Goal: Task Accomplishment & Management: Complete application form

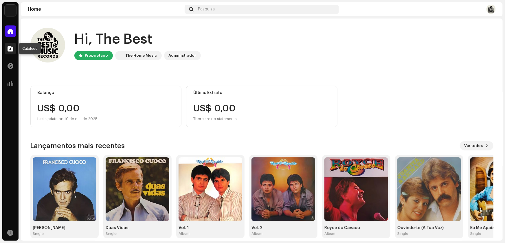
click at [11, 47] on span at bounding box center [11, 48] width 6 height 5
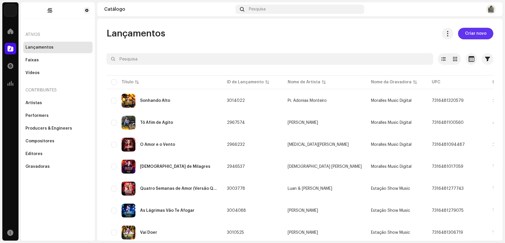
click at [475, 34] on span "Criar novo" at bounding box center [475, 34] width 21 height 12
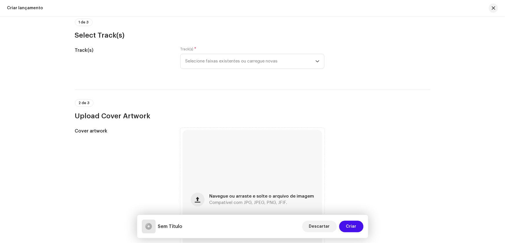
scroll to position [79, 0]
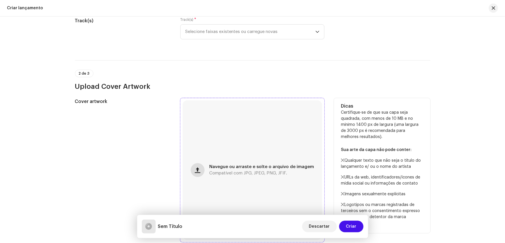
click at [199, 172] on span "button" at bounding box center [197, 170] width 5 height 5
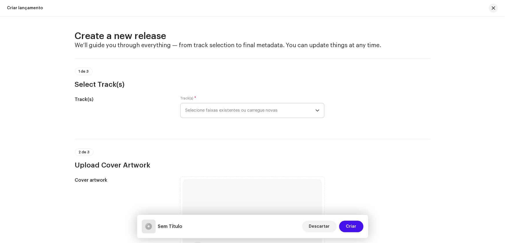
click at [208, 110] on span "Selecione faixas existentes ou carregue novas" at bounding box center [250, 110] width 130 height 14
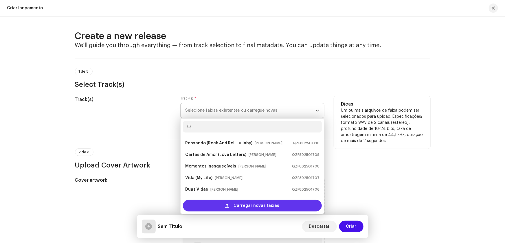
scroll to position [9, 0]
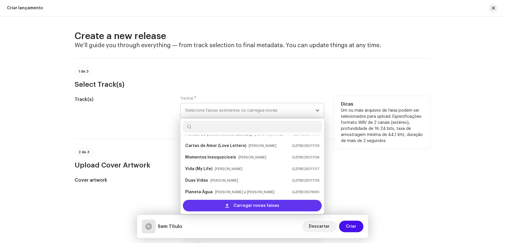
click at [236, 204] on span "Carregar novas faixas" at bounding box center [257, 206] width 46 height 12
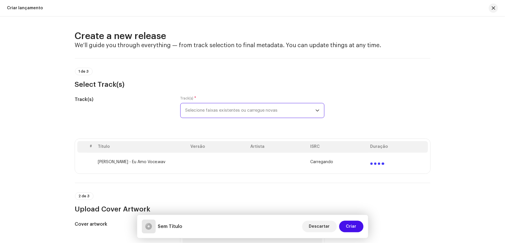
click at [208, 107] on span "Selecione faixas existentes ou carregue novas" at bounding box center [250, 110] width 130 height 14
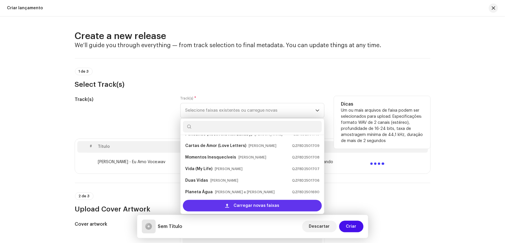
click at [210, 206] on div "Carregar novas faixas" at bounding box center [252, 206] width 139 height 12
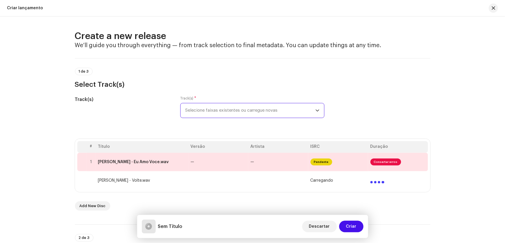
click at [195, 109] on span "Selecione faixas existentes ou carregue novas" at bounding box center [250, 110] width 130 height 14
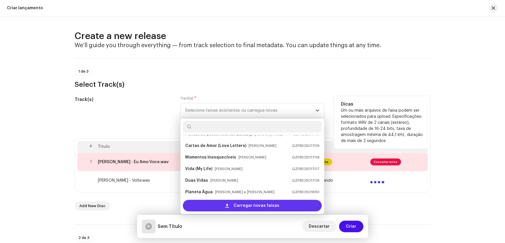
click at [213, 204] on div "Carregar novas faixas" at bounding box center [252, 206] width 139 height 12
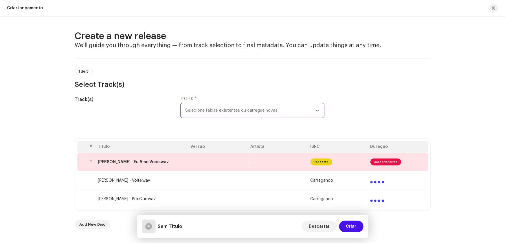
click at [202, 110] on span "Selecione faixas existentes ou carregue novas" at bounding box center [250, 110] width 130 height 14
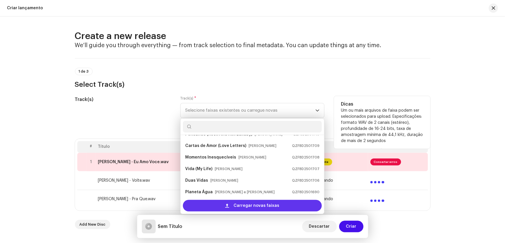
click at [229, 205] on span at bounding box center [227, 205] width 4 height 5
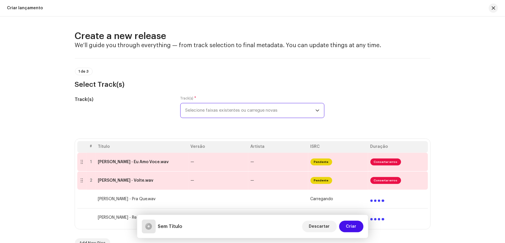
click at [213, 111] on span "Selecione faixas existentes ou carregue novas" at bounding box center [250, 110] width 130 height 14
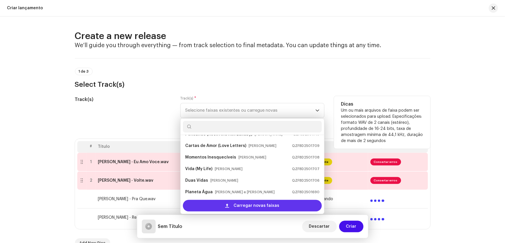
click at [217, 204] on div "Carregar novas faixas" at bounding box center [252, 206] width 139 height 12
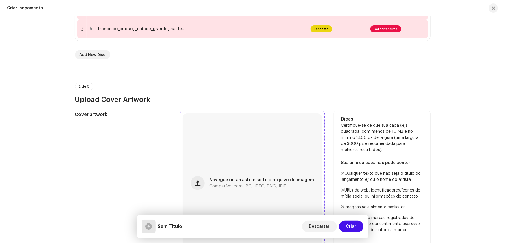
scroll to position [237, 0]
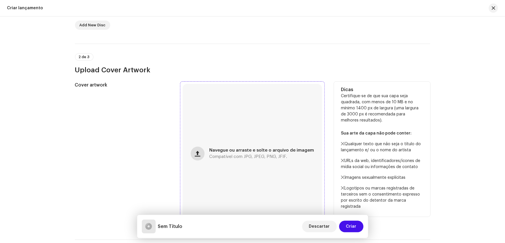
click at [198, 153] on span "button" at bounding box center [197, 153] width 5 height 5
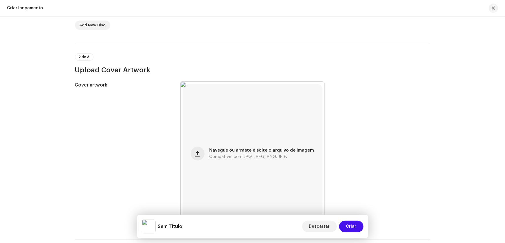
click at [266, 64] on div "2 de 3 Upload Cover Artwork" at bounding box center [252, 63] width 355 height 21
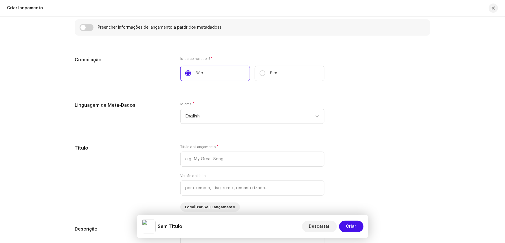
scroll to position [499, 0]
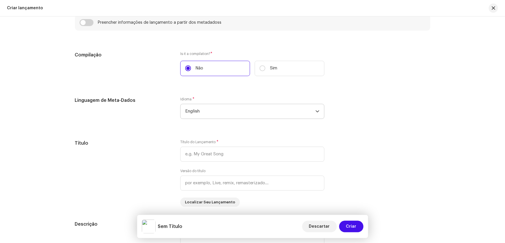
click at [195, 108] on span "English" at bounding box center [250, 111] width 130 height 14
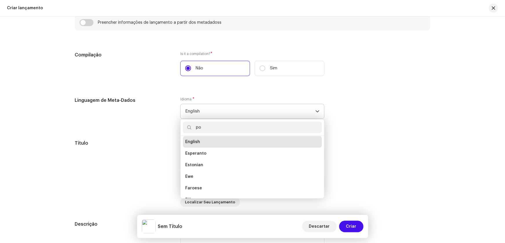
scroll to position [0, 0]
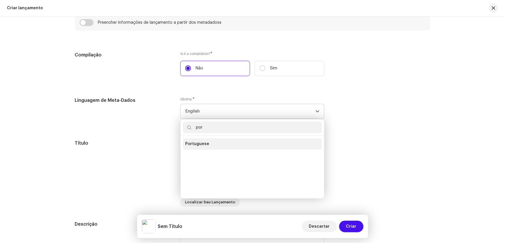
type input "por"
click at [211, 139] on li "Portuguese" at bounding box center [252, 144] width 139 height 12
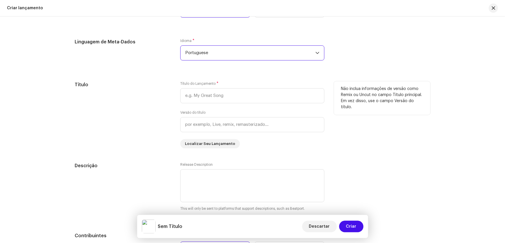
scroll to position [552, 0]
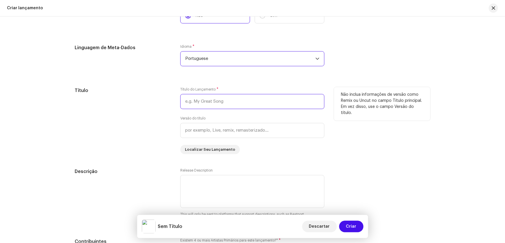
click at [204, 102] on input "text" at bounding box center [252, 101] width 144 height 15
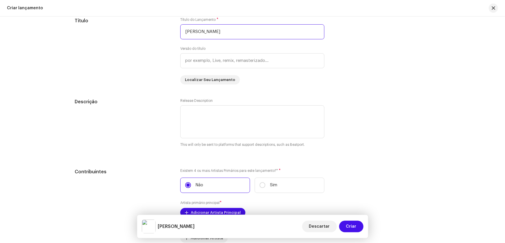
scroll to position [631, 0]
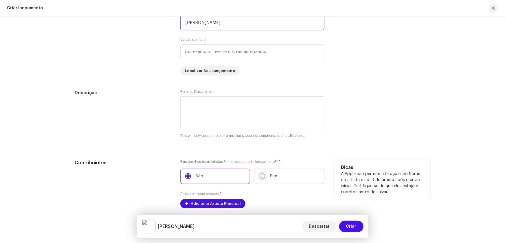
type input "[PERSON_NAME]"
click at [261, 176] on input "Sim" at bounding box center [262, 176] width 6 height 6
radio input "true"
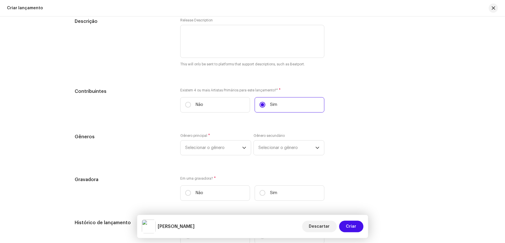
scroll to position [710, 0]
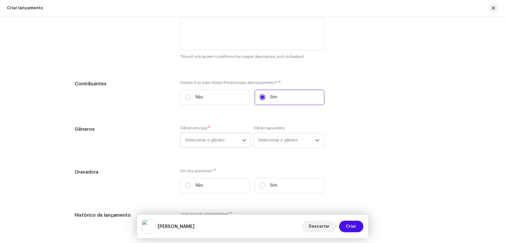
click at [208, 139] on span "Selecionar o gênero" at bounding box center [213, 140] width 57 height 14
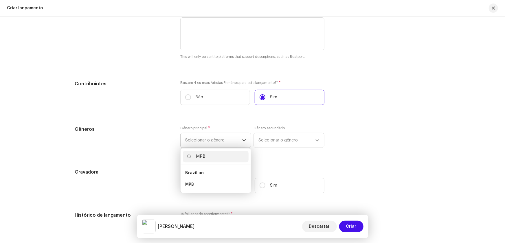
type input "MPB"
click at [192, 183] on span "MPB" at bounding box center [189, 185] width 9 height 6
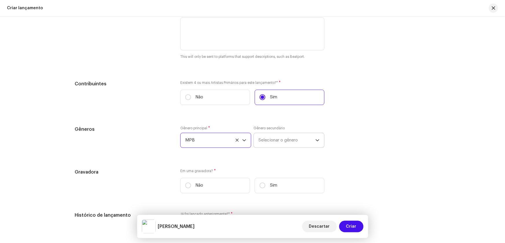
click at [268, 134] on span "Selecionar o gênero" at bounding box center [286, 140] width 57 height 14
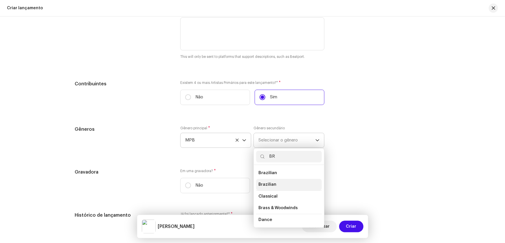
type input "BR"
click at [269, 183] on span "Brazilian" at bounding box center [267, 185] width 18 height 6
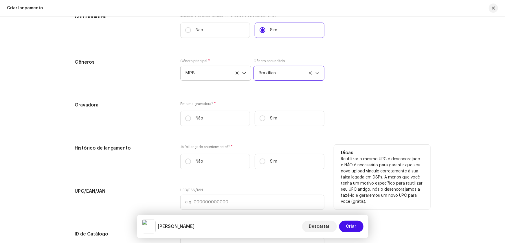
scroll to position [789, 0]
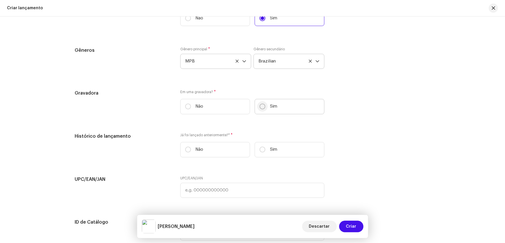
click at [260, 104] on input "Sim" at bounding box center [262, 107] width 6 height 6
radio input "true"
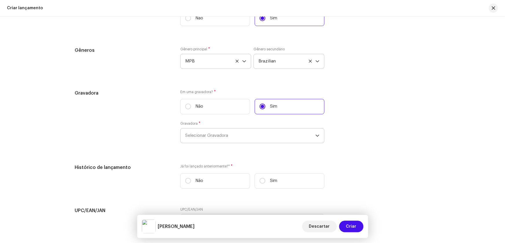
click at [209, 133] on span "Selecionar Gravadora" at bounding box center [250, 135] width 130 height 14
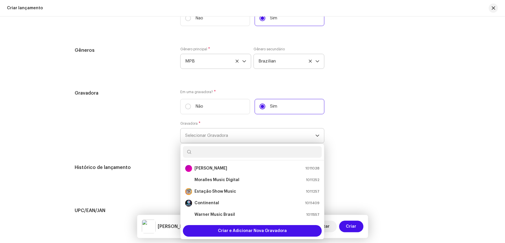
type input "t"
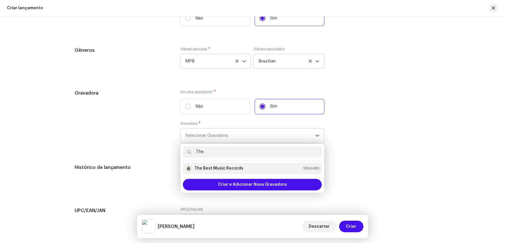
type input "The"
click at [226, 167] on strong "The Best Music Records" at bounding box center [218, 168] width 49 height 6
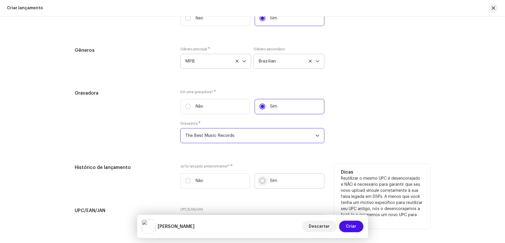
click at [262, 181] on input "Sim" at bounding box center [262, 181] width 6 height 6
radio input "true"
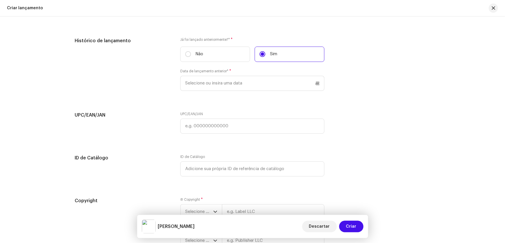
scroll to position [946, 0]
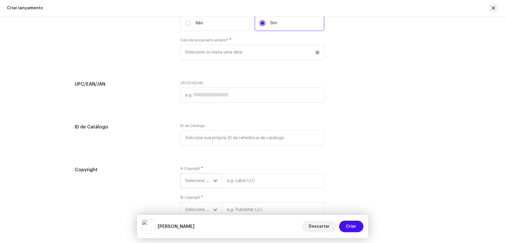
click at [213, 180] on icon "dropdown trigger" at bounding box center [214, 181] width 3 height 2
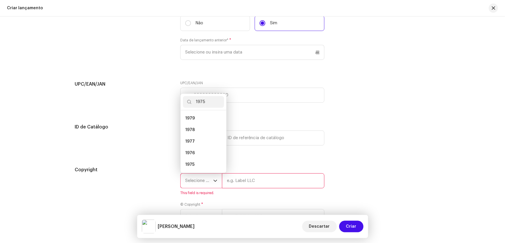
scroll to position [0, 0]
type input "1975"
click at [193, 117] on li "1975" at bounding box center [203, 118] width 41 height 12
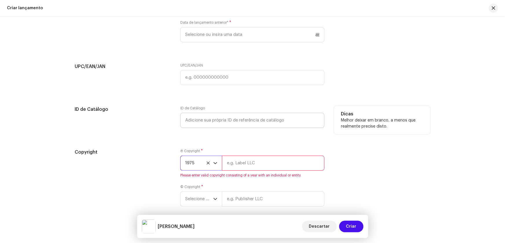
scroll to position [989, 0]
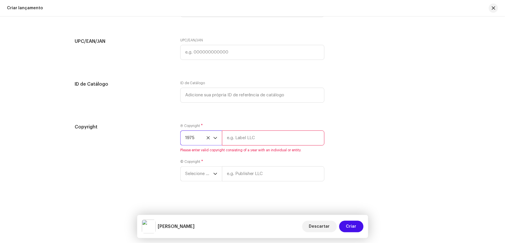
click at [240, 137] on input "text" at bounding box center [273, 137] width 102 height 15
drag, startPoint x: 237, startPoint y: 136, endPoint x: 201, endPoint y: 134, distance: 36.2
click at [202, 135] on div "1975 the" at bounding box center [252, 137] width 144 height 15
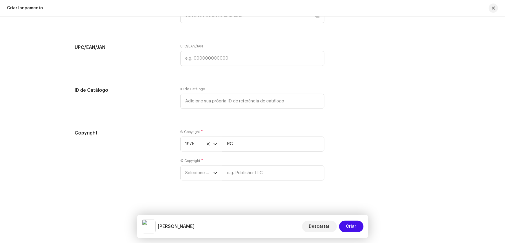
scroll to position [982, 0]
click at [240, 172] on input "text" at bounding box center [273, 173] width 102 height 15
click at [238, 145] on input "RC" at bounding box center [273, 144] width 102 height 15
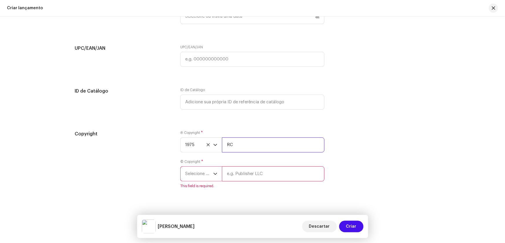
type input "RCA Victor"
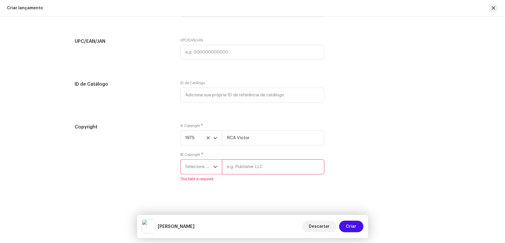
click at [203, 161] on span "Selecione o ano" at bounding box center [199, 167] width 28 height 14
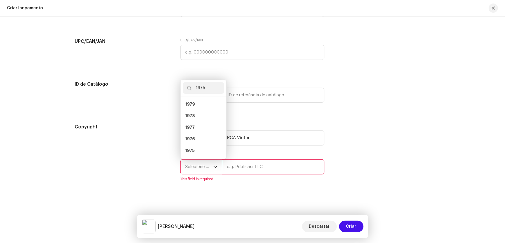
scroll to position [0, 0]
type input "1975"
click at [190, 102] on span "1975" at bounding box center [189, 105] width 9 height 6
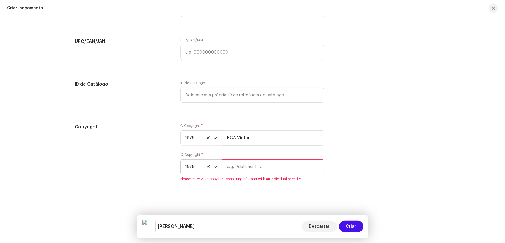
click at [244, 165] on input "text" at bounding box center [273, 166] width 102 height 15
type input "The Best Music Records"
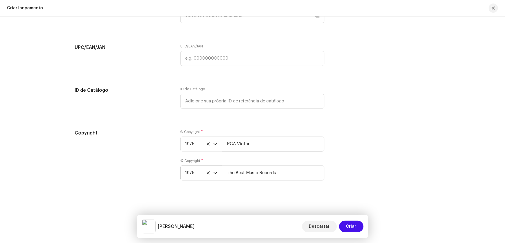
scroll to position [982, 0]
click at [202, 200] on div "Create a new release We’ll guide you through everything — from track selection …" at bounding box center [252, 129] width 505 height 226
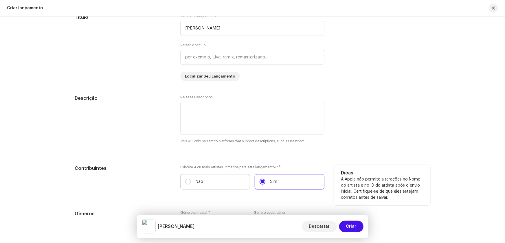
scroll to position [631, 0]
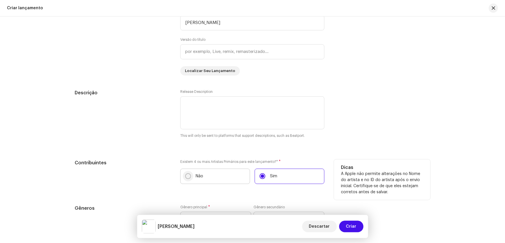
click at [186, 174] on input "Não" at bounding box center [188, 176] width 6 height 6
radio input "true"
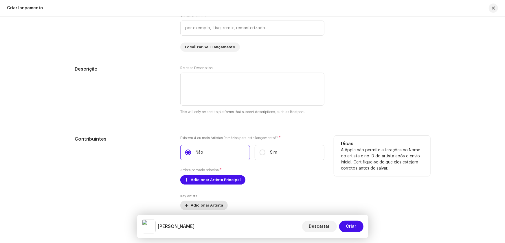
scroll to position [683, 0]
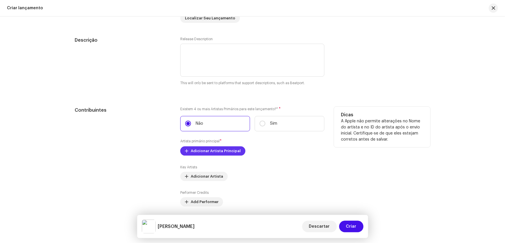
click at [189, 150] on button "Adicionar Artista Principal" at bounding box center [212, 150] width 65 height 9
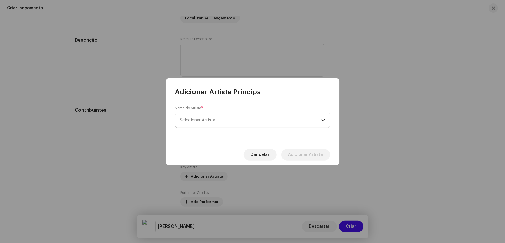
click at [197, 119] on span "Selecionar Artista" at bounding box center [198, 120] width 36 height 4
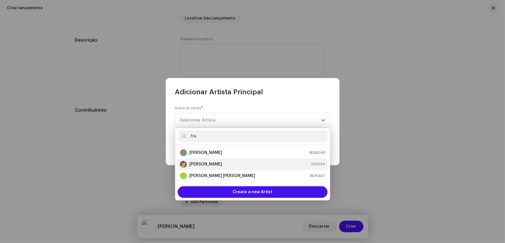
type input "fra"
click at [207, 163] on strong "[PERSON_NAME]" at bounding box center [205, 164] width 33 height 6
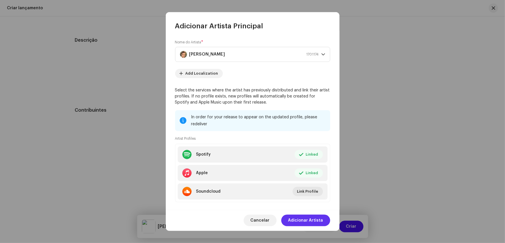
click at [309, 219] on span "Adicionar Artista" at bounding box center [305, 221] width 35 height 12
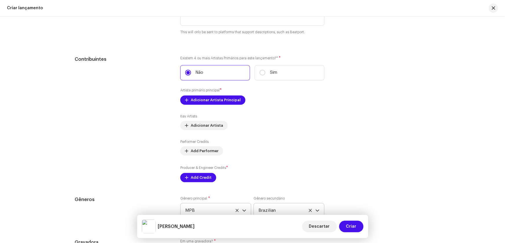
scroll to position [736, 0]
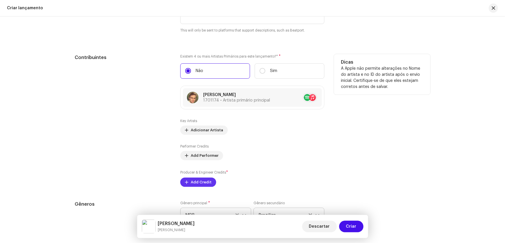
click at [196, 182] on span "Add Credit" at bounding box center [201, 182] width 21 height 12
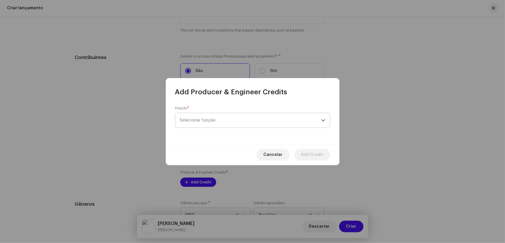
click at [197, 121] on span "Selecionar função" at bounding box center [250, 120] width 141 height 14
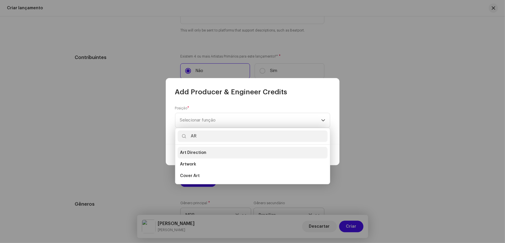
type input "AR"
click at [202, 152] on span "Art Direction" at bounding box center [193, 153] width 26 height 6
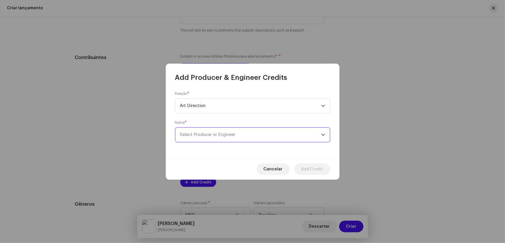
click at [200, 134] on span "Select Producer or Engineer" at bounding box center [208, 134] width 56 height 4
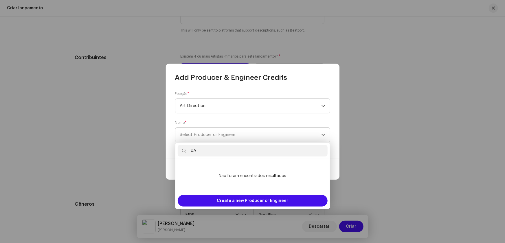
type input "c"
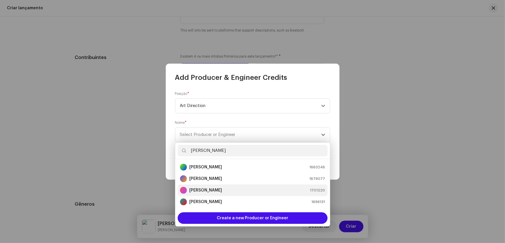
type input "[PERSON_NAME]"
click at [213, 190] on strong "[PERSON_NAME]" at bounding box center [205, 190] width 33 height 6
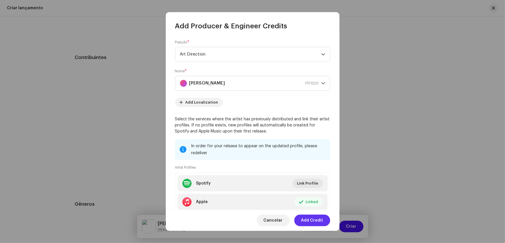
click at [313, 220] on span "Add Credit" at bounding box center [312, 221] width 22 height 12
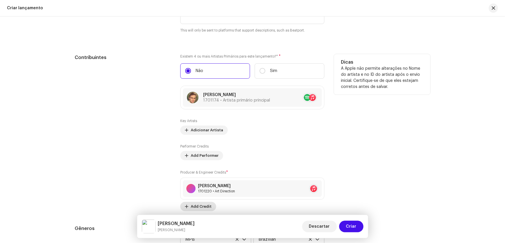
click at [192, 204] on span "Add Credit" at bounding box center [201, 207] width 21 height 12
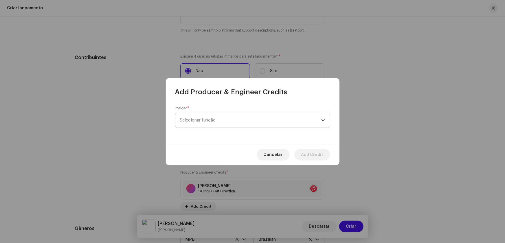
click at [193, 117] on span "Selecionar função" at bounding box center [250, 120] width 141 height 14
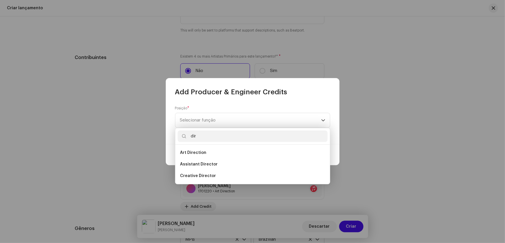
type input "dir"
click at [199, 151] on span "Art Direction" at bounding box center [193, 153] width 26 height 6
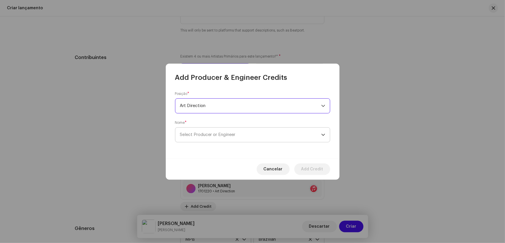
click at [212, 135] on span "Select Producer or Engineer" at bounding box center [208, 134] width 56 height 4
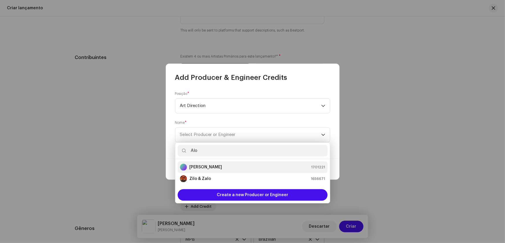
type input "Alo"
click at [208, 166] on strong "[PERSON_NAME]" at bounding box center [205, 167] width 33 height 6
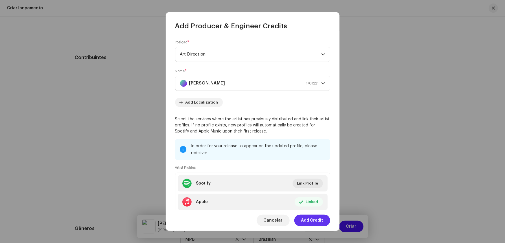
click at [311, 219] on span "Add Credit" at bounding box center [312, 221] width 22 height 12
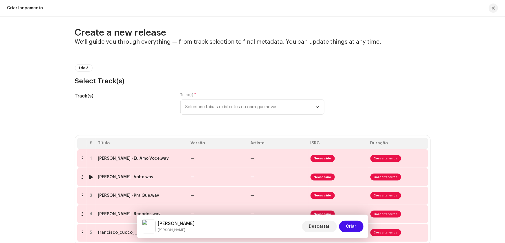
scroll to position [0, 0]
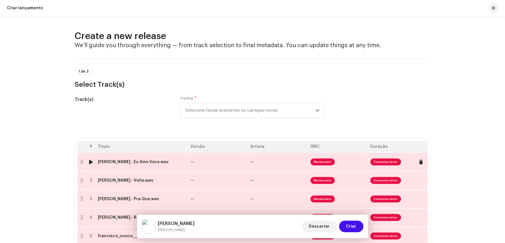
click at [171, 162] on div "[PERSON_NAME] - Eu Amo Voce.wav" at bounding box center [142, 162] width 88 height 5
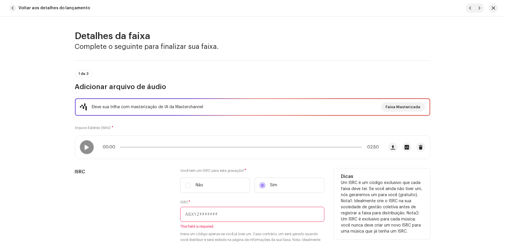
scroll to position [26, 0]
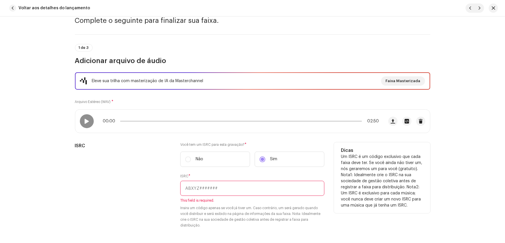
paste input "QZ-F8D-25-01711"
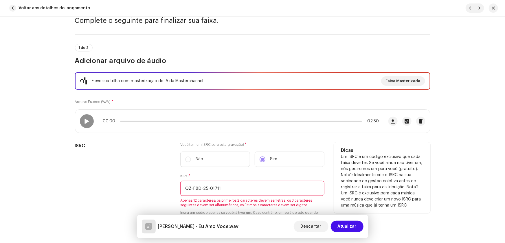
click at [191, 187] on input "QZ-F8D-25-01711" at bounding box center [252, 188] width 144 height 15
drag, startPoint x: 199, startPoint y: 188, endPoint x: 203, endPoint y: 182, distance: 7.3
click at [200, 186] on input "QZF8D-25-01711" at bounding box center [252, 188] width 144 height 15
click at [204, 186] on input "QZF8D25-01711" at bounding box center [252, 188] width 144 height 15
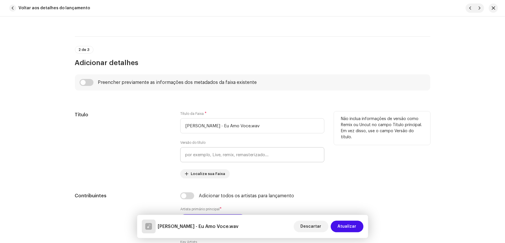
scroll to position [237, 0]
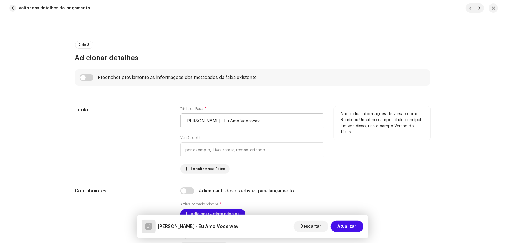
type input "QZF8D2501711"
drag, startPoint x: 222, startPoint y: 119, endPoint x: 80, endPoint y: 119, distance: 141.4
click at [81, 119] on div "Título Título da Faixa * [PERSON_NAME] - Eu Amo Voce.wav Versão do título Local…" at bounding box center [252, 139] width 355 height 67
click at [237, 121] on input "Eu Amo Voce.wav" at bounding box center [252, 120] width 144 height 15
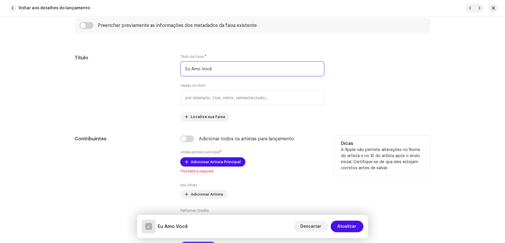
scroll to position [289, 0]
type input "Eu Amo Você"
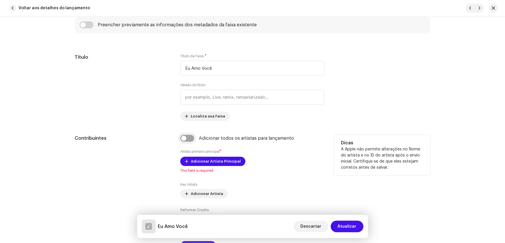
click at [182, 135] on input "checkbox" at bounding box center [187, 138] width 14 height 7
checkbox input "true"
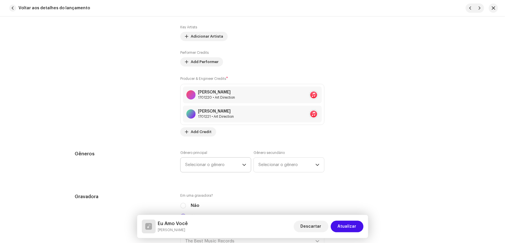
scroll to position [473, 0]
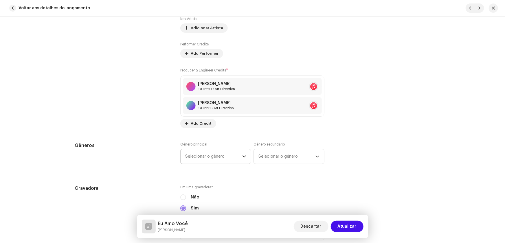
click at [202, 156] on span "Selecionar o gênero" at bounding box center [213, 156] width 57 height 14
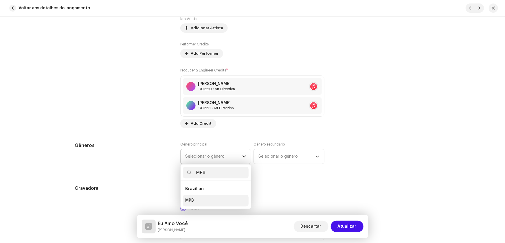
type input "MPB"
click at [197, 198] on li "MPB" at bounding box center [216, 201] width 66 height 12
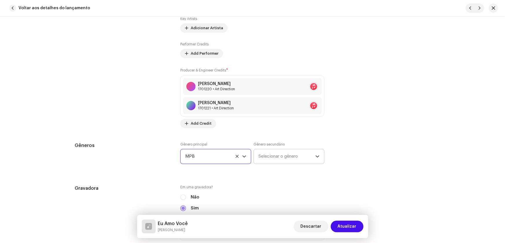
click at [279, 156] on span "Selecionar o gênero" at bounding box center [286, 156] width 57 height 14
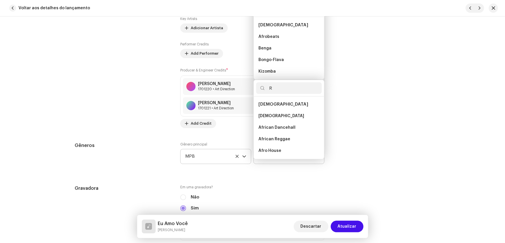
scroll to position [1471, 0]
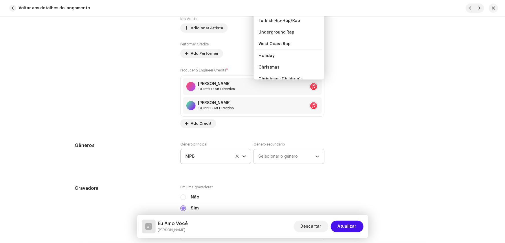
type input "R"
click at [273, 154] on span "Selecionar o gênero" at bounding box center [286, 156] width 57 height 14
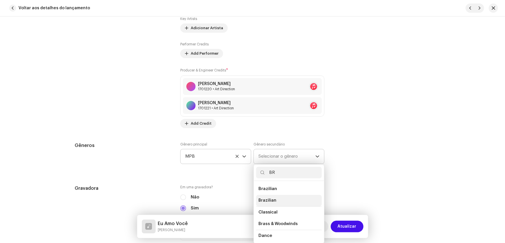
type input "BR"
click at [270, 198] on span "Brazilian" at bounding box center [267, 201] width 18 height 6
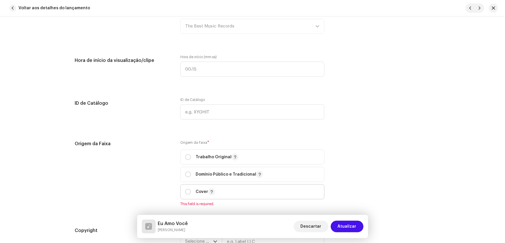
scroll to position [683, 0]
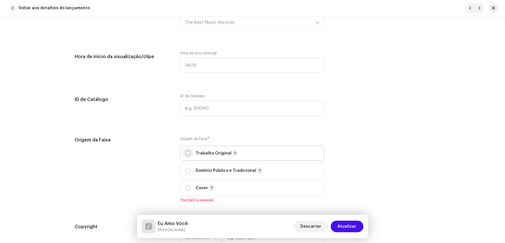
click at [187, 151] on input "radio" at bounding box center [188, 153] width 6 height 6
radio input "true"
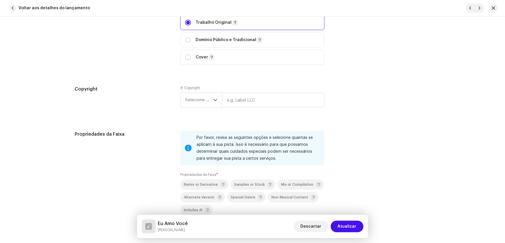
scroll to position [815, 0]
click at [195, 98] on span "Selecione o ano" at bounding box center [199, 99] width 28 height 14
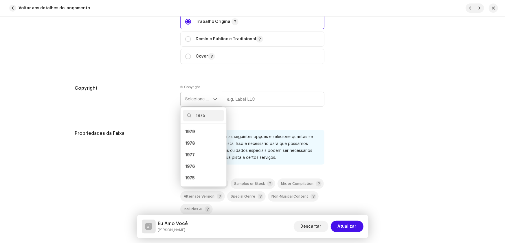
scroll to position [0, 0]
type input "1975"
drag, startPoint x: 188, startPoint y: 131, endPoint x: 212, endPoint y: 115, distance: 29.4
click at [188, 132] on span "1975" at bounding box center [189, 132] width 9 height 6
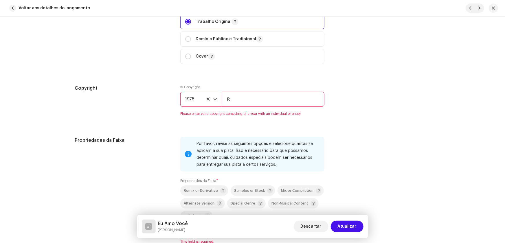
click at [239, 97] on input "R" at bounding box center [273, 99] width 102 height 15
type input "RCA Victor"
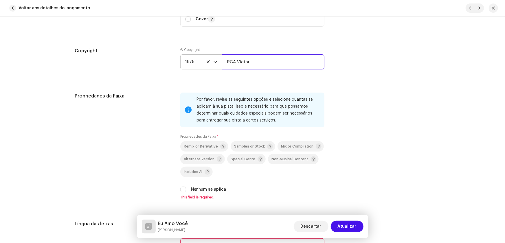
scroll to position [894, 0]
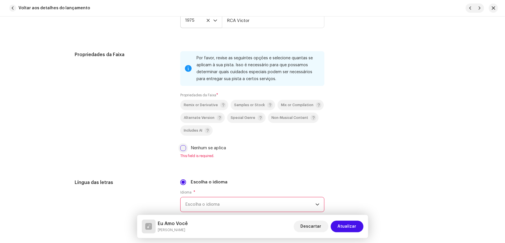
click at [181, 147] on input "Nenhum se aplica" at bounding box center [183, 148] width 6 height 6
checkbox input "true"
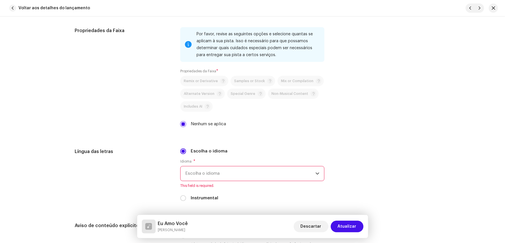
scroll to position [946, 0]
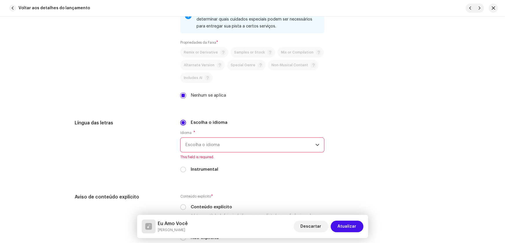
click at [189, 142] on span "Escolha o idioma" at bounding box center [250, 145] width 130 height 14
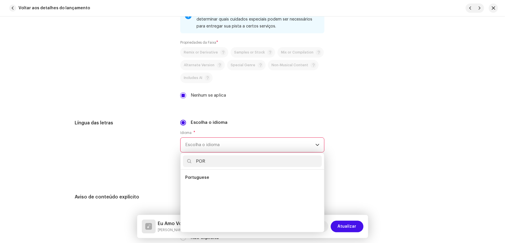
scroll to position [0, 0]
type input "POR"
click at [203, 180] on li "Portuguese" at bounding box center [252, 178] width 139 height 12
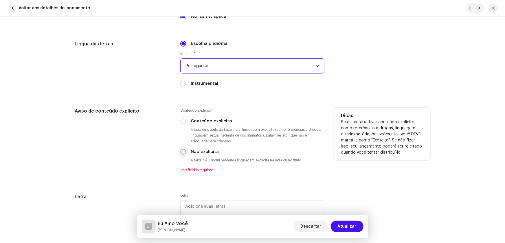
click at [180, 150] on input "Não explícita" at bounding box center [183, 152] width 6 height 6
radio input "true"
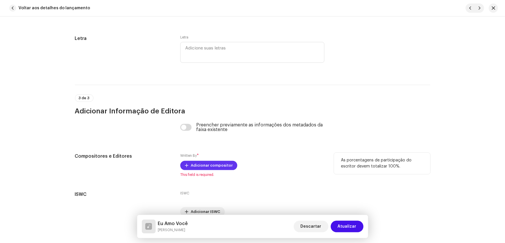
scroll to position [1204, 0]
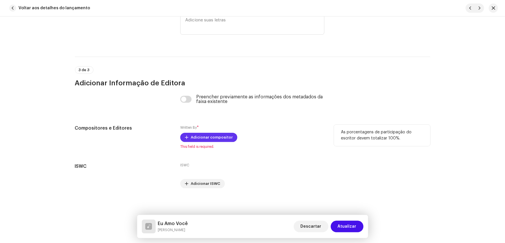
click at [192, 134] on span "Adicionar compositor" at bounding box center [212, 138] width 42 height 12
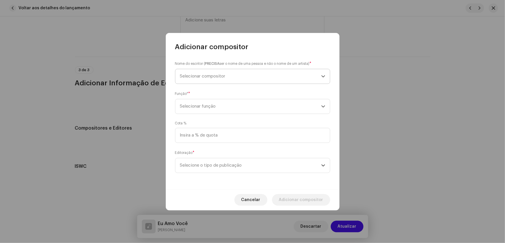
click at [200, 80] on span "Selecionar compositor" at bounding box center [250, 76] width 141 height 14
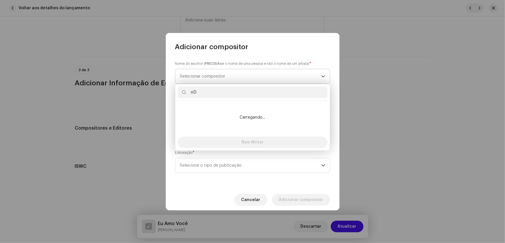
type input "o"
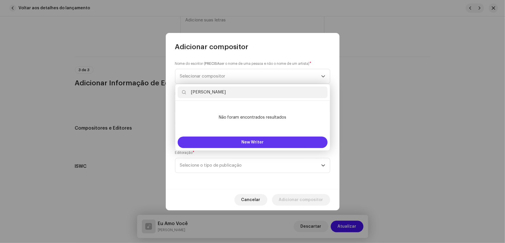
type input "[PERSON_NAME]"
click at [249, 140] on span "New Writer" at bounding box center [252, 142] width 22 height 4
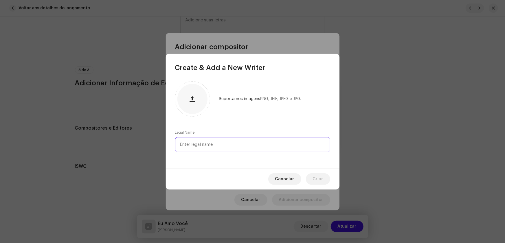
click at [205, 145] on input "text" at bounding box center [252, 144] width 155 height 15
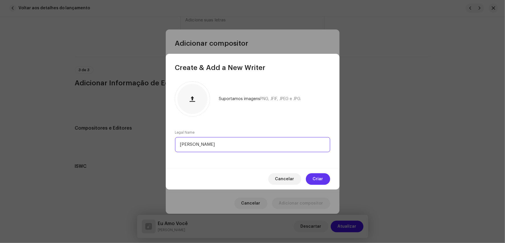
type input "[PERSON_NAME]"
click at [318, 176] on span "Criar" at bounding box center [318, 179] width 10 height 12
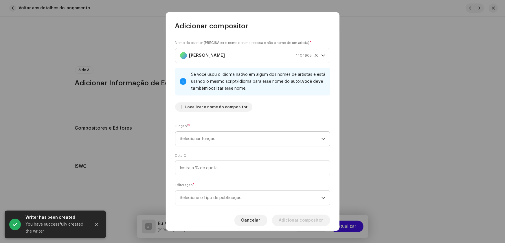
click at [321, 140] on icon "dropdown trigger" at bounding box center [323, 139] width 4 height 4
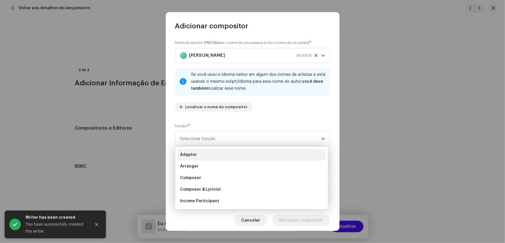
click at [196, 154] on li "Adaptor" at bounding box center [252, 155] width 148 height 12
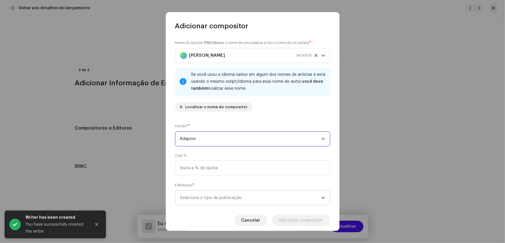
click at [321, 196] on icon "dropdown trigger" at bounding box center [323, 198] width 4 height 4
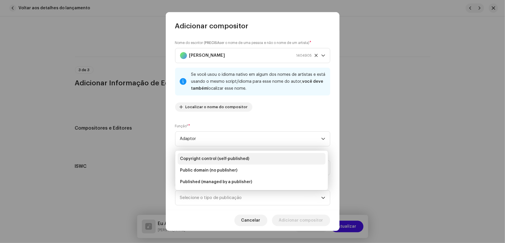
click at [232, 157] on span "Copyright control (self-published)" at bounding box center [214, 159] width 69 height 6
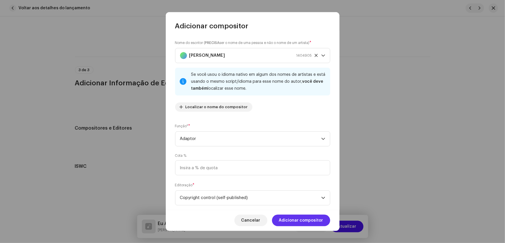
click at [302, 219] on span "Adicionar compositor" at bounding box center [301, 221] width 44 height 12
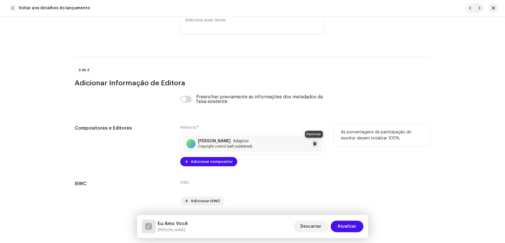
click at [313, 142] on span at bounding box center [314, 143] width 3 height 5
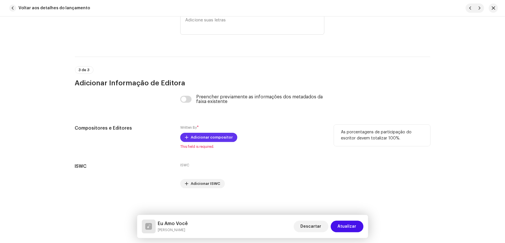
click at [212, 132] on span "Adicionar compositor" at bounding box center [212, 138] width 42 height 12
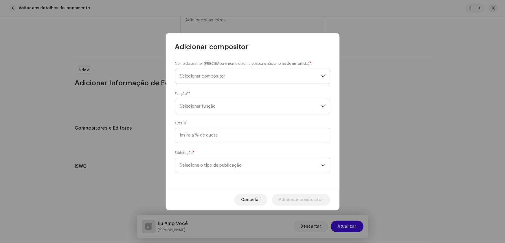
click at [215, 77] on span "Selecionar compositor" at bounding box center [202, 76] width 45 height 4
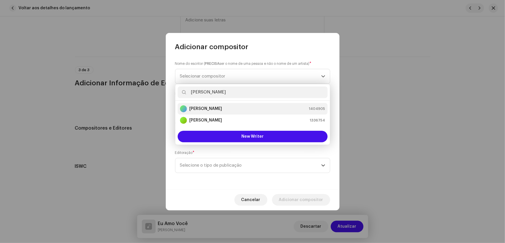
type input "[PERSON_NAME]"
click at [204, 107] on strong "[PERSON_NAME]" at bounding box center [205, 109] width 33 height 6
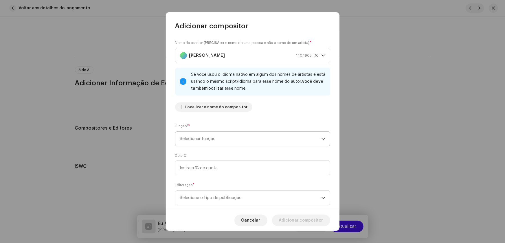
click at [321, 139] on icon "dropdown trigger" at bounding box center [322, 139] width 3 height 2
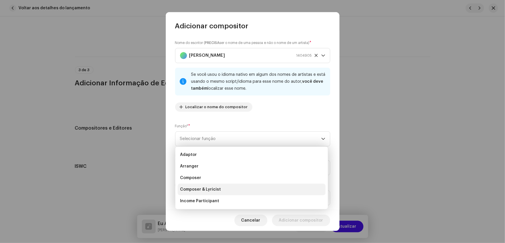
click at [220, 189] on li "Composer & Lyricist" at bounding box center [252, 190] width 148 height 12
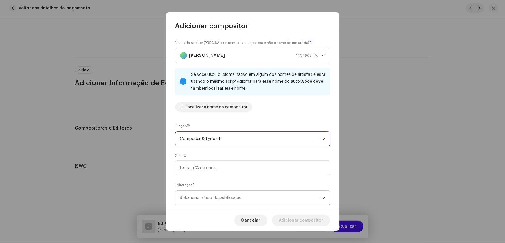
click at [323, 198] on p-select "Selecione o tipo de publicação" at bounding box center [252, 197] width 155 height 15
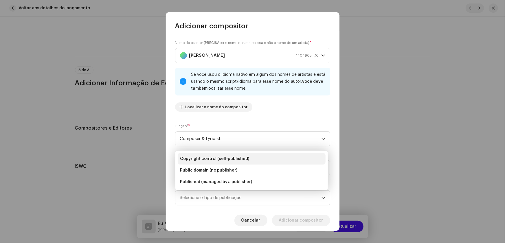
click at [239, 156] on span "Copyright control (self-published)" at bounding box center [214, 159] width 69 height 6
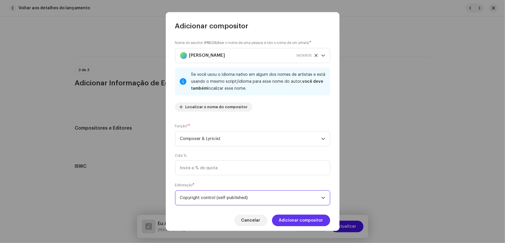
click at [299, 218] on span "Adicionar compositor" at bounding box center [301, 221] width 44 height 12
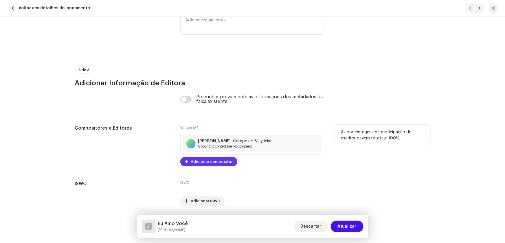
click at [210, 163] on span "Adicionar compositor" at bounding box center [212, 162] width 42 height 12
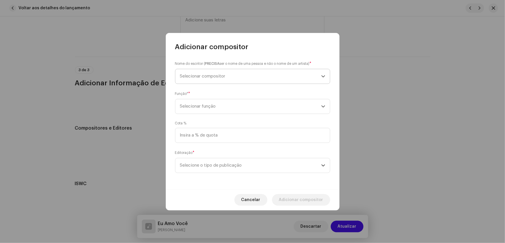
click at [199, 77] on span "Selecionar compositor" at bounding box center [202, 76] width 45 height 4
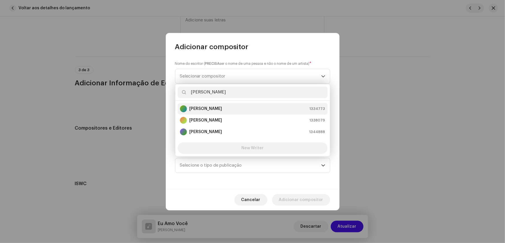
type input "[PERSON_NAME]"
click at [221, 106] on div "[PERSON_NAME] 1334773" at bounding box center [252, 108] width 145 height 7
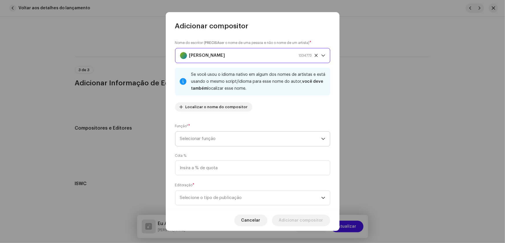
click at [321, 140] on icon "dropdown trigger" at bounding box center [323, 139] width 4 height 4
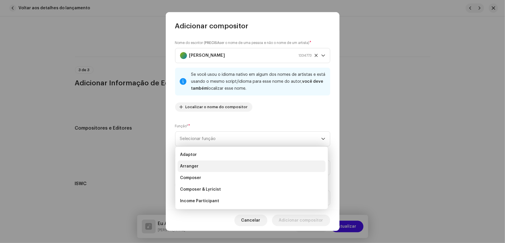
click at [196, 165] on span "Arranger" at bounding box center [189, 166] width 19 height 6
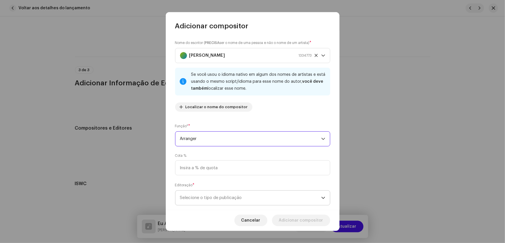
click at [324, 199] on p-select "Selecione o tipo de publicação" at bounding box center [252, 197] width 155 height 15
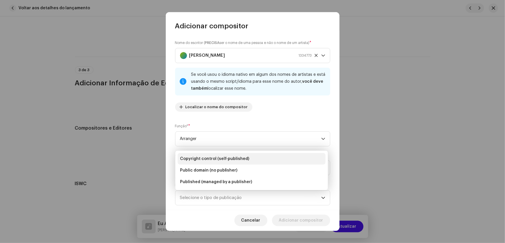
click at [236, 158] on span "Copyright control (self-published)" at bounding box center [214, 159] width 69 height 6
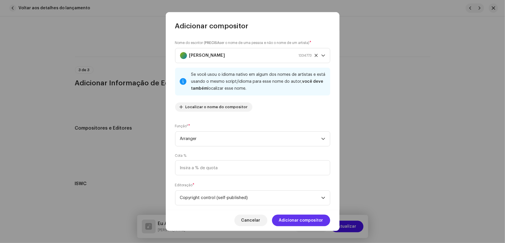
click at [294, 220] on span "Adicionar compositor" at bounding box center [301, 221] width 44 height 12
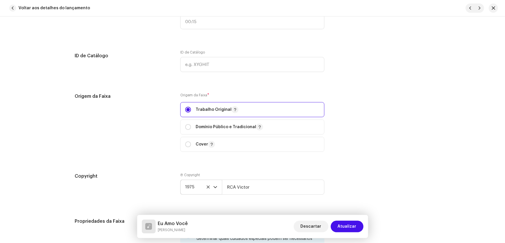
scroll to position [705, 0]
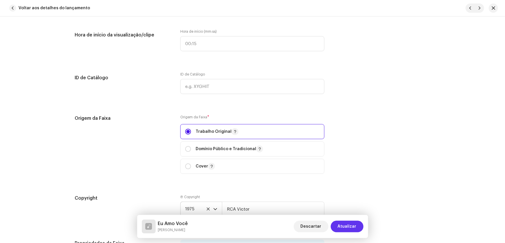
click at [346, 225] on span "Atualizar" at bounding box center [346, 227] width 19 height 12
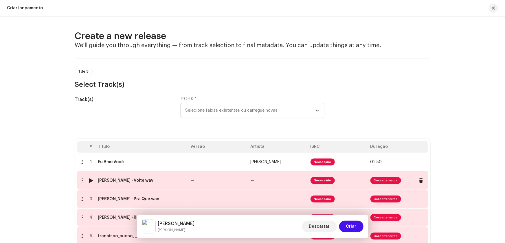
click at [203, 181] on td "—" at bounding box center [218, 180] width 60 height 19
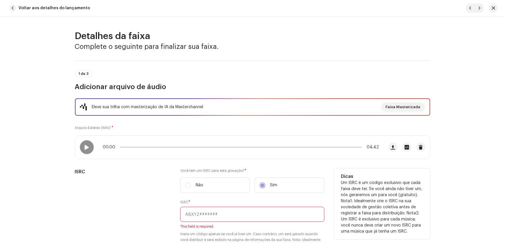
paste input "QZ-F8D-25-01712"
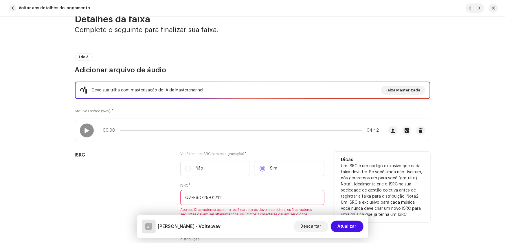
scroll to position [26, 0]
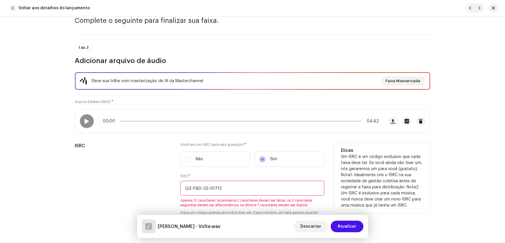
click at [191, 187] on input "QZ-F8D-25-01712" at bounding box center [252, 188] width 144 height 15
click at [199, 189] on input "QZF8D-25-01712" at bounding box center [252, 188] width 144 height 15
click at [205, 186] on input "QZF8D25-01712" at bounding box center [252, 188] width 144 height 15
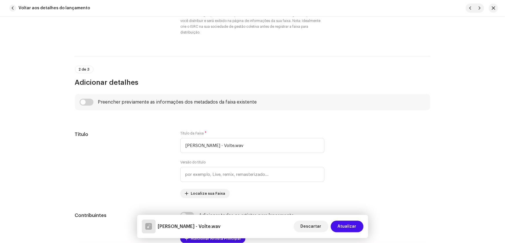
scroll to position [237, 0]
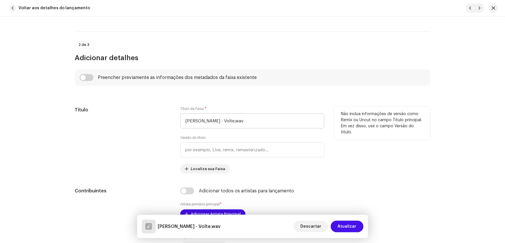
type input "QZF8D2501712"
drag, startPoint x: 223, startPoint y: 119, endPoint x: 123, endPoint y: 119, distance: 99.5
click at [123, 119] on div "Título Título da Faixa * [PERSON_NAME] - Volte.wav Versão do título Localize su…" at bounding box center [252, 139] width 355 height 67
click at [213, 120] on input "Volte.wav" at bounding box center [252, 120] width 144 height 15
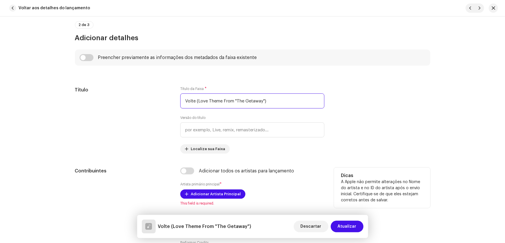
scroll to position [289, 0]
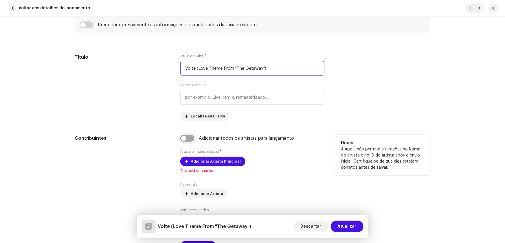
type input "Volte (Love Theme From "The Getaway")"
click at [184, 137] on input "checkbox" at bounding box center [187, 138] width 14 height 7
checkbox input "true"
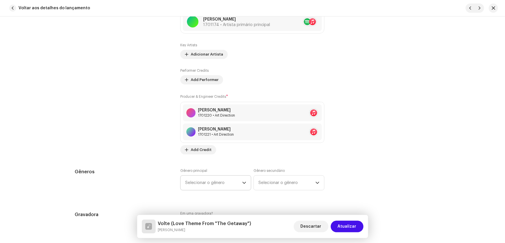
scroll to position [499, 0]
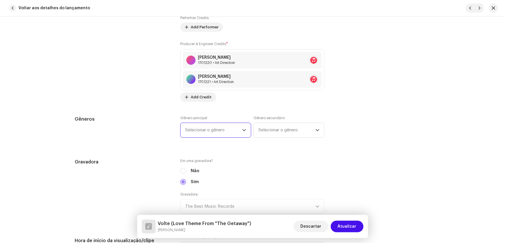
click at [201, 130] on span "Selecionar o gênero" at bounding box center [213, 130] width 57 height 14
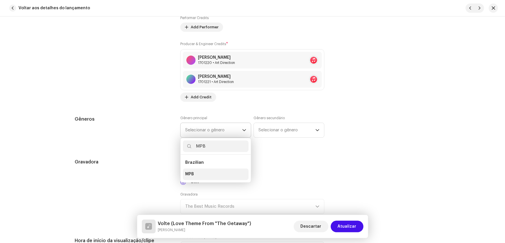
type input "MPB"
click at [193, 174] on li "MPB" at bounding box center [216, 175] width 66 height 12
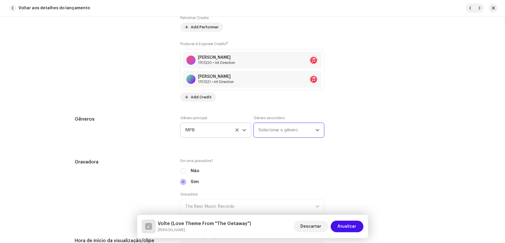
click at [276, 129] on span "Selecionar o gênero" at bounding box center [286, 130] width 57 height 14
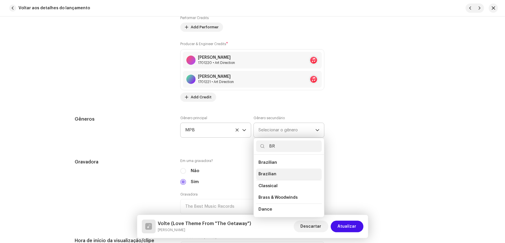
type input "BR"
click at [267, 174] on span "Brazilian" at bounding box center [267, 174] width 18 height 6
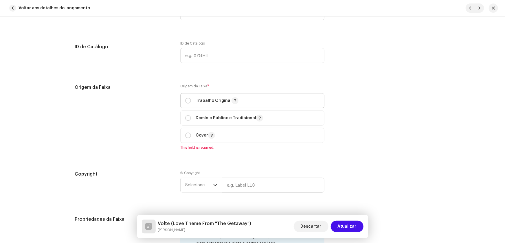
click at [190, 99] on div "Trabalho Original" at bounding box center [211, 100] width 53 height 7
radio input "true"
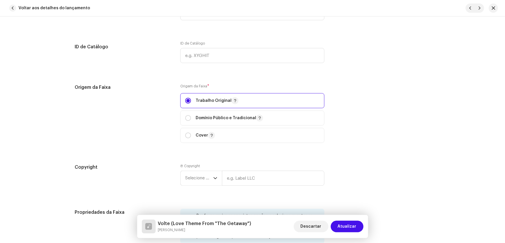
scroll to position [789, 0]
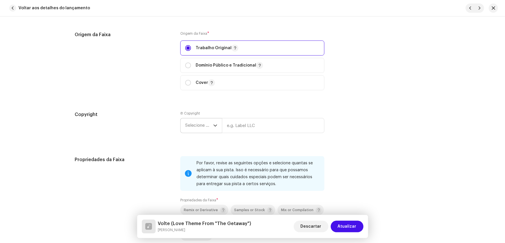
click at [199, 127] on span "Selecione o ano" at bounding box center [199, 125] width 28 height 14
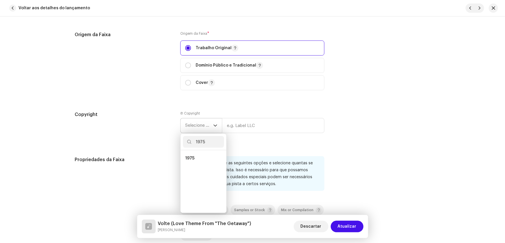
scroll to position [0, 0]
type input "1975"
click at [195, 155] on li "1975" at bounding box center [203, 158] width 41 height 12
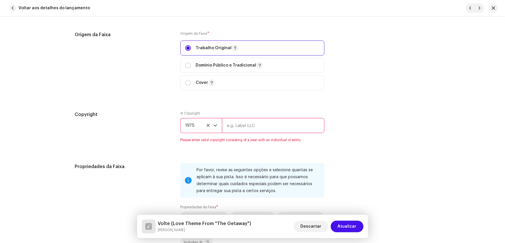
click at [248, 121] on input "text" at bounding box center [273, 125] width 102 height 15
type input "RCA Victor"
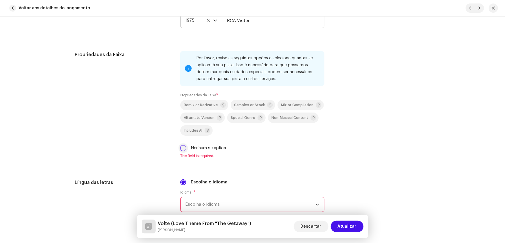
click at [182, 148] on input "Nenhum se aplica" at bounding box center [183, 148] width 6 height 6
checkbox input "true"
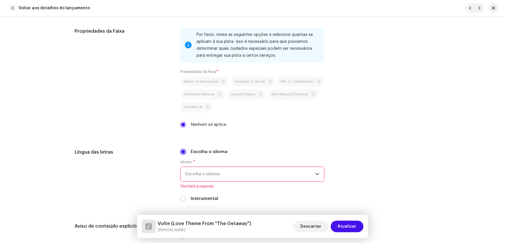
scroll to position [946, 0]
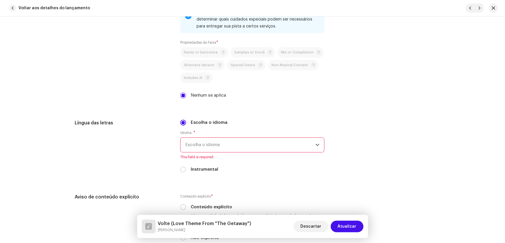
click at [194, 144] on span "Escolha o idioma" at bounding box center [250, 145] width 130 height 14
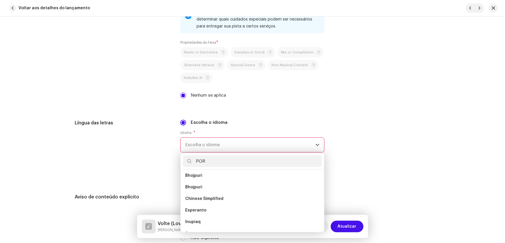
scroll to position [0, 0]
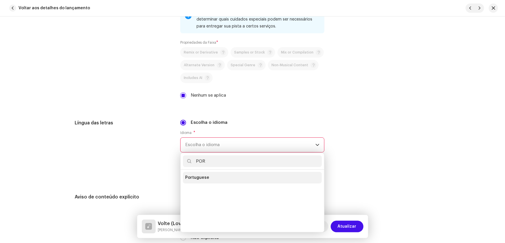
type input "POR"
click at [202, 176] on span "Portuguese" at bounding box center [197, 178] width 24 height 6
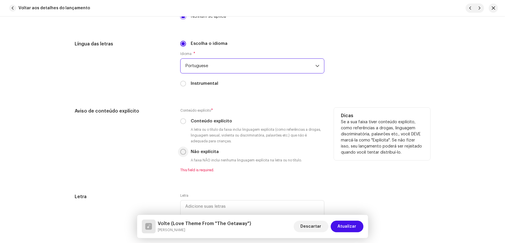
click at [182, 151] on input "Não explícita" at bounding box center [183, 152] width 6 height 6
radio input "true"
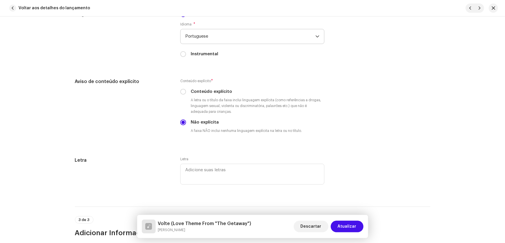
scroll to position [1130, 0]
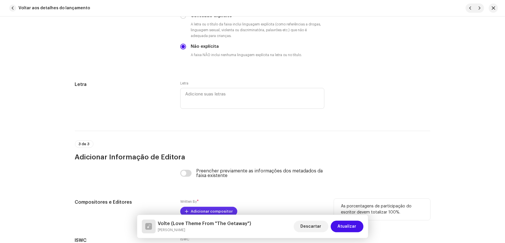
click at [194, 208] on span "Adicionar compositor" at bounding box center [212, 212] width 42 height 12
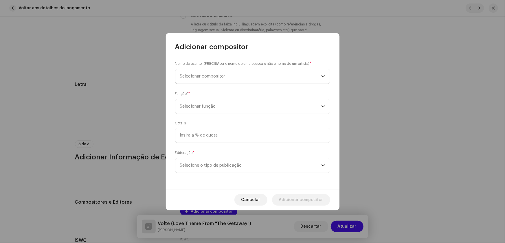
click at [190, 77] on span "Selecionar compositor" at bounding box center [202, 76] width 45 height 4
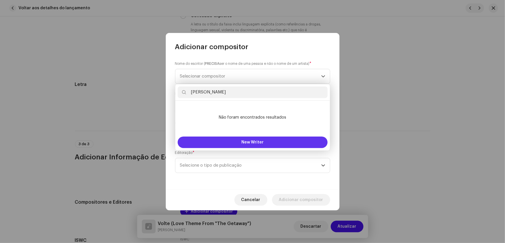
type input "[PERSON_NAME]"
click at [253, 142] on span "New Writer" at bounding box center [252, 142] width 22 height 4
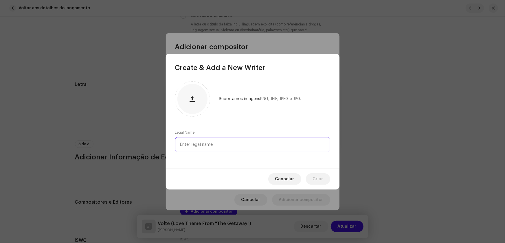
paste input "[PERSON_NAME]"
type input "[PERSON_NAME]"
click at [321, 179] on span "Criar" at bounding box center [318, 179] width 10 height 12
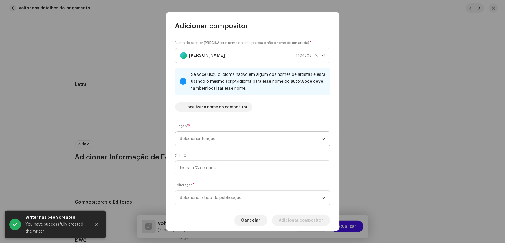
click at [321, 138] on icon "dropdown trigger" at bounding box center [323, 139] width 4 height 4
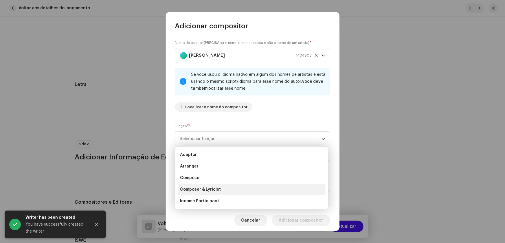
click at [214, 189] on span "Composer & Lyricist" at bounding box center [200, 190] width 41 height 6
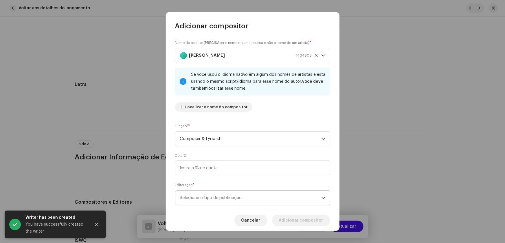
click at [315, 197] on span "Selecione o tipo de publicação" at bounding box center [250, 198] width 141 height 14
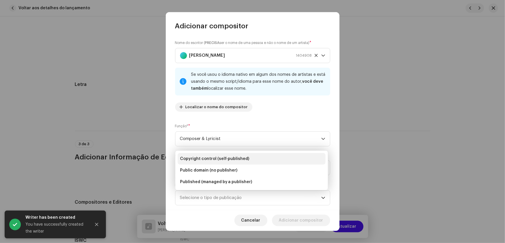
click at [241, 157] on span "Copyright control (self-published)" at bounding box center [214, 159] width 69 height 6
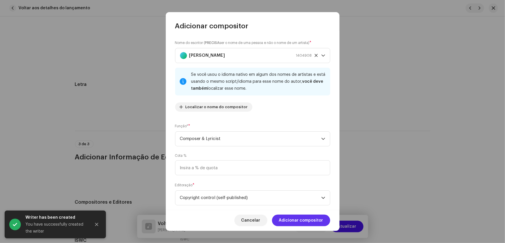
click at [292, 221] on span "Adicionar compositor" at bounding box center [301, 221] width 44 height 12
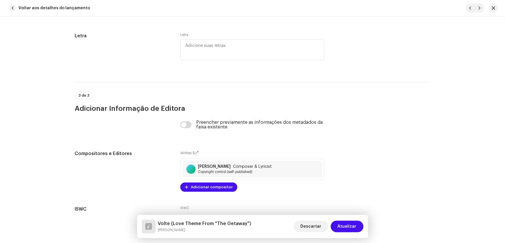
scroll to position [1183, 0]
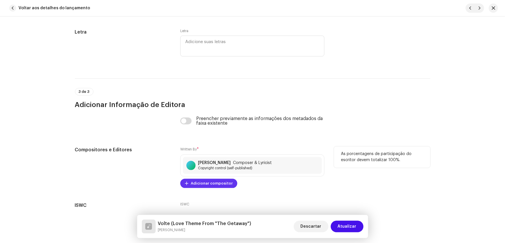
click at [197, 182] on span "Adicionar compositor" at bounding box center [212, 184] width 42 height 12
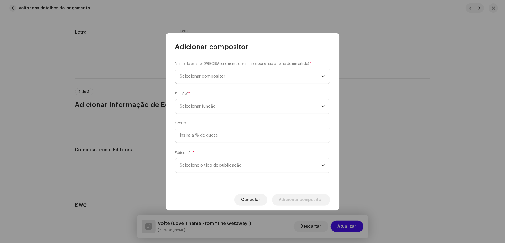
drag, startPoint x: 202, startPoint y: 75, endPoint x: 205, endPoint y: 74, distance: 3.2
click at [204, 75] on span "Selecionar compositor" at bounding box center [202, 76] width 45 height 4
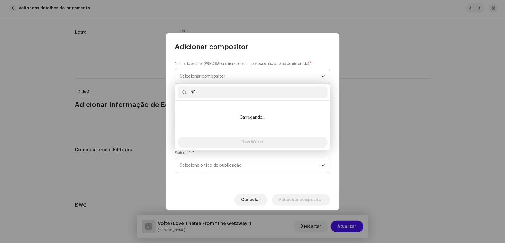
type input "h"
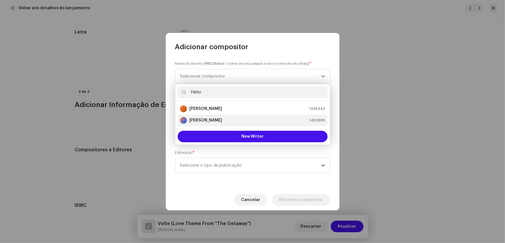
type input "Hélio"
click at [213, 119] on strong "[PERSON_NAME]" at bounding box center [205, 120] width 33 height 6
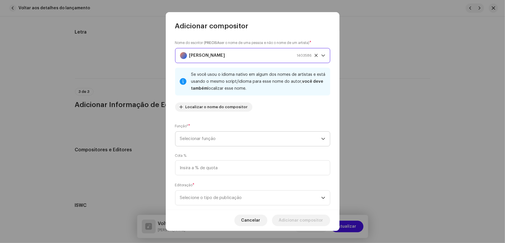
click at [321, 139] on icon "dropdown trigger" at bounding box center [323, 139] width 4 height 4
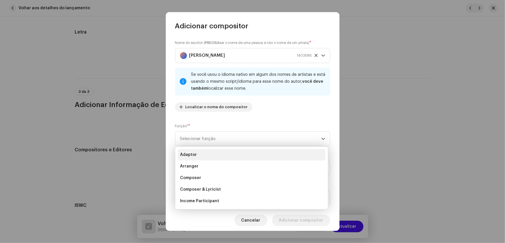
click at [193, 154] on span "Adaptor" at bounding box center [188, 155] width 17 height 6
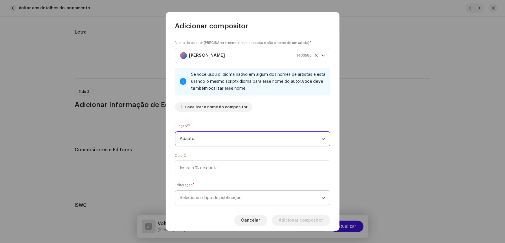
click at [321, 197] on icon "dropdown trigger" at bounding box center [323, 198] width 4 height 4
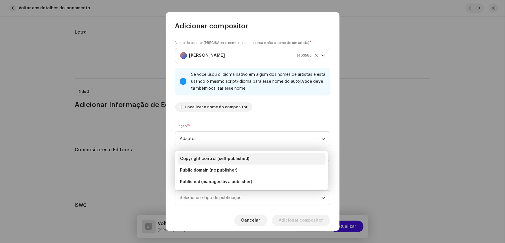
click at [233, 156] on span "Copyright control (self-published)" at bounding box center [214, 159] width 69 height 6
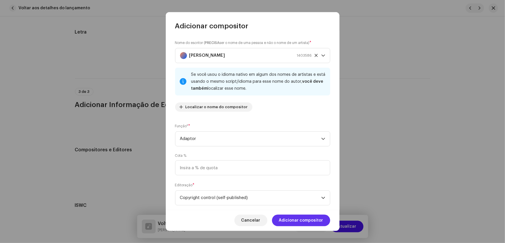
click at [307, 219] on span "Adicionar compositor" at bounding box center [301, 221] width 44 height 12
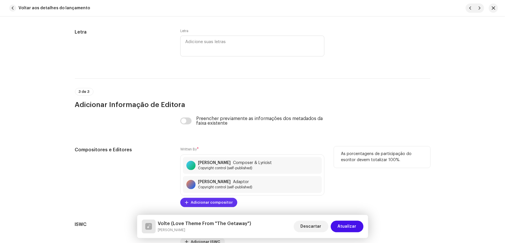
click at [201, 201] on span "Adicionar compositor" at bounding box center [212, 203] width 42 height 12
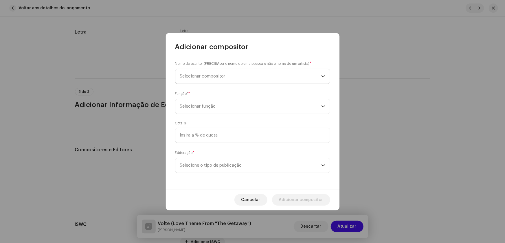
drag, startPoint x: 197, startPoint y: 77, endPoint x: 217, endPoint y: 62, distance: 25.0
click at [197, 77] on span "Selecionar compositor" at bounding box center [202, 76] width 45 height 4
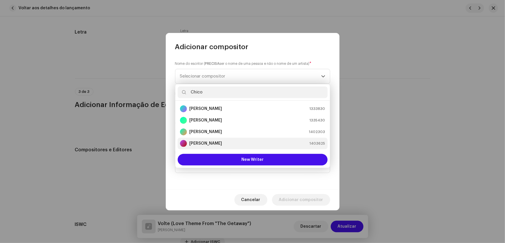
type input "Chico"
click at [217, 141] on strong "[PERSON_NAME]" at bounding box center [205, 144] width 33 height 6
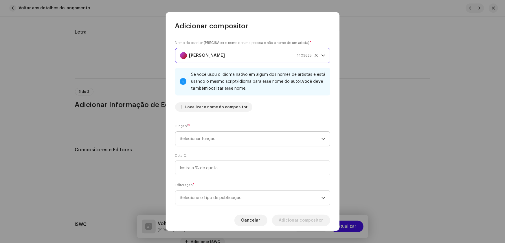
click at [321, 140] on icon "dropdown trigger" at bounding box center [323, 139] width 4 height 4
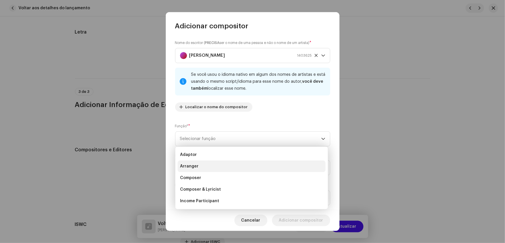
click at [195, 165] on span "Arranger" at bounding box center [189, 166] width 19 height 6
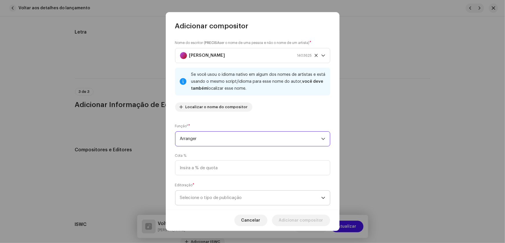
click at [321, 198] on icon "dropdown trigger" at bounding box center [323, 198] width 4 height 4
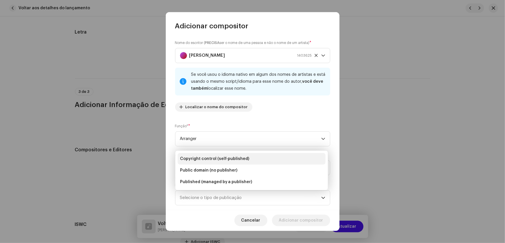
click at [239, 158] on span "Copyright control (self-published)" at bounding box center [214, 159] width 69 height 6
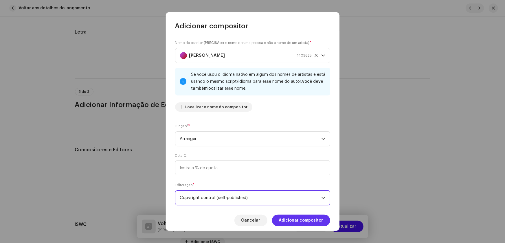
click at [294, 219] on span "Adicionar compositor" at bounding box center [301, 221] width 44 height 12
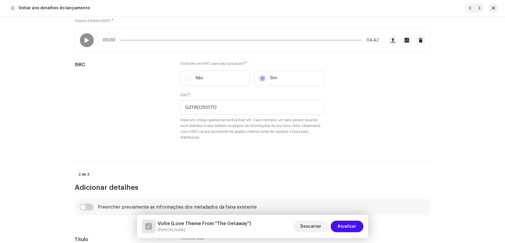
scroll to position [52, 0]
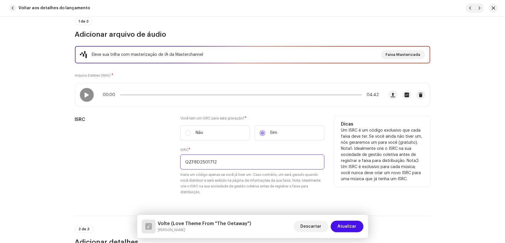
click at [206, 161] on input "QZF8D2501712" at bounding box center [252, 161] width 144 height 15
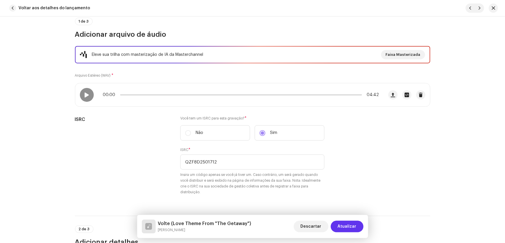
click at [345, 224] on span "Atualizar" at bounding box center [346, 227] width 19 height 12
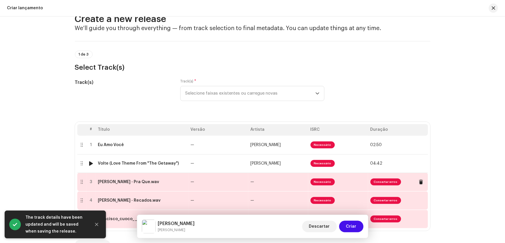
scroll to position [26, 0]
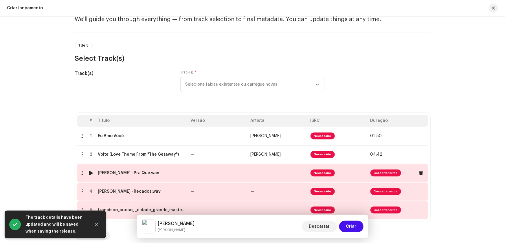
click at [200, 176] on td "—" at bounding box center [218, 173] width 60 height 19
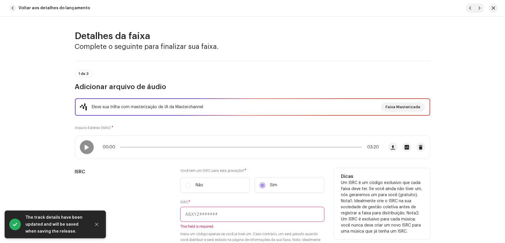
paste input "QZF8D2501712"
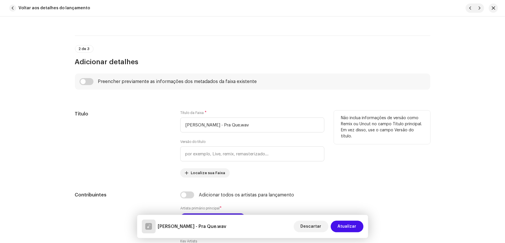
scroll to position [237, 0]
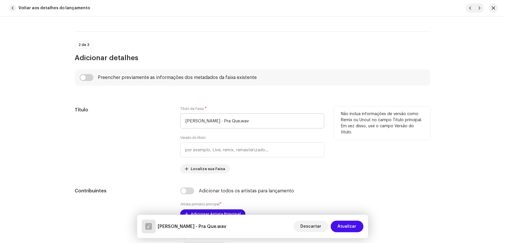
type input "QZF8D2501713"
drag, startPoint x: 223, startPoint y: 119, endPoint x: 79, endPoint y: 115, distance: 144.1
click at [81, 115] on div "Título Título da Faixa * [PERSON_NAME] Que.wav Versão do título Localize sua Fa…" at bounding box center [252, 139] width 355 height 67
click at [216, 122] on input "Pra Que.wav" at bounding box center [252, 120] width 144 height 15
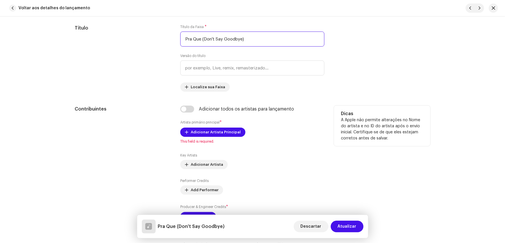
scroll to position [315, 0]
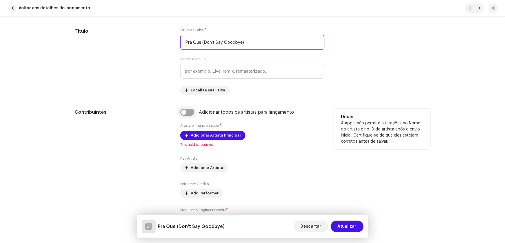
type input "Pra Que (Don't Say Goodbye)"
click at [186, 111] on input "checkbox" at bounding box center [187, 112] width 14 height 7
checkbox input "true"
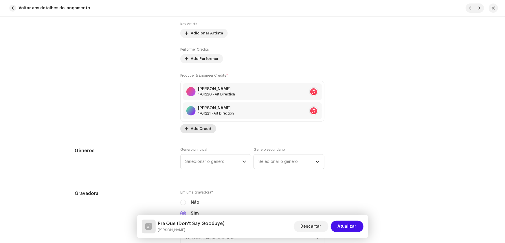
scroll to position [499, 0]
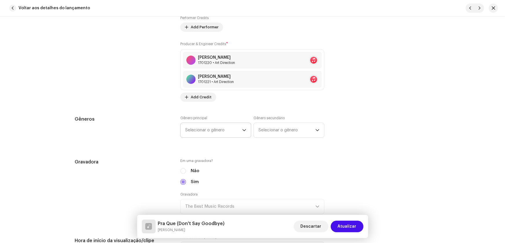
click at [194, 126] on span "Selecionar o gênero" at bounding box center [213, 130] width 57 height 14
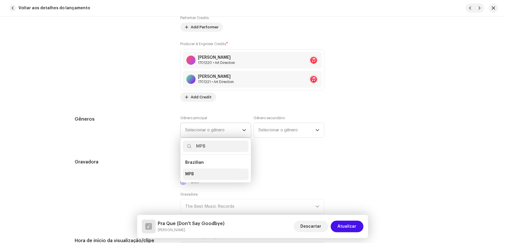
type input "MPB"
click at [195, 174] on li "MPB" at bounding box center [216, 175] width 66 height 12
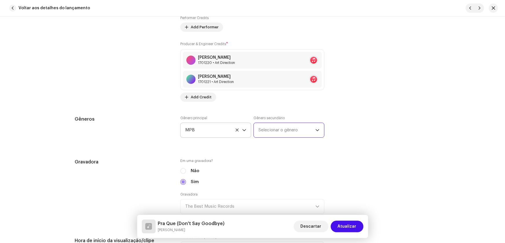
click at [264, 129] on span "Selecionar o gênero" at bounding box center [286, 130] width 57 height 14
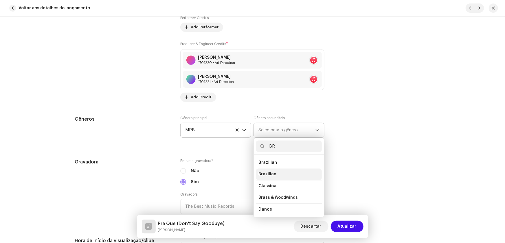
type input "BR"
click at [277, 172] on li "Brazilian" at bounding box center [289, 175] width 66 height 12
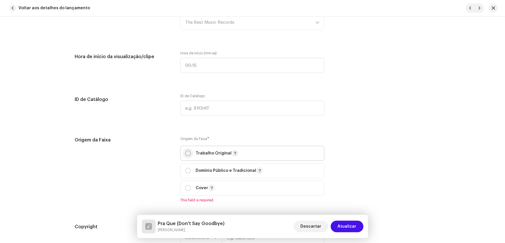
click at [188, 152] on input "radio" at bounding box center [188, 153] width 6 height 6
radio input "true"
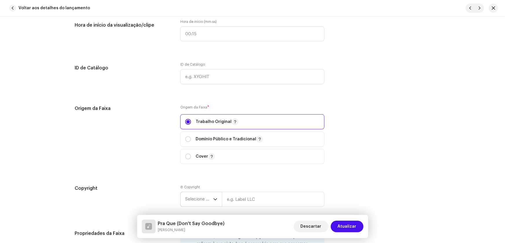
scroll to position [762, 0]
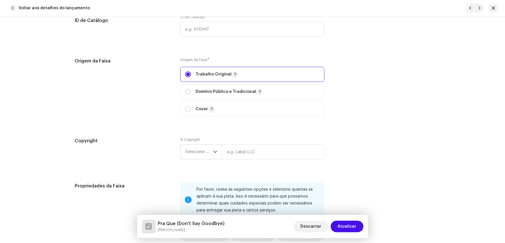
click at [192, 150] on span "Selecione o ano" at bounding box center [199, 152] width 28 height 14
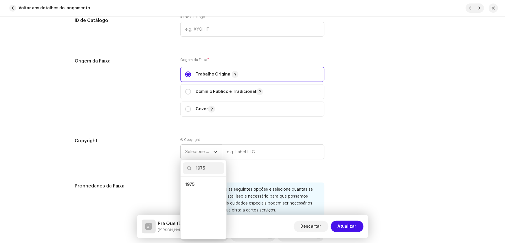
scroll to position [0, 0]
type input "1975"
click at [188, 182] on span "1975" at bounding box center [189, 185] width 9 height 6
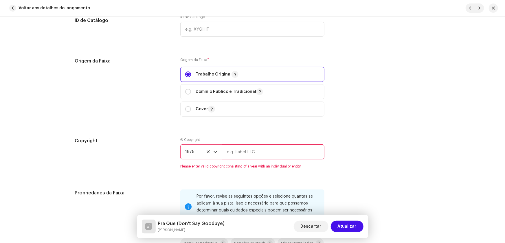
click at [241, 151] on input "text" at bounding box center [273, 151] width 102 height 15
type input "RCA Victor"
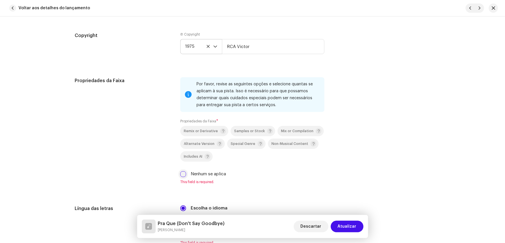
click at [182, 174] on input "Nenhum se aplica" at bounding box center [183, 174] width 6 height 6
checkbox input "true"
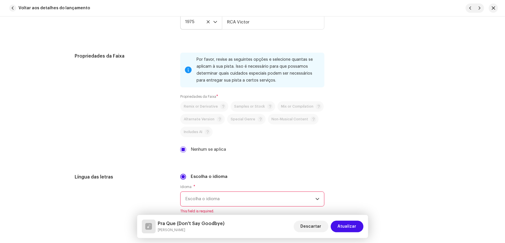
scroll to position [920, 0]
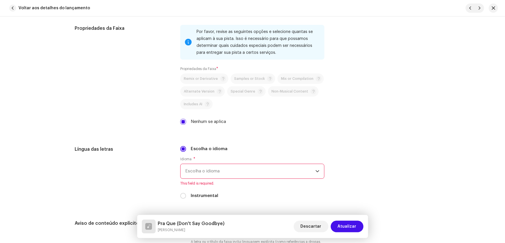
click at [196, 172] on span "Escolha o idioma" at bounding box center [250, 171] width 130 height 14
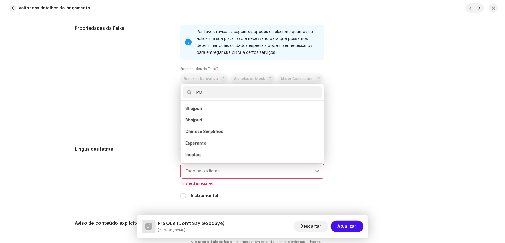
scroll to position [0, 0]
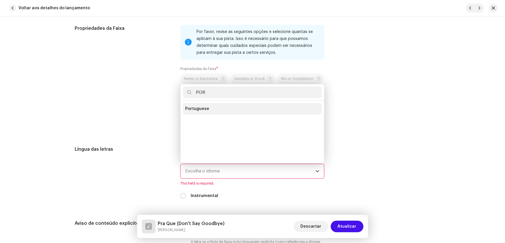
type input "POR"
click at [204, 108] on span "Portuguese" at bounding box center [197, 109] width 24 height 6
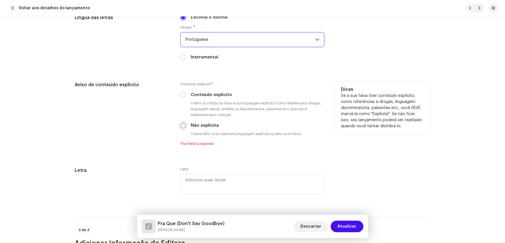
click at [182, 123] on input "Não explícita" at bounding box center [183, 126] width 6 height 6
radio input "true"
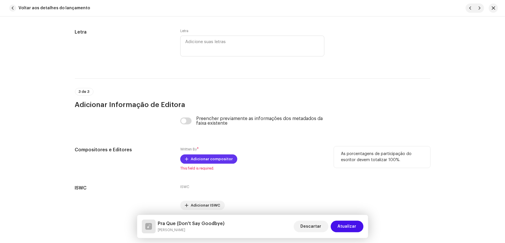
scroll to position [1183, 0]
click at [194, 153] on div "Written By * Adicionar compositor This field is required." at bounding box center [252, 158] width 144 height 24
click at [193, 156] on span "Adicionar compositor" at bounding box center [212, 159] width 42 height 12
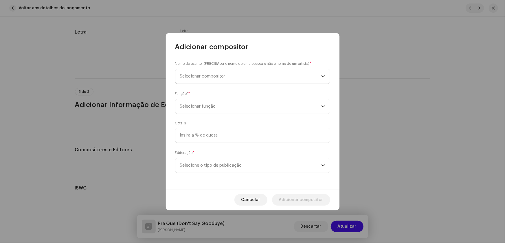
click at [191, 76] on span "Selecionar compositor" at bounding box center [202, 76] width 45 height 4
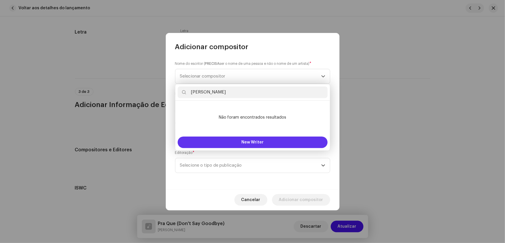
type input "[PERSON_NAME]"
click at [248, 142] on span "New Writer" at bounding box center [252, 142] width 22 height 4
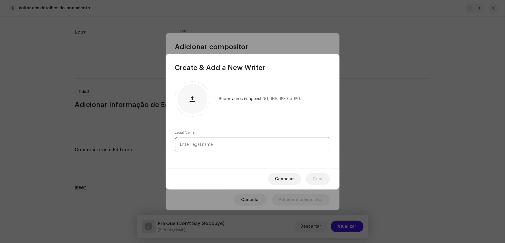
paste input "[PERSON_NAME]"
type input "[PERSON_NAME]"
click at [319, 183] on span "Criar" at bounding box center [318, 179] width 10 height 12
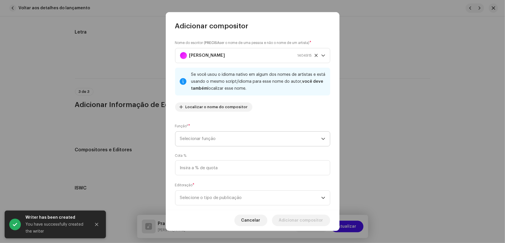
click at [321, 136] on div "dropdown trigger" at bounding box center [323, 139] width 4 height 14
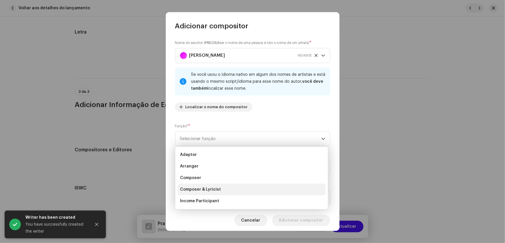
click at [212, 189] on span "Composer & Lyricist" at bounding box center [200, 190] width 41 height 6
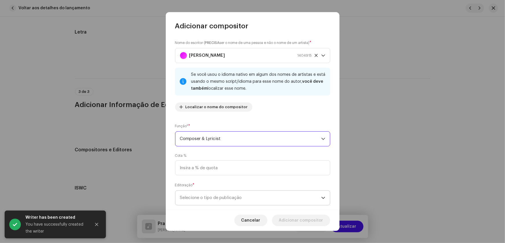
click at [321, 198] on icon "dropdown trigger" at bounding box center [323, 198] width 4 height 4
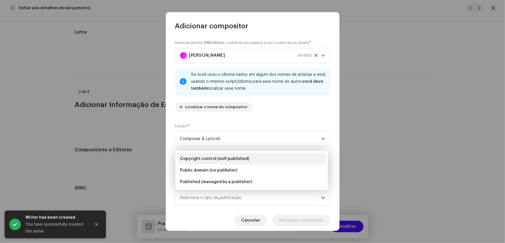
click at [243, 158] on span "Copyright control (self-published)" at bounding box center [214, 159] width 69 height 6
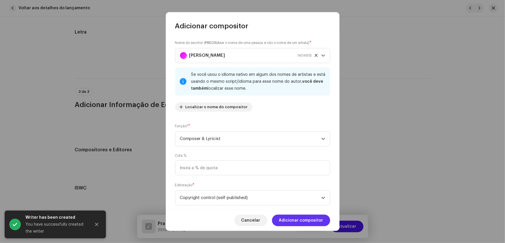
click at [295, 216] on span "Adicionar compositor" at bounding box center [301, 221] width 44 height 12
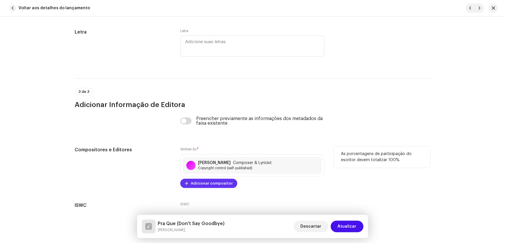
click at [198, 181] on span "Adicionar compositor" at bounding box center [212, 184] width 42 height 12
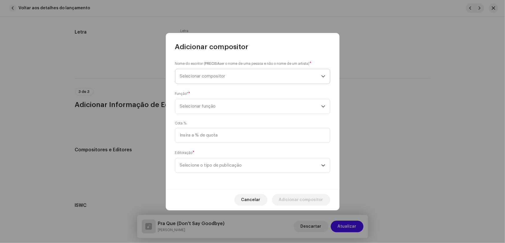
click at [200, 74] on span "Selecionar compositor" at bounding box center [202, 76] width 45 height 4
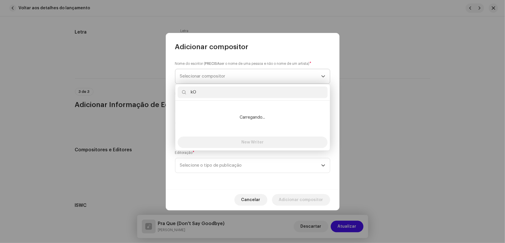
type input "k"
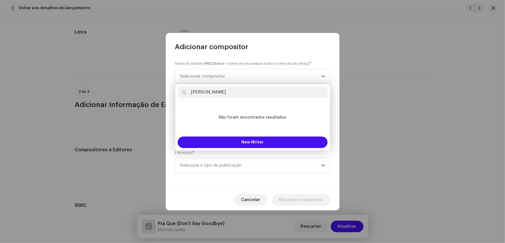
type input "[PERSON_NAME]"
click at [210, 91] on input "[PERSON_NAME]" at bounding box center [253, 92] width 150 height 12
click at [249, 141] on span "New Writer" at bounding box center [252, 142] width 22 height 4
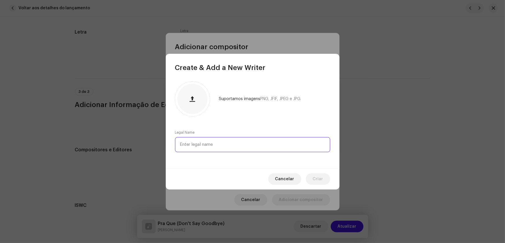
paste input "[PERSON_NAME]"
type input "[PERSON_NAME]"
click at [319, 180] on span "Criar" at bounding box center [318, 179] width 10 height 12
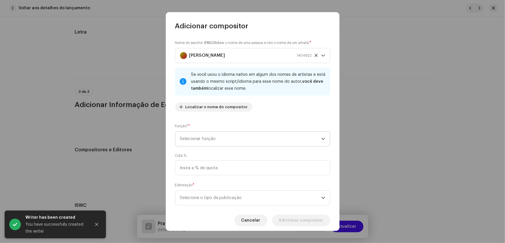
click at [321, 138] on icon "dropdown trigger" at bounding box center [323, 139] width 4 height 4
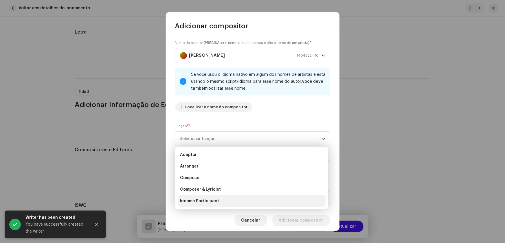
drag, startPoint x: 211, startPoint y: 187, endPoint x: 223, endPoint y: 189, distance: 11.5
click at [211, 187] on span "Composer & Lyricist" at bounding box center [200, 190] width 41 height 6
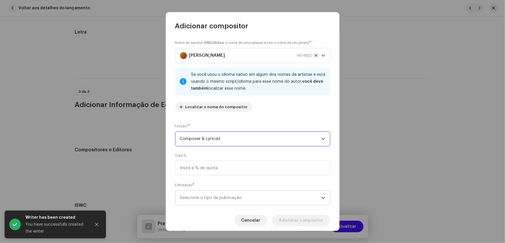
click at [321, 198] on icon "dropdown trigger" at bounding box center [323, 198] width 4 height 4
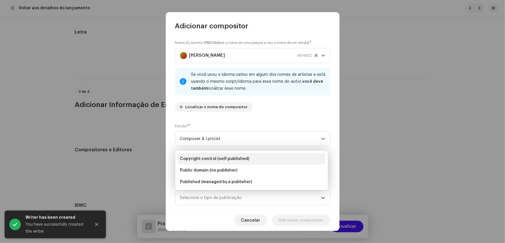
click at [237, 154] on li "Copyright control (self-published)" at bounding box center [252, 159] width 148 height 12
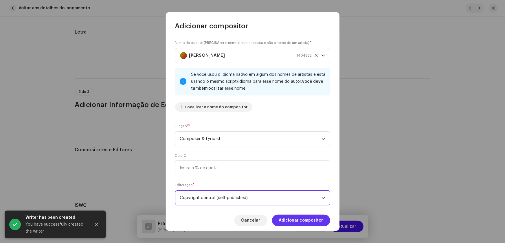
click at [304, 220] on span "Adicionar compositor" at bounding box center [301, 221] width 44 height 12
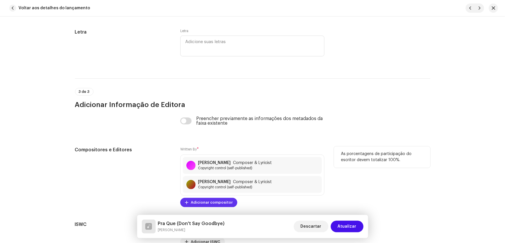
click at [202, 199] on span "Adicionar compositor" at bounding box center [212, 203] width 42 height 12
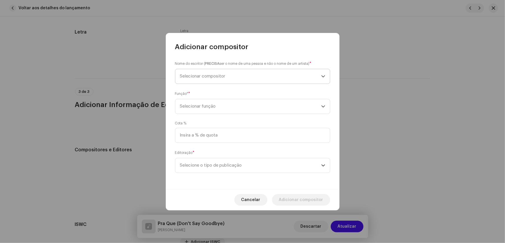
click at [202, 75] on span "Selecionar compositor" at bounding box center [202, 76] width 45 height 4
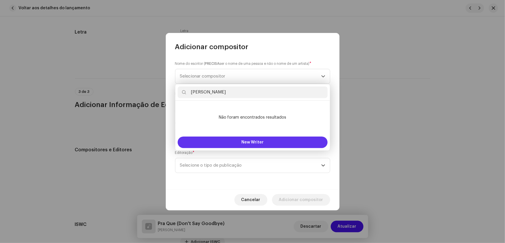
type input "[PERSON_NAME]"
click at [254, 141] on span "New Writer" at bounding box center [252, 142] width 22 height 4
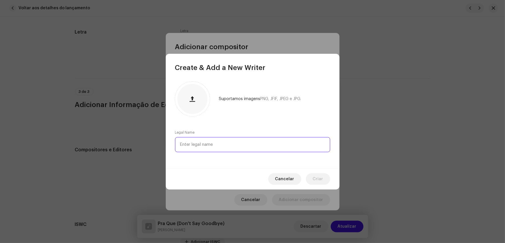
paste input "[DEMOGRAPHIC_DATA]"
type input "[PERSON_NAME]"
click at [315, 176] on span "Criar" at bounding box center [318, 179] width 10 height 12
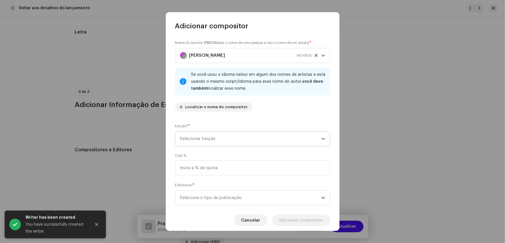
click at [321, 137] on icon "dropdown trigger" at bounding box center [323, 139] width 4 height 4
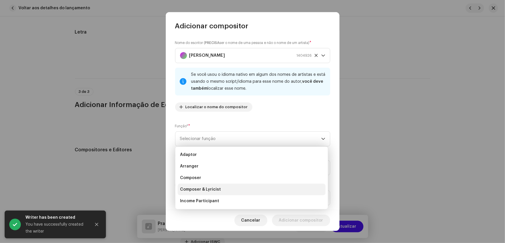
click at [204, 188] on span "Composer & Lyricist" at bounding box center [200, 190] width 41 height 6
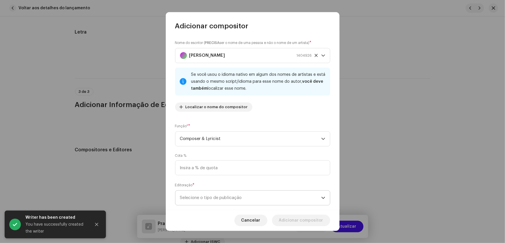
click at [315, 196] on span "Selecione o tipo de publicação" at bounding box center [250, 198] width 141 height 14
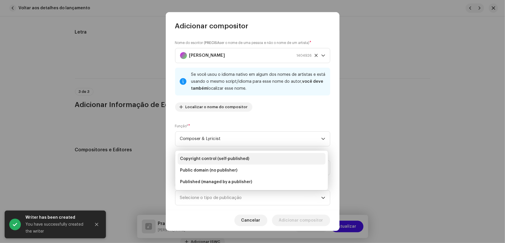
click at [225, 158] on span "Copyright control (self-published)" at bounding box center [214, 159] width 69 height 6
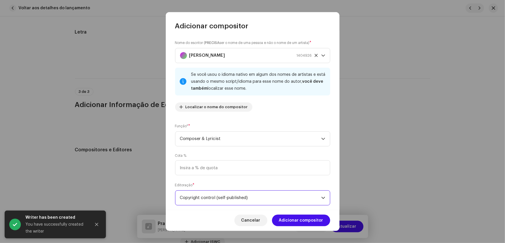
click at [294, 219] on span "Adicionar compositor" at bounding box center [301, 221] width 44 height 12
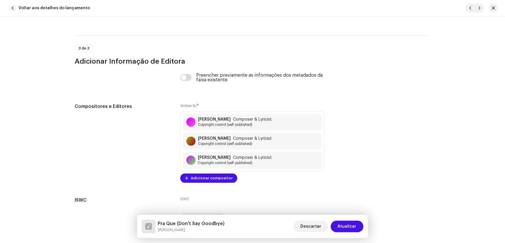
scroll to position [1235, 0]
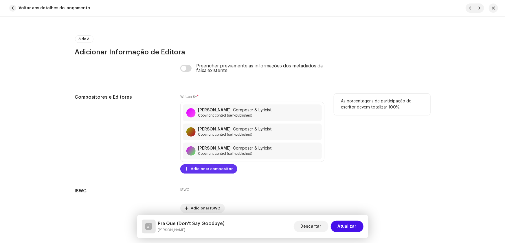
click at [200, 167] on span "Adicionar compositor" at bounding box center [212, 169] width 42 height 12
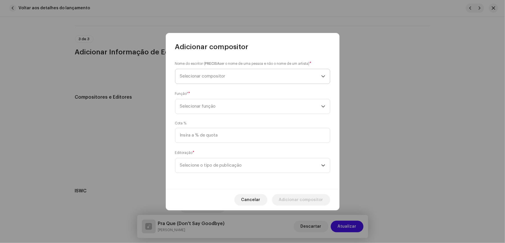
click at [205, 77] on span "Selecionar compositor" at bounding box center [202, 76] width 45 height 4
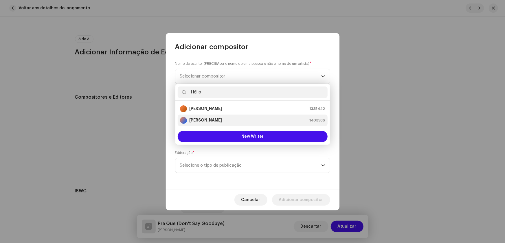
type input "Hélio"
click at [217, 119] on div "[PERSON_NAME] 1403586" at bounding box center [252, 120] width 145 height 7
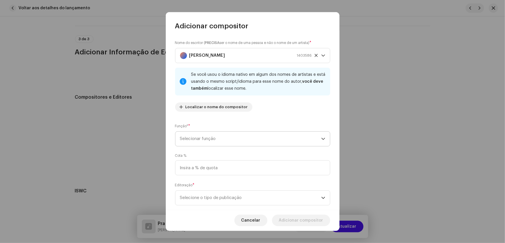
click at [321, 139] on icon "dropdown trigger" at bounding box center [323, 139] width 4 height 4
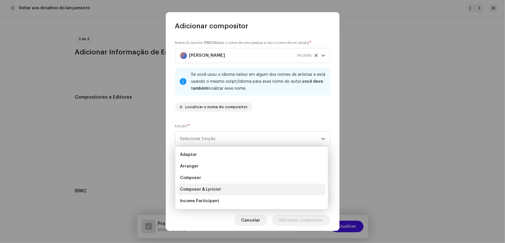
click at [214, 189] on span "Composer & Lyricist" at bounding box center [200, 190] width 41 height 6
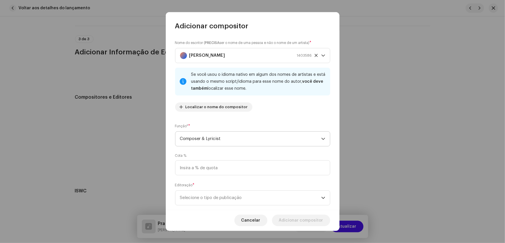
click at [321, 137] on icon "dropdown trigger" at bounding box center [323, 139] width 4 height 4
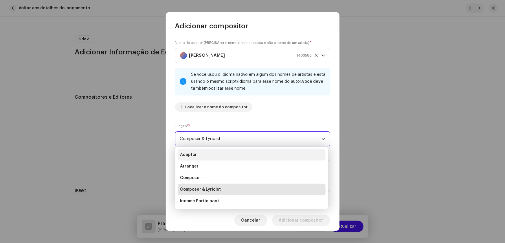
click at [197, 156] on li "Adaptor" at bounding box center [252, 155] width 148 height 12
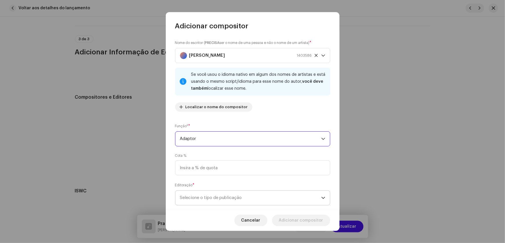
click at [318, 198] on span "Selecione o tipo de publicação" at bounding box center [250, 198] width 141 height 14
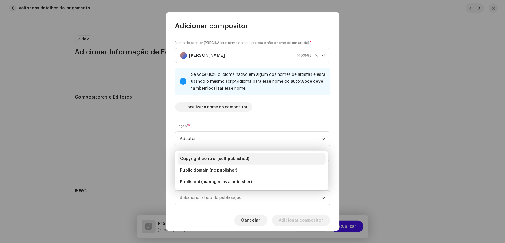
click at [241, 158] on span "Copyright control (self-published)" at bounding box center [214, 159] width 69 height 6
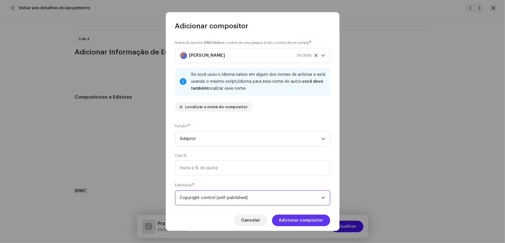
click at [300, 219] on span "Adicionar compositor" at bounding box center [301, 221] width 44 height 12
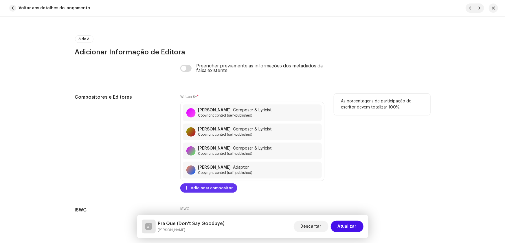
click at [206, 187] on span "Adicionar compositor" at bounding box center [212, 188] width 42 height 12
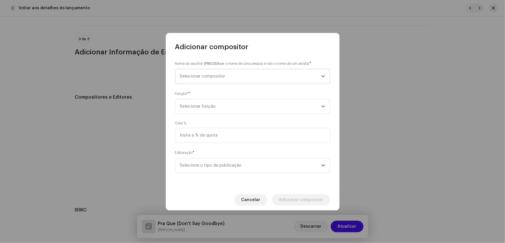
click at [203, 74] on span "Selecionar compositor" at bounding box center [202, 76] width 45 height 4
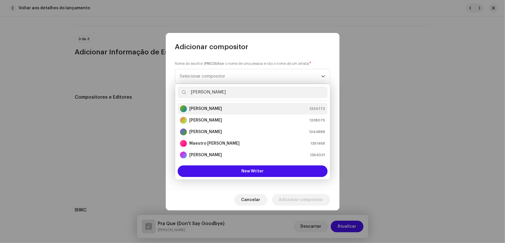
type input "[PERSON_NAME]"
click at [215, 106] on strong "[PERSON_NAME]" at bounding box center [205, 109] width 33 height 6
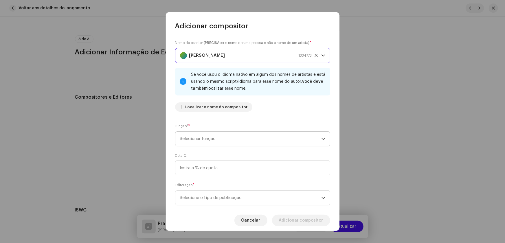
click at [321, 141] on icon "dropdown trigger" at bounding box center [323, 139] width 4 height 4
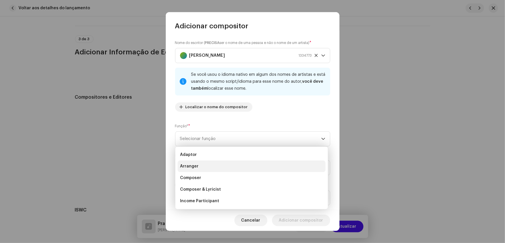
click at [194, 165] on span "Arranger" at bounding box center [189, 166] width 19 height 6
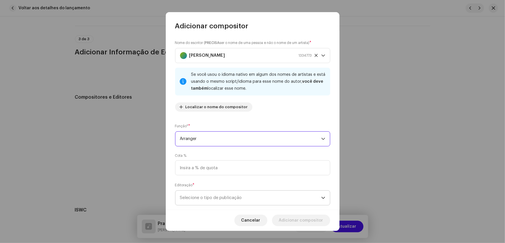
drag, startPoint x: 323, startPoint y: 196, endPoint x: 298, endPoint y: 193, distance: 25.2
click at [323, 196] on p-select "Selecione o tipo de publicação" at bounding box center [252, 197] width 155 height 15
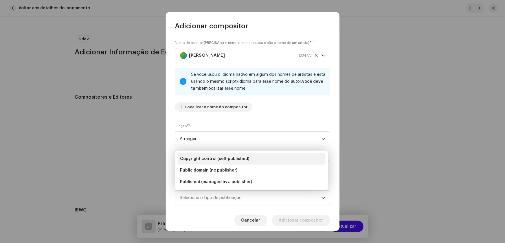
click at [216, 158] on span "Copyright control (self-published)" at bounding box center [214, 159] width 69 height 6
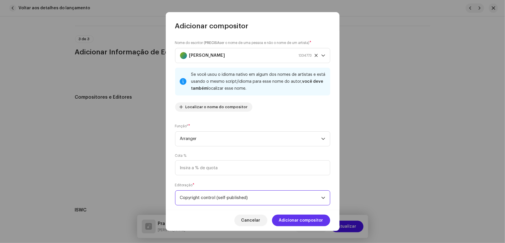
click at [295, 219] on span "Adicionar compositor" at bounding box center [301, 221] width 44 height 12
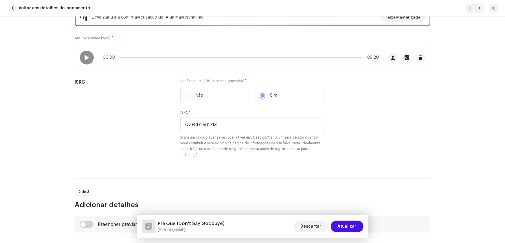
scroll to position [52, 0]
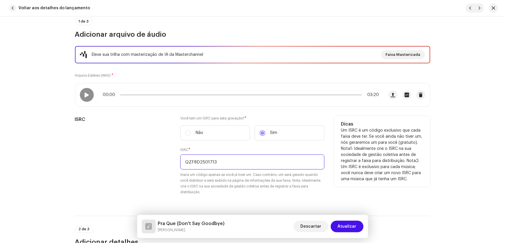
click at [207, 161] on input "QZF8D2501713" at bounding box center [252, 161] width 144 height 15
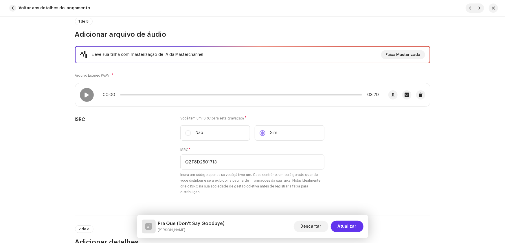
click at [348, 224] on span "Atualizar" at bounding box center [346, 227] width 19 height 12
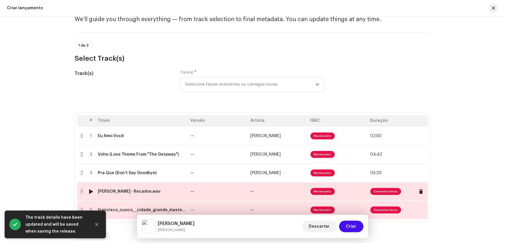
click at [212, 192] on td "—" at bounding box center [218, 191] width 60 height 19
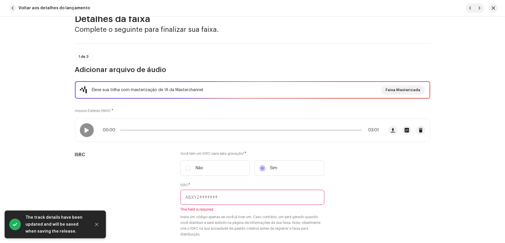
scroll to position [26, 0]
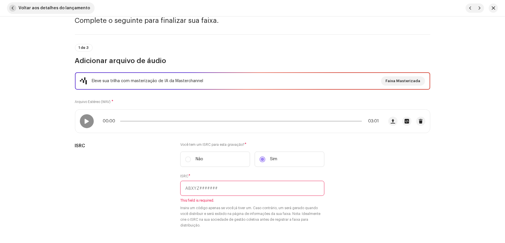
click at [12, 9] on span "button" at bounding box center [12, 8] width 7 height 7
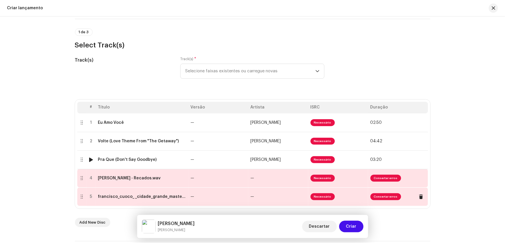
scroll to position [52, 0]
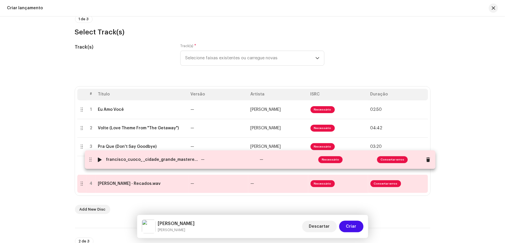
drag, startPoint x: 136, startPoint y: 183, endPoint x: 145, endPoint y: 160, distance: 25.2
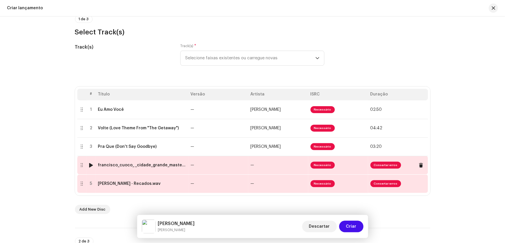
click at [208, 165] on td "—" at bounding box center [218, 165] width 60 height 19
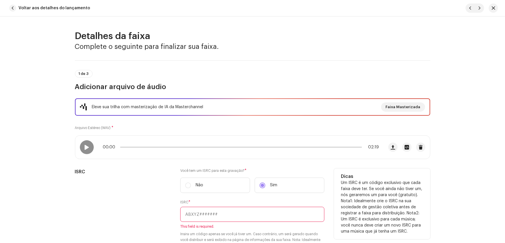
paste input "QZ-F8D-25-01720"
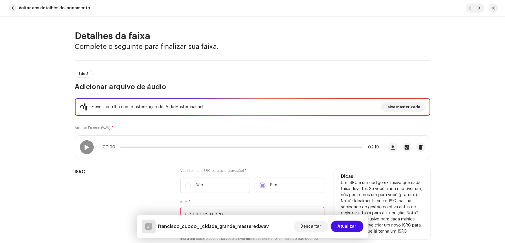
click at [192, 211] on input "QZ-F8D-25-01720" at bounding box center [252, 214] width 144 height 15
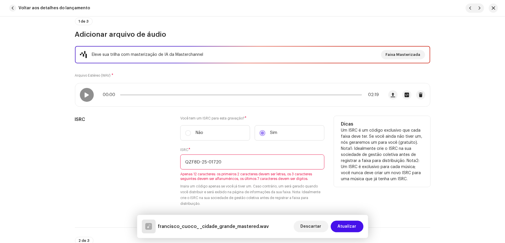
click at [199, 159] on input "QZF8D-25-01720" at bounding box center [252, 161] width 144 height 15
click at [204, 161] on input "QZF8D25-01720" at bounding box center [252, 161] width 144 height 15
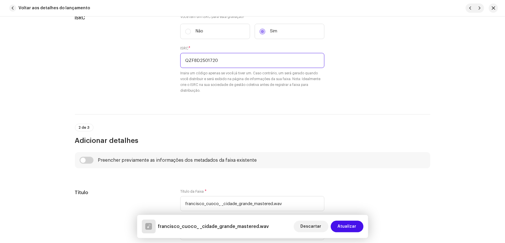
scroll to position [184, 0]
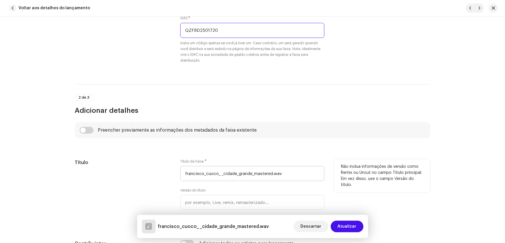
type input "QZF8D2501720"
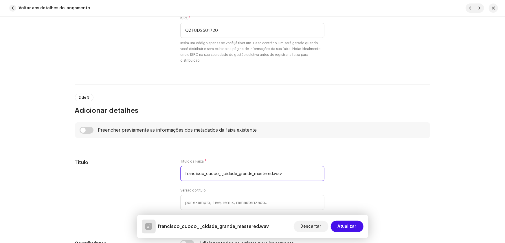
drag, startPoint x: 290, startPoint y: 174, endPoint x: 55, endPoint y: 167, distance: 234.6
click at [148, 174] on div "Título Título da Faixa * francisco_cuoco_ _cidade_grande_mastered.wav Versão do…" at bounding box center [252, 192] width 355 height 67
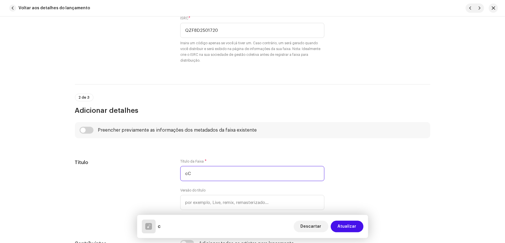
type input "c"
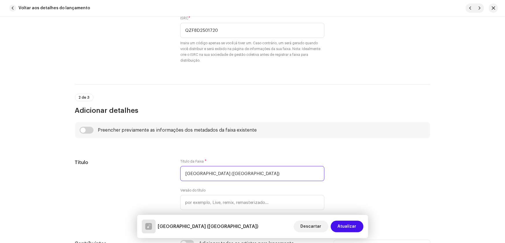
type input "[GEOGRAPHIC_DATA] ([GEOGRAPHIC_DATA])"
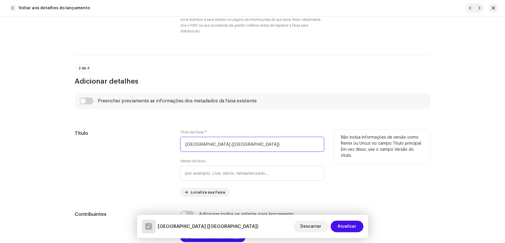
scroll to position [263, 0]
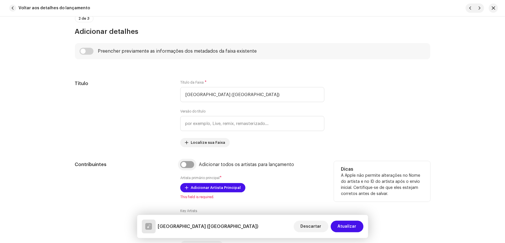
click at [183, 162] on input "checkbox" at bounding box center [187, 164] width 14 height 7
checkbox input "true"
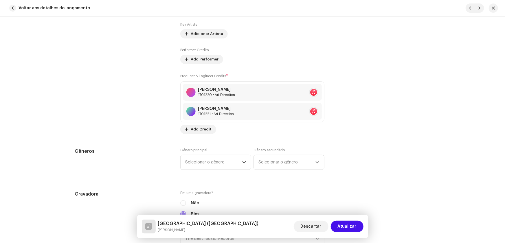
scroll to position [499, 0]
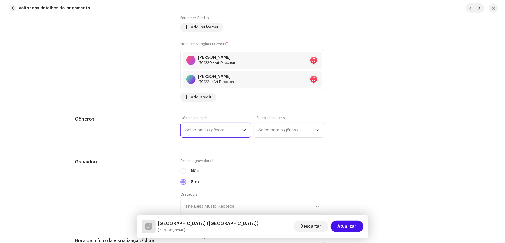
click at [200, 125] on span "Selecionar o gênero" at bounding box center [213, 130] width 57 height 14
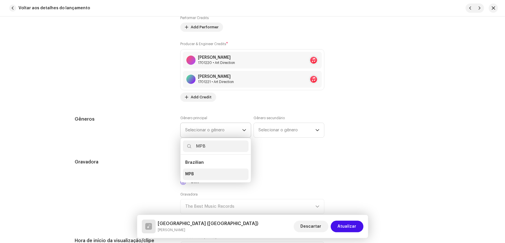
type input "MPB"
click at [191, 172] on span "MPB" at bounding box center [189, 174] width 9 height 6
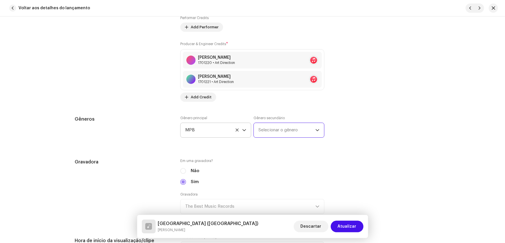
click at [268, 129] on span "Selecionar o gênero" at bounding box center [286, 130] width 57 height 14
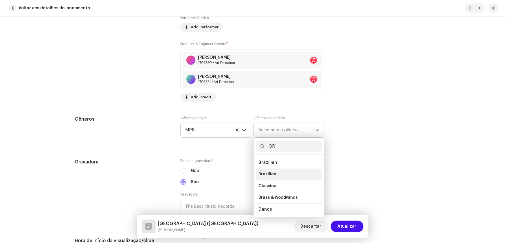
type input "BR"
click at [274, 172] on li "Brazilian" at bounding box center [289, 175] width 66 height 12
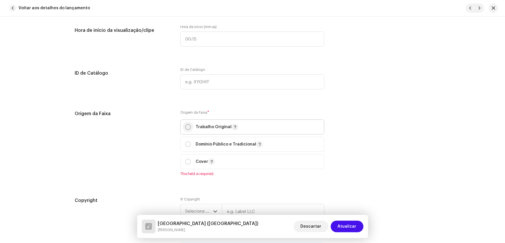
click at [188, 127] on input "radio" at bounding box center [188, 127] width 6 height 6
radio input "true"
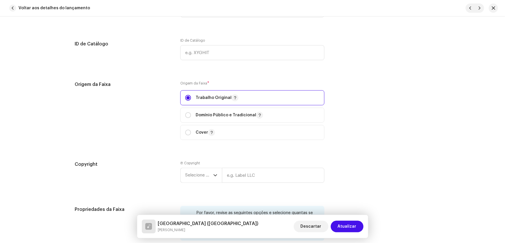
scroll to position [789, 0]
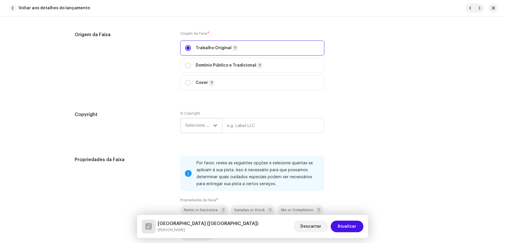
click at [193, 126] on span "Selecione o ano" at bounding box center [199, 125] width 28 height 14
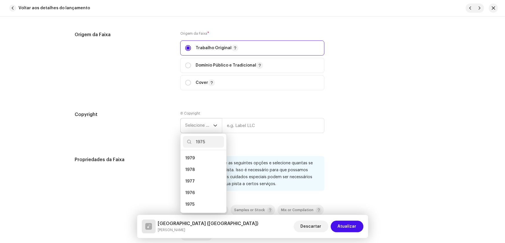
scroll to position [0, 0]
type input "1975"
click at [196, 159] on li "1975" at bounding box center [203, 158] width 41 height 12
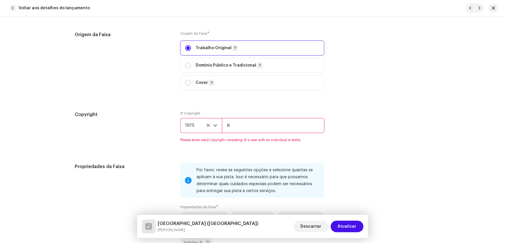
click at [239, 125] on input "R" at bounding box center [273, 125] width 102 height 15
type input "RCA Victor"
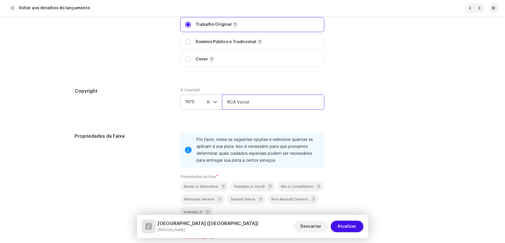
scroll to position [868, 0]
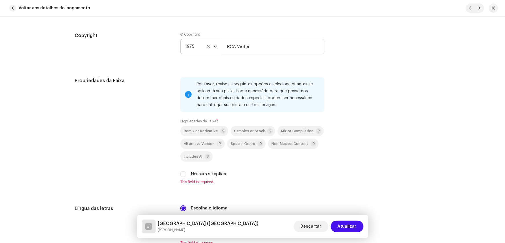
drag, startPoint x: 182, startPoint y: 173, endPoint x: 191, endPoint y: 174, distance: 9.0
click at [181, 174] on input "Nenhum se aplica" at bounding box center [183, 174] width 6 height 6
checkbox input "true"
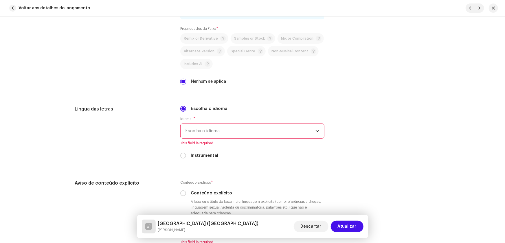
scroll to position [972, 0]
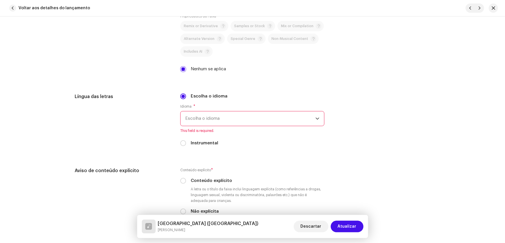
click at [191, 113] on span "Escolha o idioma" at bounding box center [250, 118] width 130 height 14
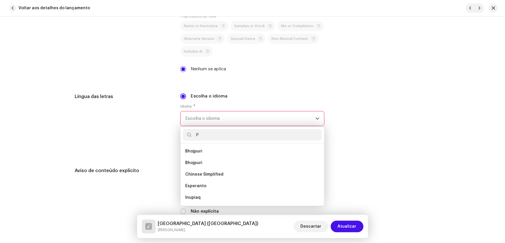
scroll to position [0, 0]
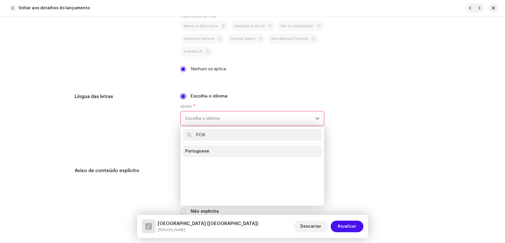
type input "POR"
click at [193, 151] on span "Portuguese" at bounding box center [197, 151] width 24 height 6
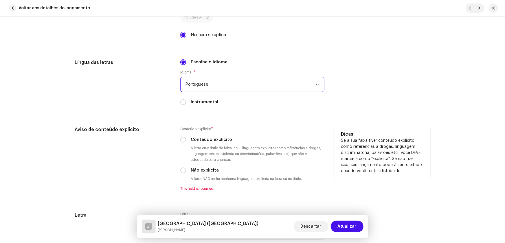
scroll to position [1025, 0]
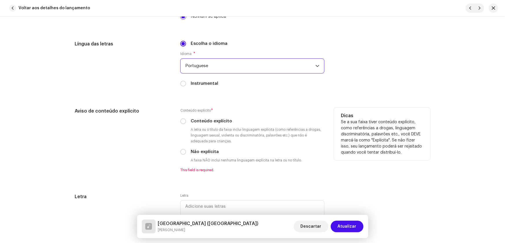
click at [179, 150] on div "Aviso de conteúdo explícito Conteúdo explícito * Conteúdo explícito A letra ou …" at bounding box center [252, 144] width 355 height 72
click at [183, 151] on input "Não explícita" at bounding box center [183, 152] width 6 height 6
radio input "true"
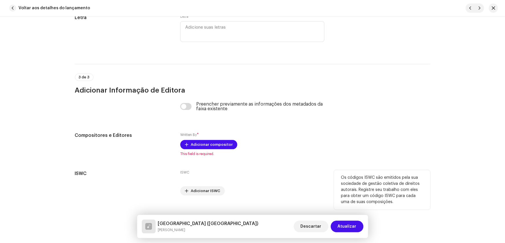
scroll to position [1204, 0]
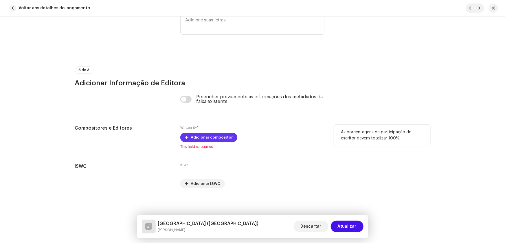
click at [194, 134] on span "Adicionar compositor" at bounding box center [212, 138] width 42 height 12
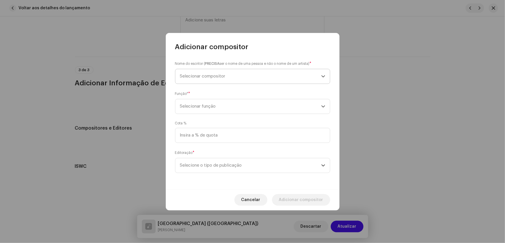
click at [187, 75] on span "Selecionar compositor" at bounding box center [202, 76] width 45 height 4
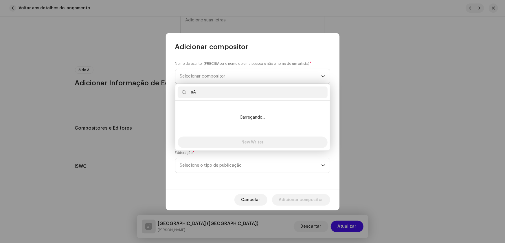
type input "a"
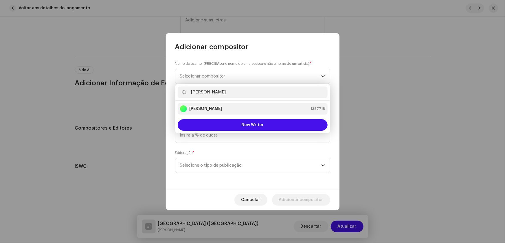
type input "[PERSON_NAME]"
click at [209, 107] on strong "[PERSON_NAME]" at bounding box center [205, 109] width 33 height 6
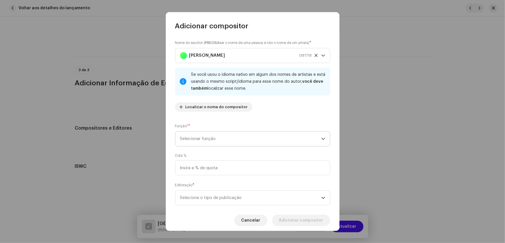
click at [321, 138] on icon "dropdown trigger" at bounding box center [323, 139] width 4 height 4
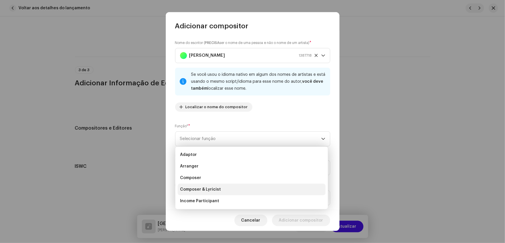
click at [205, 188] on span "Composer & Lyricist" at bounding box center [200, 190] width 41 height 6
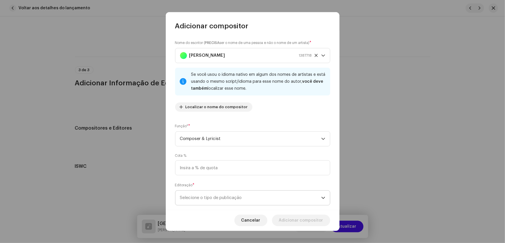
click at [321, 195] on div "dropdown trigger" at bounding box center [323, 198] width 4 height 14
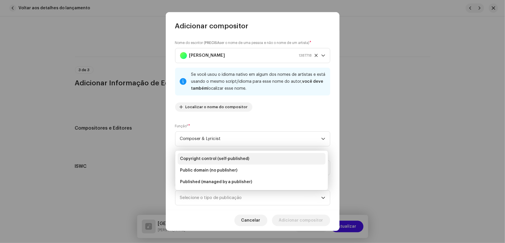
click at [236, 158] on span "Copyright control (self-published)" at bounding box center [214, 159] width 69 height 6
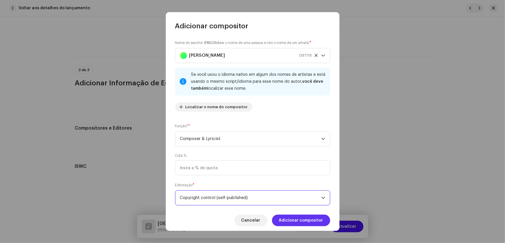
click at [295, 218] on span "Adicionar compositor" at bounding box center [301, 221] width 44 height 12
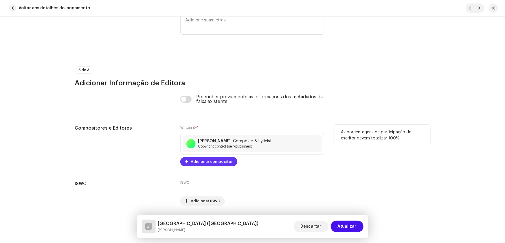
click at [196, 160] on span "Adicionar compositor" at bounding box center [212, 162] width 42 height 12
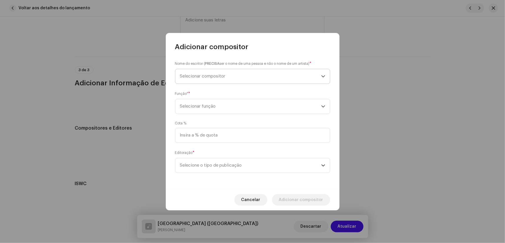
click at [190, 75] on span "Selecionar compositor" at bounding box center [202, 76] width 45 height 4
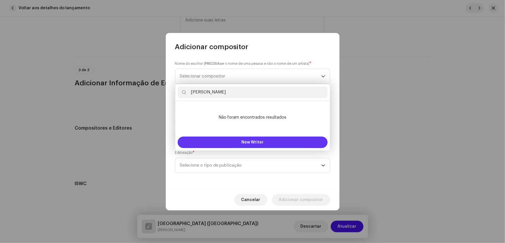
type input "[PERSON_NAME]"
click at [250, 143] on span "New Writer" at bounding box center [252, 142] width 22 height 4
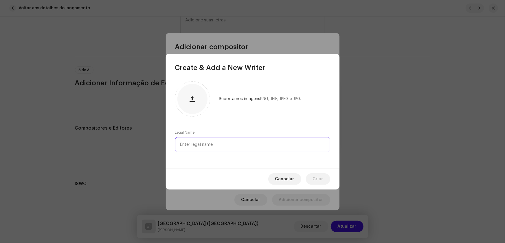
click at [202, 143] on input "text" at bounding box center [252, 144] width 155 height 15
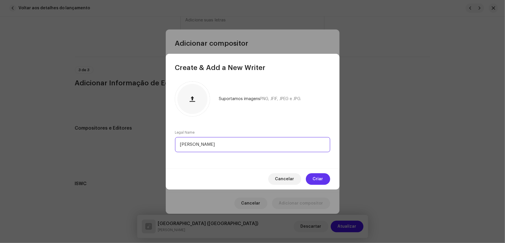
type input "[PERSON_NAME]"
click at [319, 178] on span "Criar" at bounding box center [318, 179] width 10 height 12
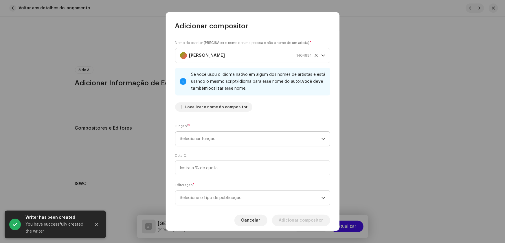
click at [321, 139] on icon "dropdown trigger" at bounding box center [323, 139] width 4 height 4
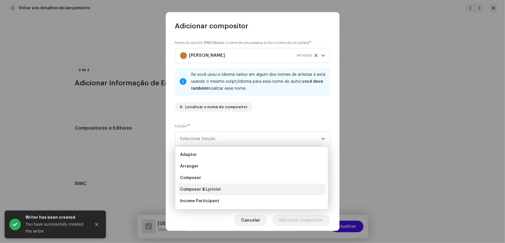
click at [211, 188] on span "Composer & Lyricist" at bounding box center [200, 190] width 41 height 6
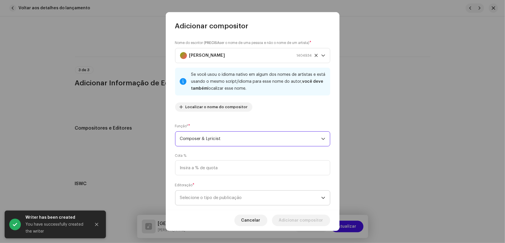
click at [321, 198] on icon "dropdown trigger" at bounding box center [322, 198] width 3 height 2
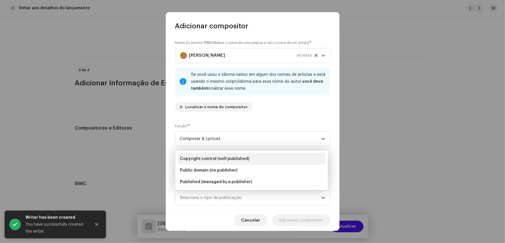
click at [218, 156] on span "Copyright control (self-published)" at bounding box center [214, 159] width 69 height 6
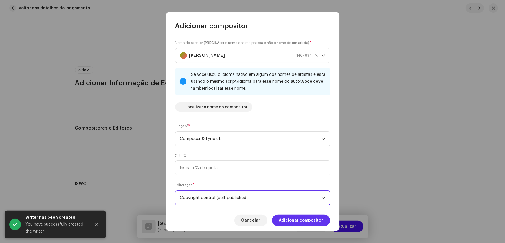
click at [300, 219] on span "Adicionar compositor" at bounding box center [301, 221] width 44 height 12
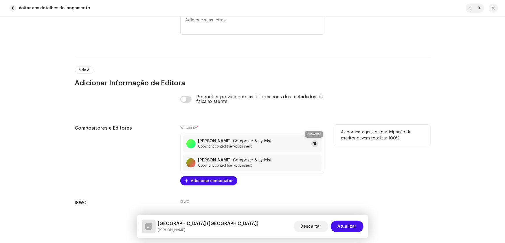
click at [315, 142] on button at bounding box center [314, 143] width 7 height 7
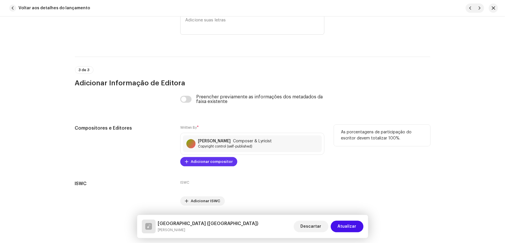
click at [200, 157] on span "Adicionar compositor" at bounding box center [212, 162] width 42 height 12
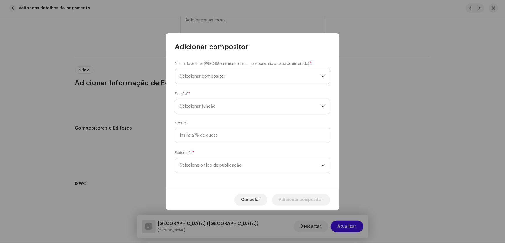
click at [198, 69] on span "Selecionar compositor" at bounding box center [250, 76] width 141 height 14
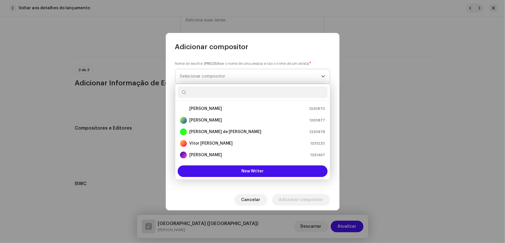
click at [197, 74] on span "Selecionar compositor" at bounding box center [202, 76] width 45 height 4
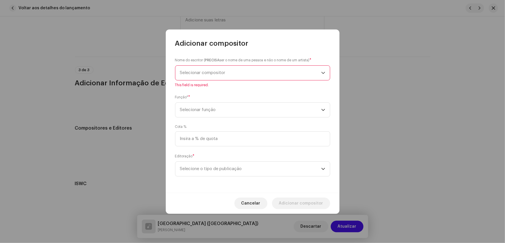
click at [199, 74] on span "Selecionar compositor" at bounding box center [202, 73] width 45 height 4
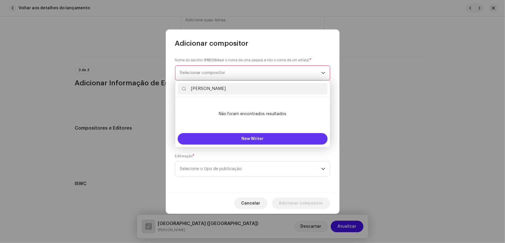
type input "[PERSON_NAME]"
click at [251, 137] on span "New Writer" at bounding box center [252, 139] width 22 height 4
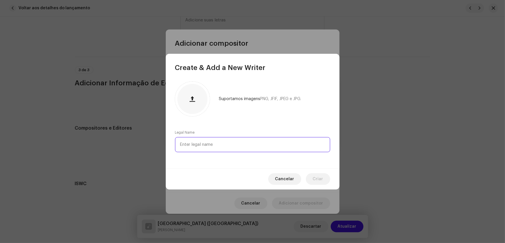
paste input "[PERSON_NAME]"
type input "[PERSON_NAME]"
click at [312, 178] on button "Criar" at bounding box center [318, 179] width 24 height 12
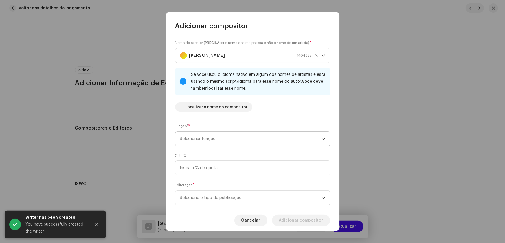
click at [321, 141] on div "dropdown trigger" at bounding box center [323, 139] width 4 height 14
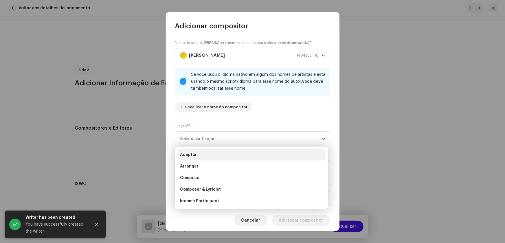
click at [195, 155] on li "Adaptor" at bounding box center [252, 155] width 148 height 12
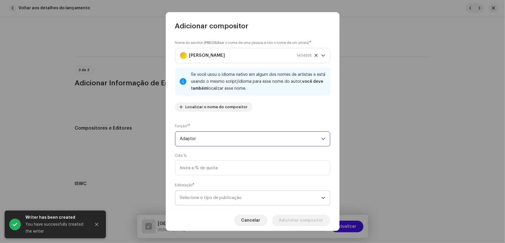
click at [321, 193] on div "dropdown trigger" at bounding box center [323, 198] width 4 height 14
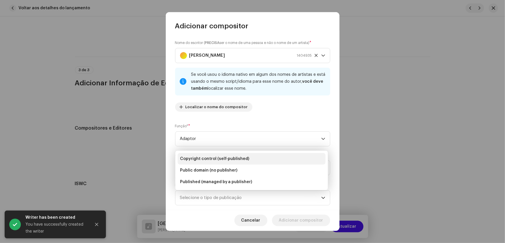
click at [237, 157] on span "Copyright control (self-published)" at bounding box center [214, 159] width 69 height 6
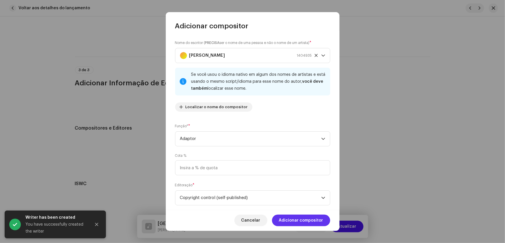
click at [295, 219] on span "Adicionar compositor" at bounding box center [301, 221] width 44 height 12
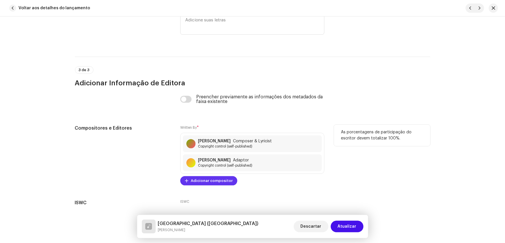
click at [198, 180] on span "Adicionar compositor" at bounding box center [212, 181] width 42 height 12
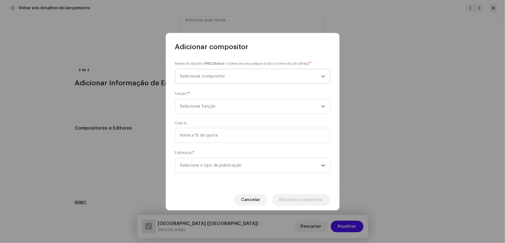
click at [192, 80] on span "Selecionar compositor" at bounding box center [250, 76] width 141 height 14
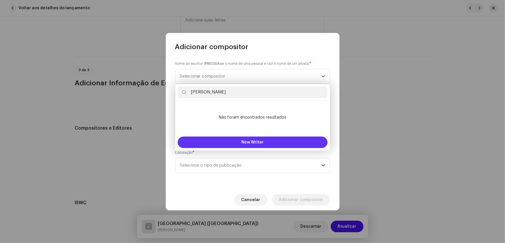
type input "[PERSON_NAME]"
click at [260, 145] on button "New Writer" at bounding box center [253, 142] width 150 height 12
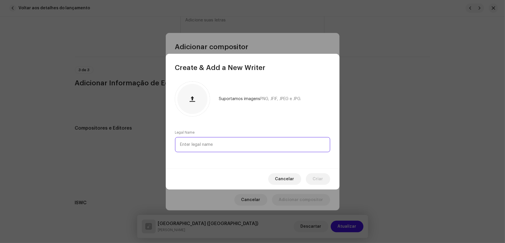
paste input "[PERSON_NAME]"
type input "[PERSON_NAME]"
click at [313, 178] on button "Criar" at bounding box center [318, 179] width 24 height 12
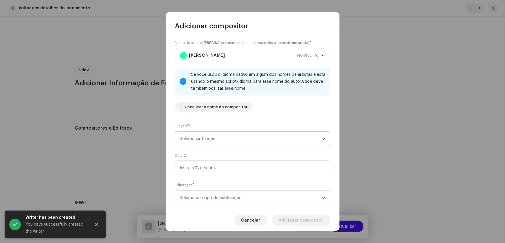
click at [321, 137] on icon "dropdown trigger" at bounding box center [323, 139] width 4 height 4
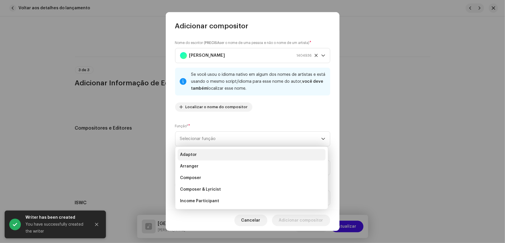
click at [191, 154] on span "Adaptor" at bounding box center [188, 155] width 17 height 6
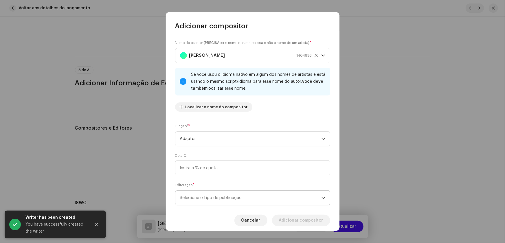
click at [315, 194] on span "Selecione o tipo de publicação" at bounding box center [250, 198] width 141 height 14
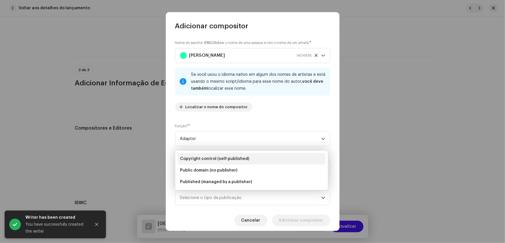
click at [219, 158] on span "Copyright control (self-published)" at bounding box center [214, 159] width 69 height 6
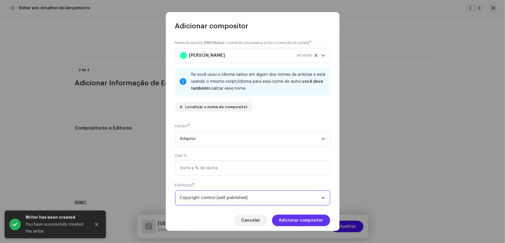
click at [296, 217] on span "Adicionar compositor" at bounding box center [301, 221] width 44 height 12
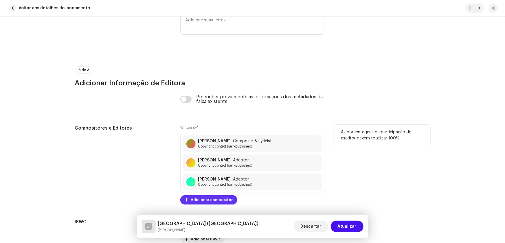
click at [202, 199] on span "Adicionar compositor" at bounding box center [212, 200] width 42 height 12
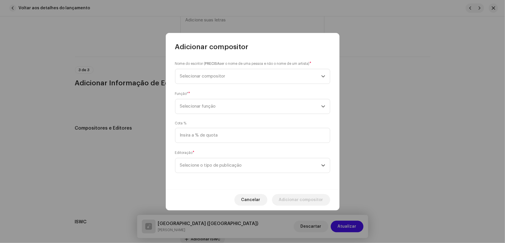
drag, startPoint x: 211, startPoint y: 78, endPoint x: 218, endPoint y: 62, distance: 18.4
click at [214, 75] on span "Selecionar compositor" at bounding box center [250, 76] width 141 height 14
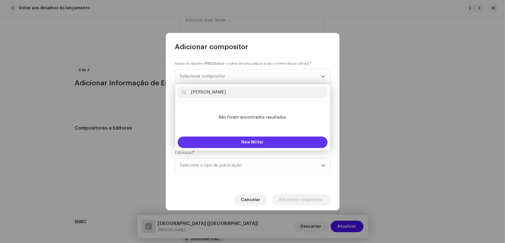
type input "[PERSON_NAME]"
click at [251, 142] on span "New Writer" at bounding box center [252, 142] width 22 height 4
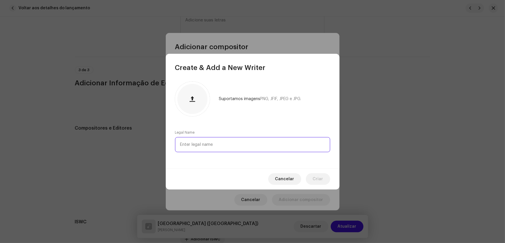
click at [220, 139] on input "text" at bounding box center [252, 144] width 155 height 15
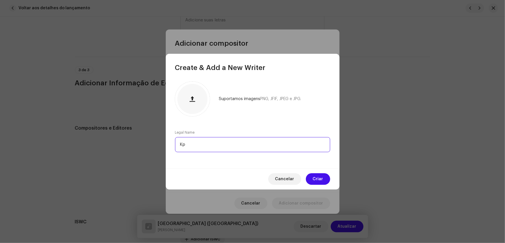
type input "K"
type input "[PERSON_NAME]"
click at [315, 179] on span "Criar" at bounding box center [318, 179] width 10 height 12
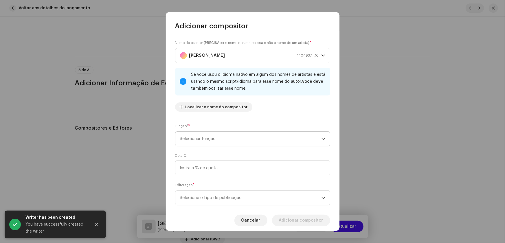
click at [318, 137] on span "Selecionar função" at bounding box center [250, 139] width 141 height 14
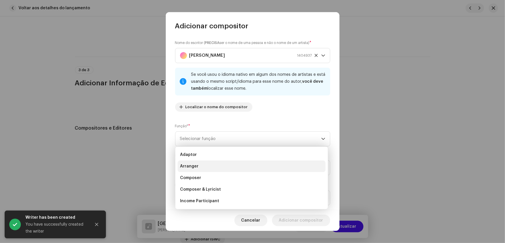
click at [191, 165] on span "Arranger" at bounding box center [189, 166] width 19 height 6
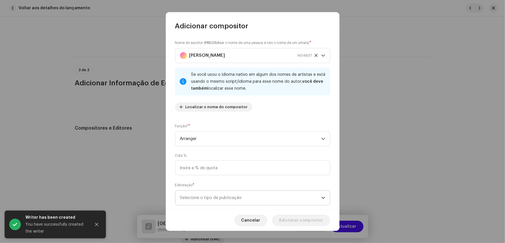
click at [318, 196] on span "Selecione o tipo de publicação" at bounding box center [250, 198] width 141 height 14
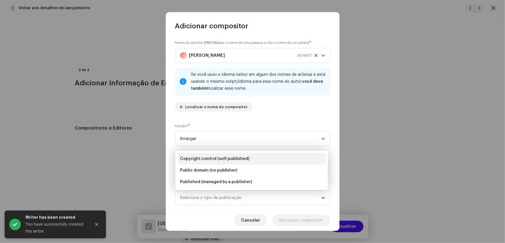
click at [217, 158] on span "Copyright control (self-published)" at bounding box center [214, 159] width 69 height 6
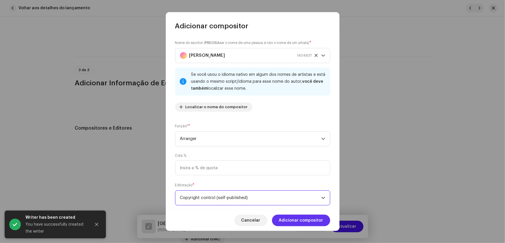
click at [312, 221] on span "Adicionar compositor" at bounding box center [301, 221] width 44 height 12
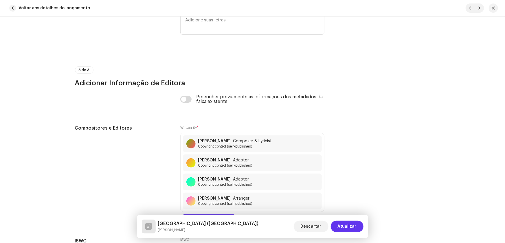
click at [347, 226] on span "Atualizar" at bounding box center [346, 227] width 19 height 12
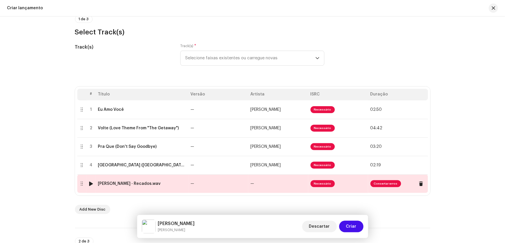
click at [195, 188] on td "—" at bounding box center [218, 183] width 60 height 19
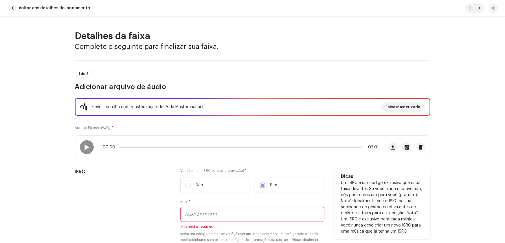
paste input "QZ-F8D-25-01714"
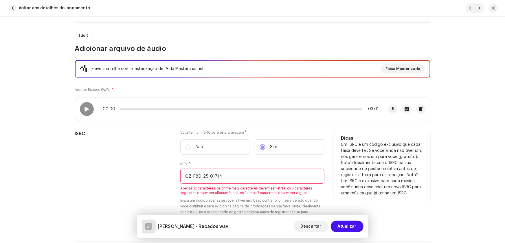
scroll to position [52, 0]
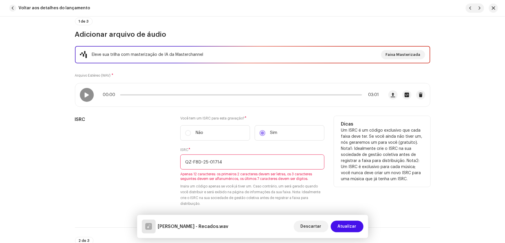
click at [191, 163] on input "QZ-F8D-25-01714" at bounding box center [252, 161] width 144 height 15
click at [198, 161] on input "QZF8D-25-01714" at bounding box center [252, 161] width 144 height 15
click at [204, 161] on input "QZF8D25-01714" at bounding box center [252, 161] width 144 height 15
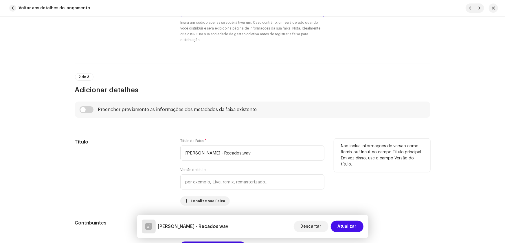
scroll to position [210, 0]
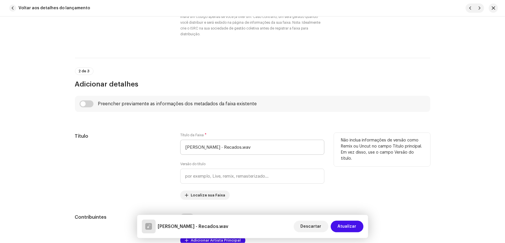
type input "QZF8D2501714"
drag, startPoint x: 222, startPoint y: 146, endPoint x: 143, endPoint y: 157, distance: 80.3
click at [143, 157] on div "Título Título da Faixa * [PERSON_NAME] - Recados.wav Versão do título Localize …" at bounding box center [252, 166] width 355 height 67
click at [218, 147] on input "Recados.wav" at bounding box center [252, 147] width 144 height 15
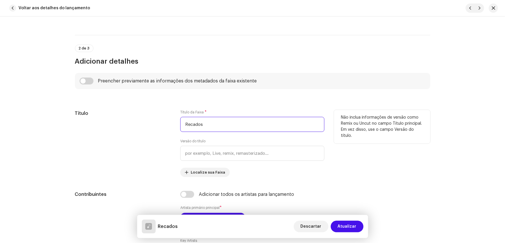
scroll to position [263, 0]
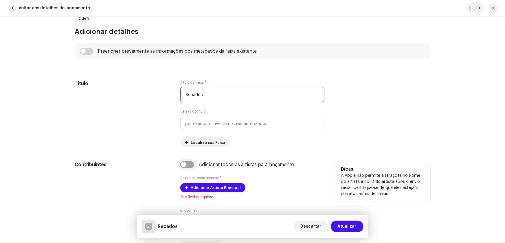
type input "Recados"
click at [184, 165] on input "checkbox" at bounding box center [187, 164] width 14 height 7
checkbox input "true"
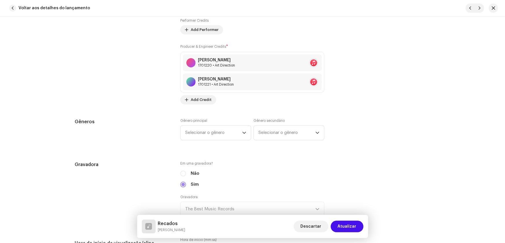
scroll to position [499, 0]
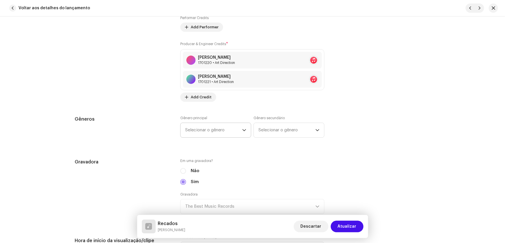
click at [204, 128] on span "Selecionar o gênero" at bounding box center [213, 130] width 57 height 14
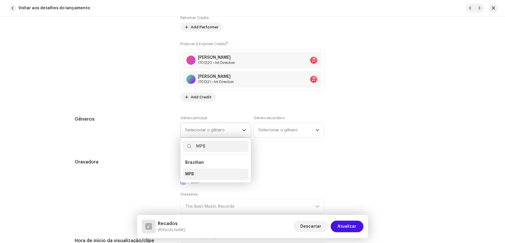
type input "MPB"
click at [195, 171] on li "MPB" at bounding box center [216, 175] width 66 height 12
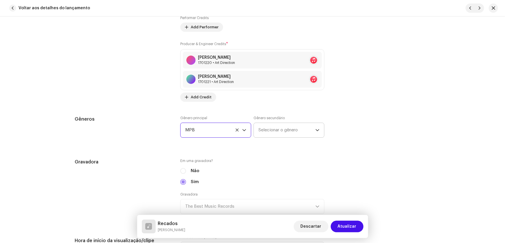
click at [265, 130] on span "Selecionar o gênero" at bounding box center [286, 130] width 57 height 14
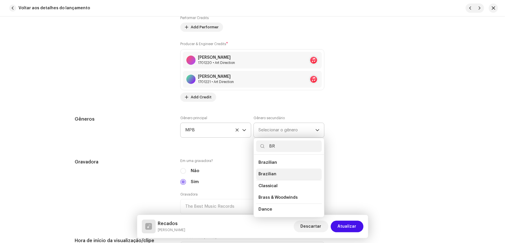
type input "BR"
click at [274, 173] on li "Brazilian" at bounding box center [289, 175] width 66 height 12
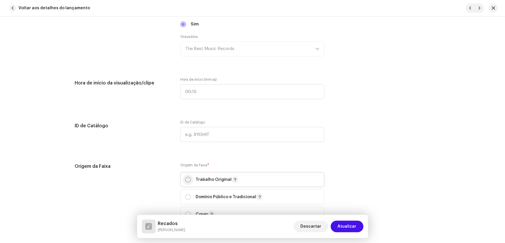
click at [185, 180] on p-radiobutton at bounding box center [188, 180] width 6 height 6
radio input "true"
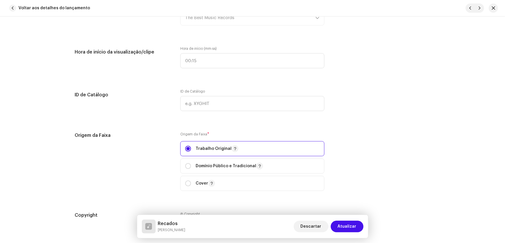
scroll to position [736, 0]
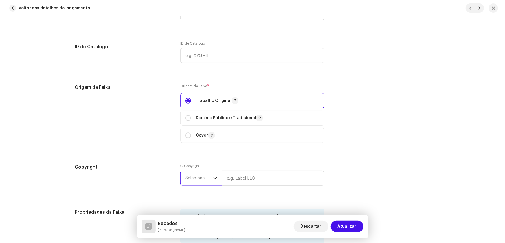
click at [199, 174] on span "Selecione o ano" at bounding box center [199, 178] width 28 height 14
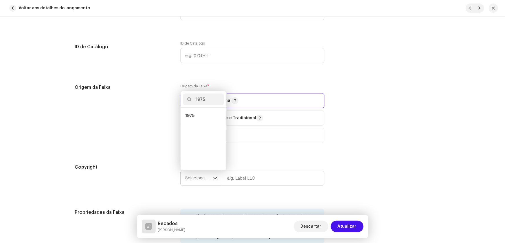
scroll to position [0, 0]
type input "1975"
click at [194, 116] on li "1975" at bounding box center [203, 116] width 41 height 12
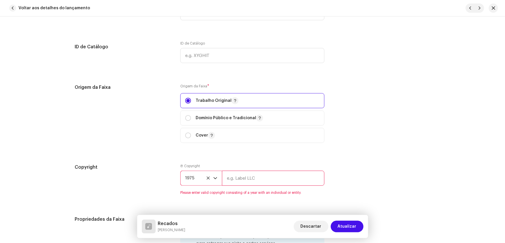
click at [241, 179] on input "text" at bounding box center [273, 178] width 102 height 15
type input "RCA Victor"
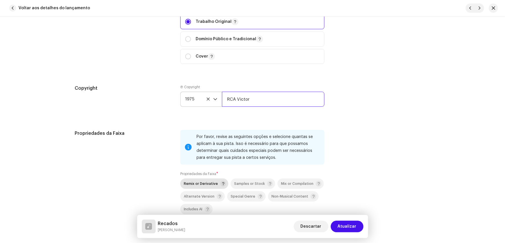
scroll to position [868, 0]
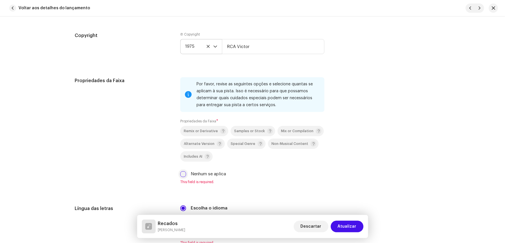
click at [184, 174] on input "Nenhum se aplica" at bounding box center [183, 174] width 6 height 6
checkbox input "true"
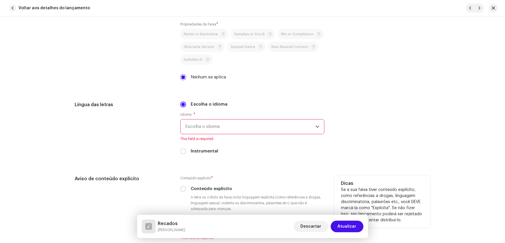
scroll to position [972, 0]
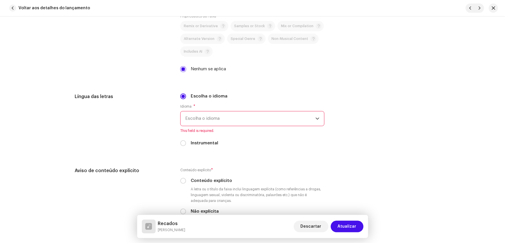
click at [191, 116] on span "Escolha o idioma" at bounding box center [250, 118] width 130 height 14
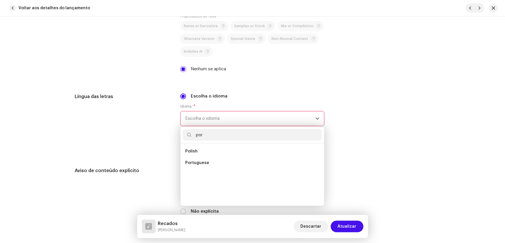
scroll to position [0, 0]
type input "por"
click at [200, 149] on span "Portuguese" at bounding box center [197, 151] width 24 height 6
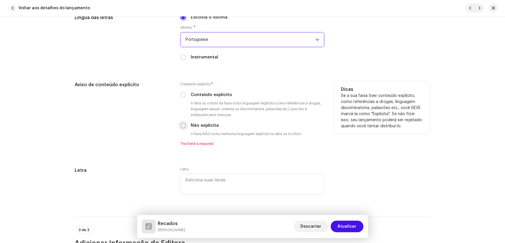
click at [182, 123] on input "Não explícita" at bounding box center [183, 126] width 6 height 6
radio input "true"
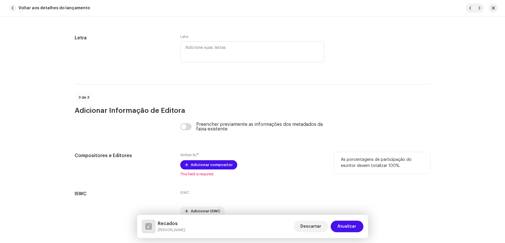
scroll to position [1183, 0]
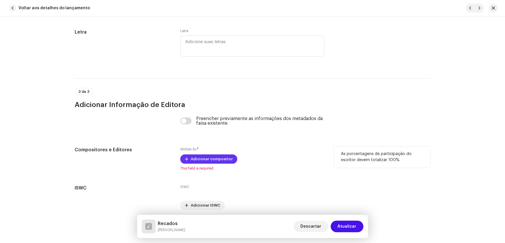
click at [195, 158] on span "Adicionar compositor" at bounding box center [212, 159] width 42 height 12
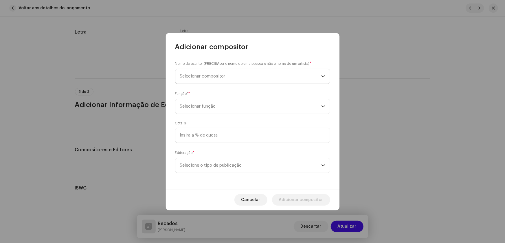
click at [195, 75] on span "Selecionar compositor" at bounding box center [202, 76] width 45 height 4
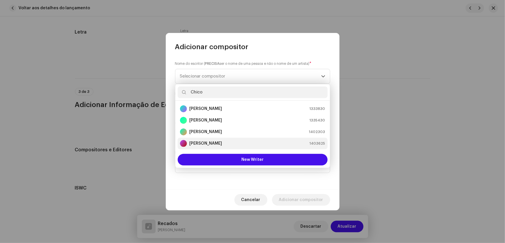
type input "Chico"
click at [215, 143] on strong "[PERSON_NAME]" at bounding box center [205, 144] width 33 height 6
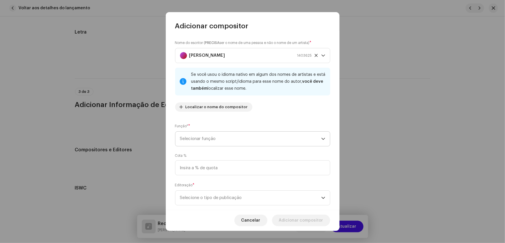
click at [318, 139] on span "Selecionar função" at bounding box center [250, 139] width 141 height 14
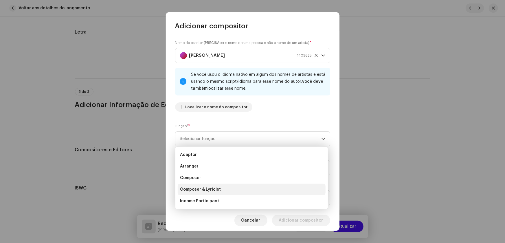
click at [211, 190] on span "Composer & Lyricist" at bounding box center [200, 190] width 41 height 6
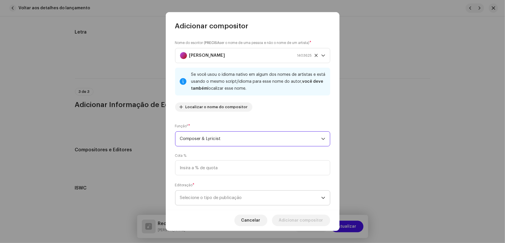
click at [318, 197] on span "Selecione o tipo de publicação" at bounding box center [250, 198] width 141 height 14
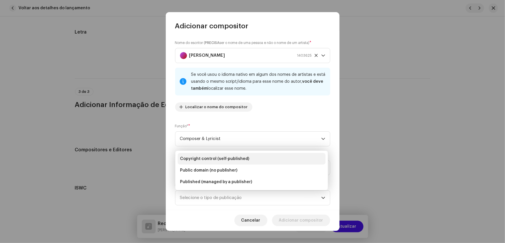
click at [228, 160] on span "Copyright control (self-published)" at bounding box center [214, 159] width 69 height 6
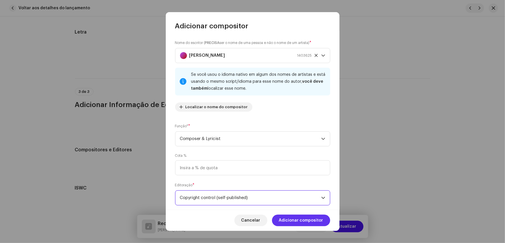
click at [290, 220] on span "Adicionar compositor" at bounding box center [301, 221] width 44 height 12
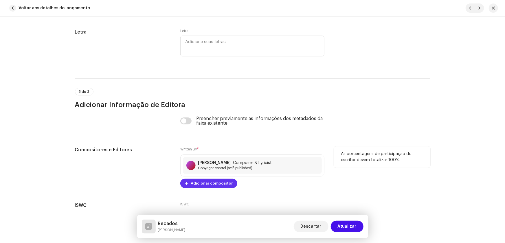
click at [208, 181] on span "Adicionar compositor" at bounding box center [212, 184] width 42 height 12
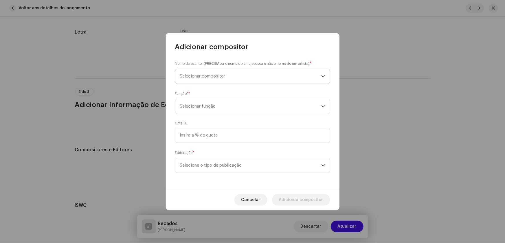
click at [204, 74] on span "Selecionar compositor" at bounding box center [202, 76] width 45 height 4
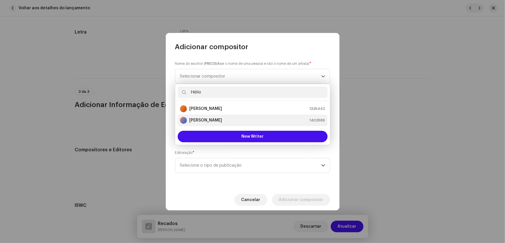
type input "Hélio"
click at [208, 120] on strong "[PERSON_NAME]" at bounding box center [205, 120] width 33 height 6
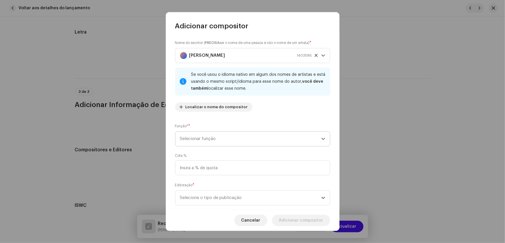
click at [318, 138] on span "Selecionar função" at bounding box center [250, 139] width 141 height 14
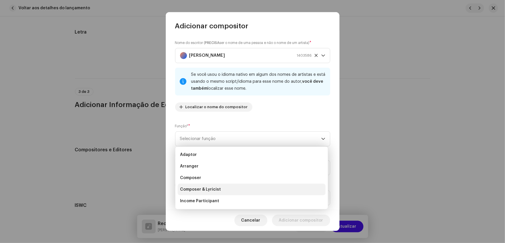
click at [207, 189] on span "Composer & Lyricist" at bounding box center [200, 190] width 41 height 6
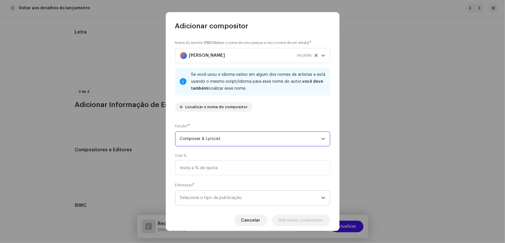
click at [317, 197] on span "Selecione o tipo de publicação" at bounding box center [250, 198] width 141 height 14
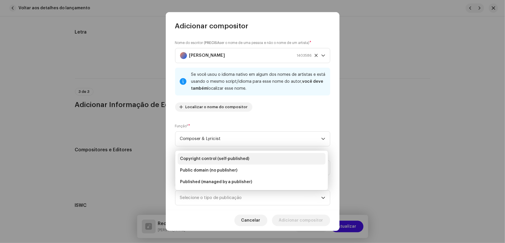
click at [231, 158] on span "Copyright control (self-published)" at bounding box center [214, 159] width 69 height 6
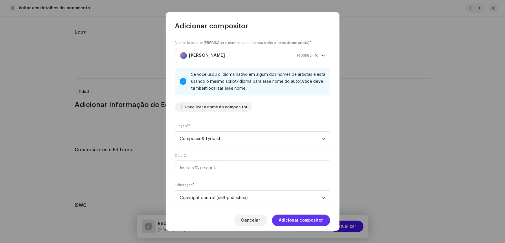
click at [296, 218] on span "Adicionar compositor" at bounding box center [301, 221] width 44 height 12
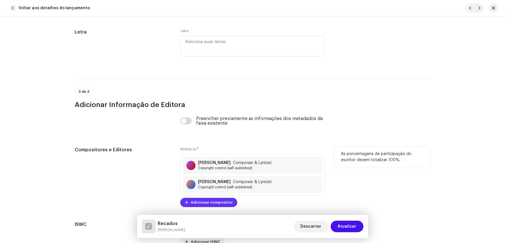
click at [209, 200] on span "Adicionar compositor" at bounding box center [212, 203] width 42 height 12
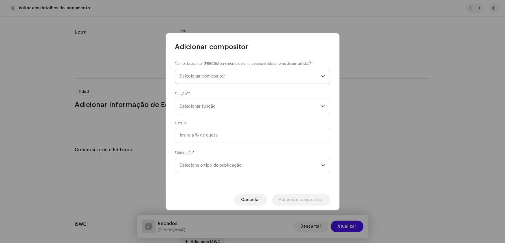
click at [196, 72] on span "Selecionar compositor" at bounding box center [250, 76] width 141 height 14
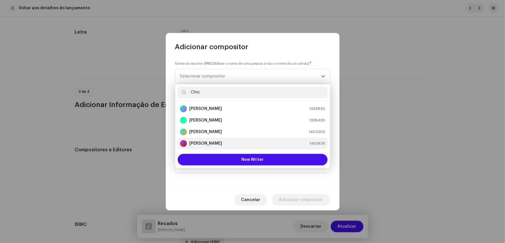
type input "Chic"
click at [218, 144] on strong "[PERSON_NAME]" at bounding box center [205, 144] width 33 height 6
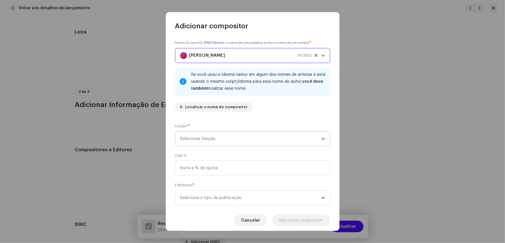
click at [321, 141] on div "dropdown trigger" at bounding box center [323, 139] width 4 height 14
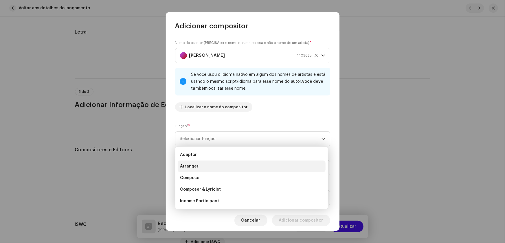
click at [192, 167] on span "Arranger" at bounding box center [189, 166] width 19 height 6
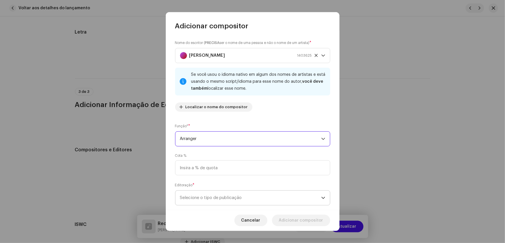
click at [321, 199] on icon "dropdown trigger" at bounding box center [323, 198] width 4 height 4
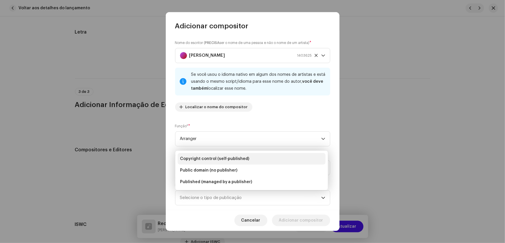
click at [198, 156] on span "Copyright control (self-published)" at bounding box center [214, 159] width 69 height 6
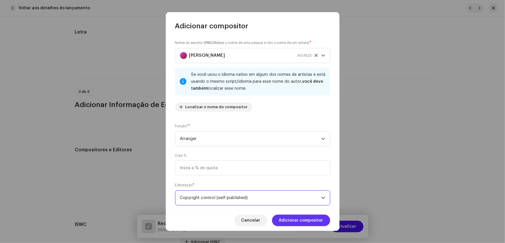
click at [300, 219] on span "Adicionar compositor" at bounding box center [301, 221] width 44 height 12
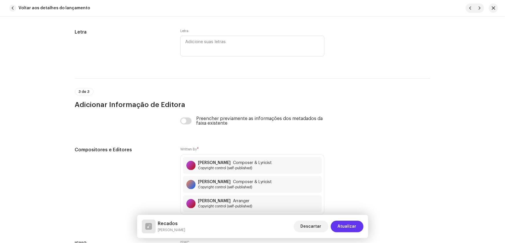
click at [346, 226] on span "Atualizar" at bounding box center [346, 227] width 19 height 12
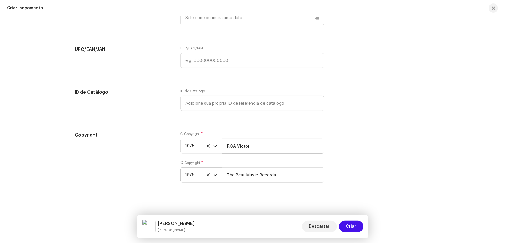
scroll to position [1126, 0]
click at [351, 225] on span "Criar" at bounding box center [351, 227] width 10 height 12
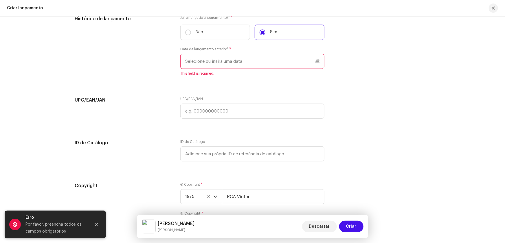
scroll to position [1074, 0]
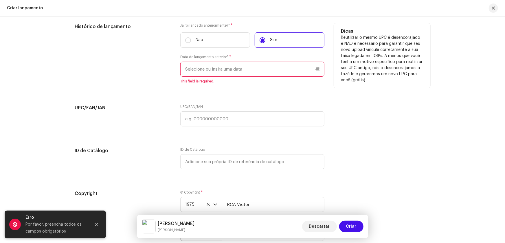
click at [188, 67] on input "text" at bounding box center [252, 69] width 144 height 15
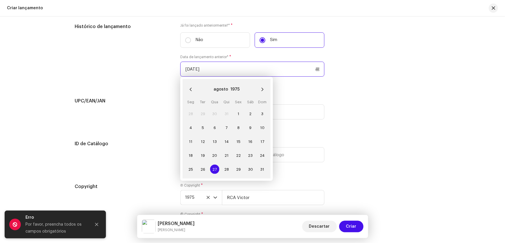
type input "[DATE]"
click at [353, 125] on div "UPC/EAN/JAN UPC/EAN/JAN" at bounding box center [252, 111] width 355 height 29
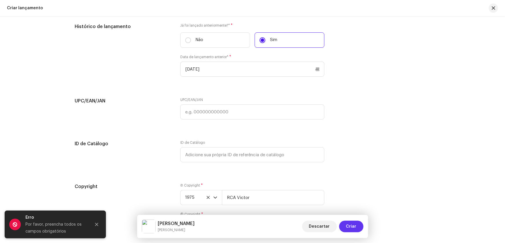
click at [350, 228] on span "Criar" at bounding box center [351, 227] width 10 height 12
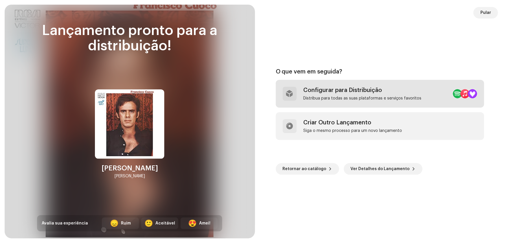
click at [332, 91] on div "Configurar para Distribuição" at bounding box center [362, 90] width 118 height 7
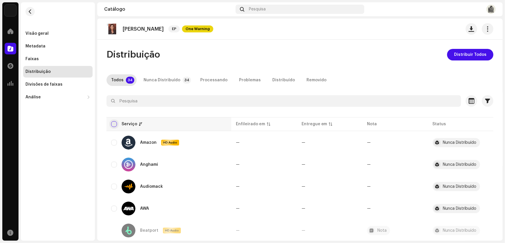
click at [113, 125] on input "checkbox" at bounding box center [114, 124] width 6 height 6
checkbox input "true"
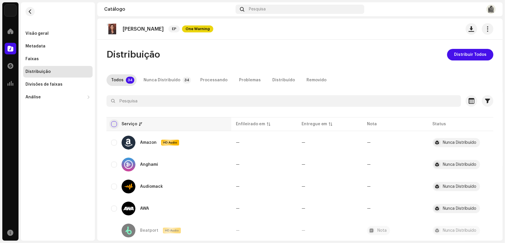
checkbox input "true"
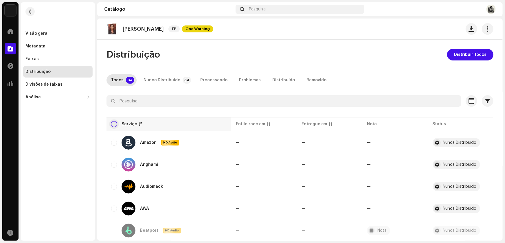
checkbox input "true"
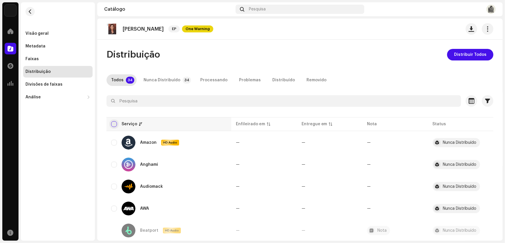
checkbox input "true"
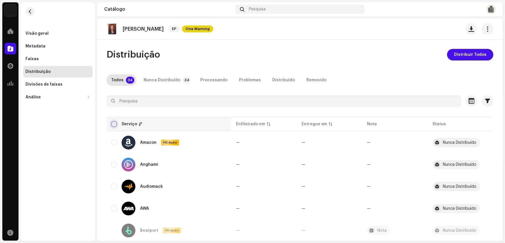
checkbox input "true"
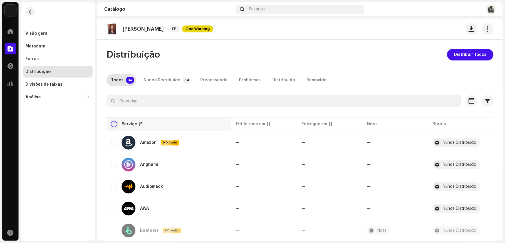
checkbox input "true"
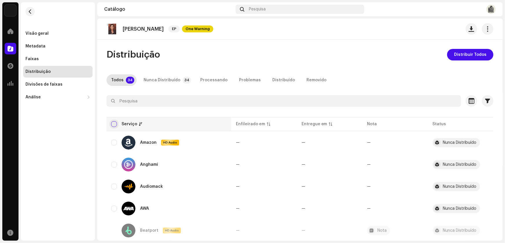
checkbox input "true"
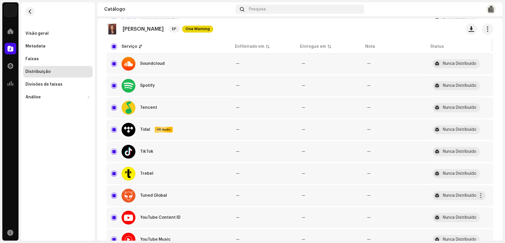
scroll to position [650, 0]
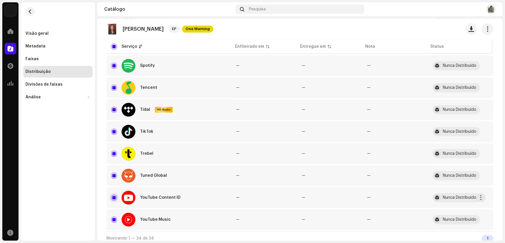
click at [113, 195] on input "Row Selected" at bounding box center [114, 198] width 6 height 6
checkbox input "false"
drag, startPoint x: 501, startPoint y: 205, endPoint x: 500, endPoint y: 209, distance: 4.1
click at [500, 209] on div "[PERSON_NAME] EP One Warning Distribuição Distribuir Todos Todos 34 Nunca Distr…" at bounding box center [299, 130] width 405 height 222
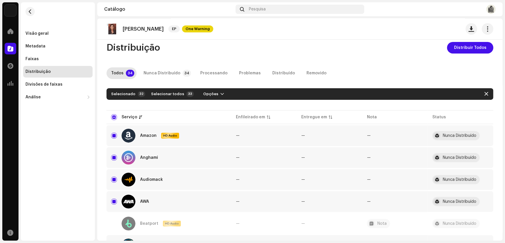
scroll to position [0, 0]
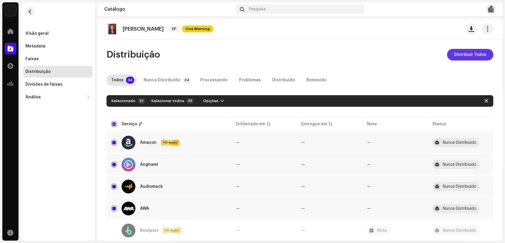
click at [465, 56] on span "Distribuir Todos" at bounding box center [470, 55] width 32 height 12
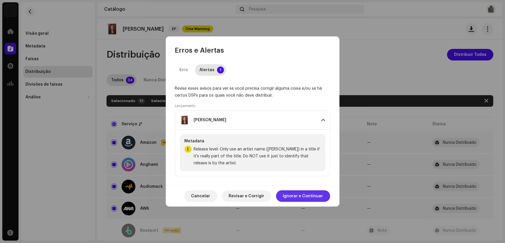
click at [302, 197] on span "Ignorar e Continuar" at bounding box center [303, 196] width 40 height 12
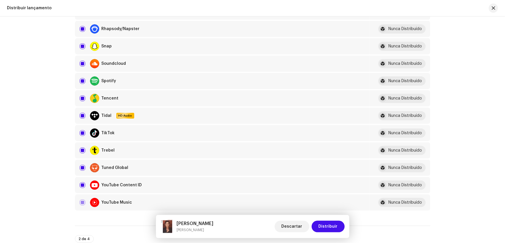
scroll to position [526, 0]
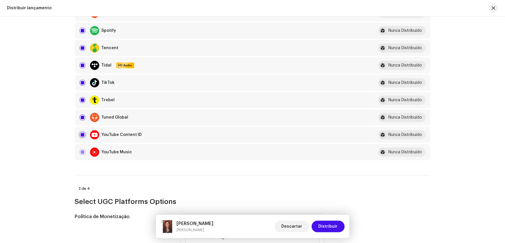
click at [80, 132] on input "checkbox" at bounding box center [83, 135] width 6 height 6
checkbox input "false"
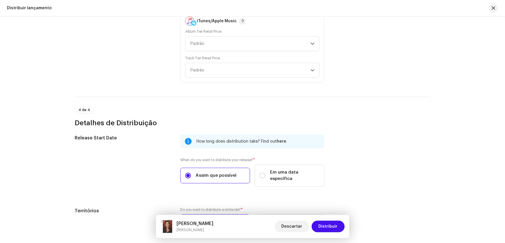
scroll to position [1120, 0]
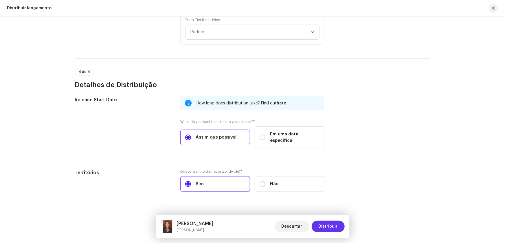
click at [324, 224] on span "Distribuir" at bounding box center [327, 227] width 19 height 12
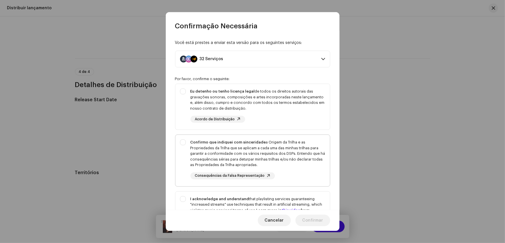
click at [183, 143] on div "Confirmo que indiquei com sinceridade a Origem da Trilha e as Propriedades da T…" at bounding box center [252, 159] width 154 height 49
checkbox input "true"
click at [182, 91] on div "Eu detenho ou tenho licença legal de todos os direitos autorais das gravações s…" at bounding box center [252, 105] width 154 height 43
checkbox input "true"
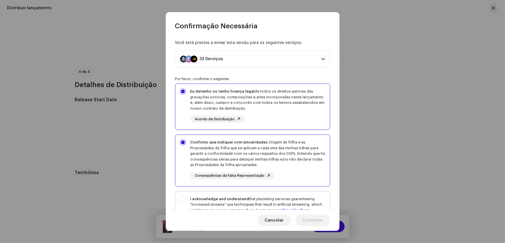
click at [183, 197] on div "I acknowledge and understand that playlisting services guaranteeing "increased …" at bounding box center [252, 217] width 154 height 53
click at [311, 218] on span "Confirmar" at bounding box center [312, 221] width 21 height 12
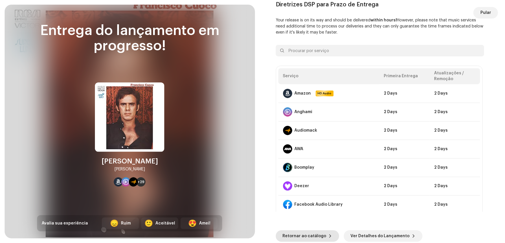
click at [310, 236] on span "Retornar ao catálogo" at bounding box center [305, 236] width 44 height 12
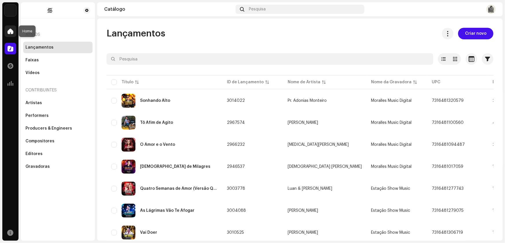
click at [8, 32] on span at bounding box center [11, 31] width 6 height 5
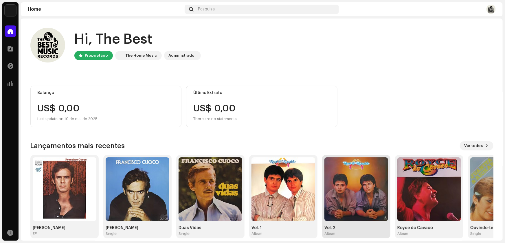
click at [350, 203] on img at bounding box center [356, 189] width 64 height 64
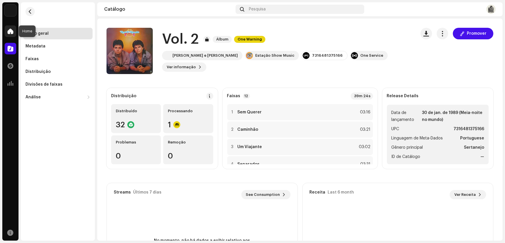
click at [11, 32] on span at bounding box center [11, 31] width 6 height 5
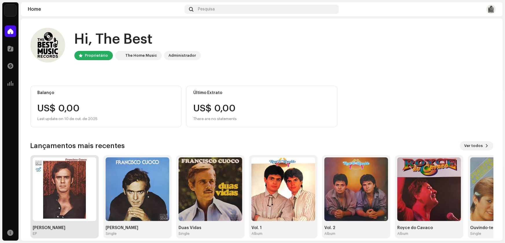
click at [73, 193] on img at bounding box center [65, 189] width 64 height 64
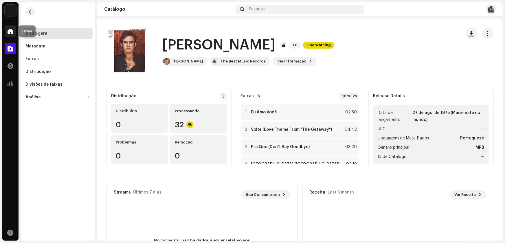
click at [9, 31] on span at bounding box center [11, 31] width 6 height 5
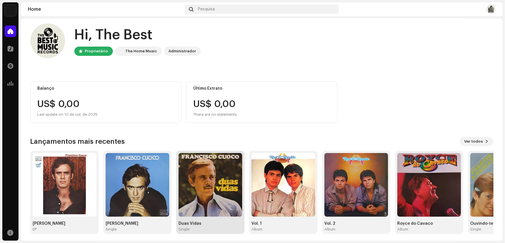
scroll to position [7, 0]
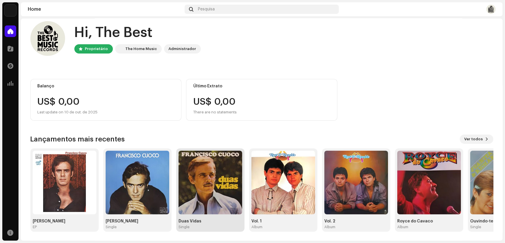
click at [201, 202] on img at bounding box center [210, 183] width 64 height 64
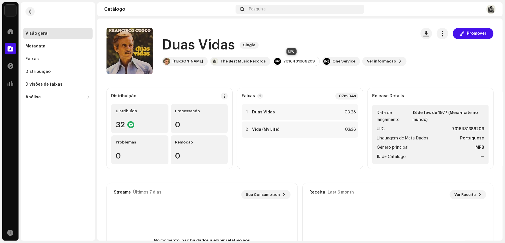
drag, startPoint x: 280, startPoint y: 59, endPoint x: 309, endPoint y: 61, distance: 29.6
click at [309, 61] on div "7316481386209" at bounding box center [295, 61] width 47 height 9
copy div "7316481386209"
click at [12, 30] on span at bounding box center [11, 31] width 6 height 5
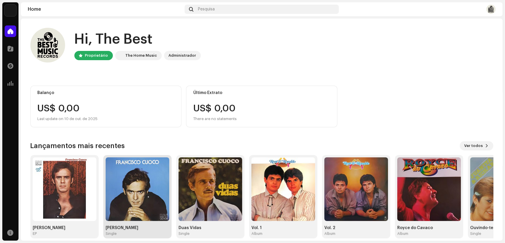
click at [144, 198] on img at bounding box center [138, 189] width 64 height 64
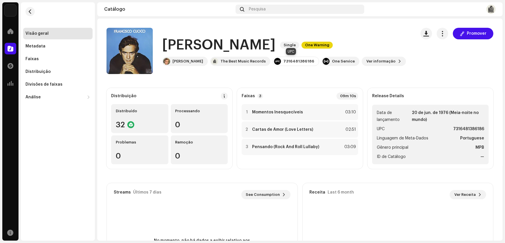
drag, startPoint x: 281, startPoint y: 61, endPoint x: 307, endPoint y: 60, distance: 26.3
click at [307, 60] on div "7316481386186" at bounding box center [298, 61] width 31 height 5
copy div "7316481386186"
click at [9, 29] on span at bounding box center [11, 31] width 6 height 5
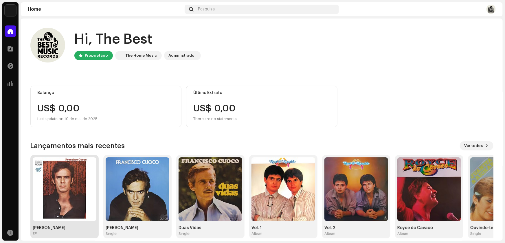
click at [72, 196] on img at bounding box center [65, 189] width 64 height 64
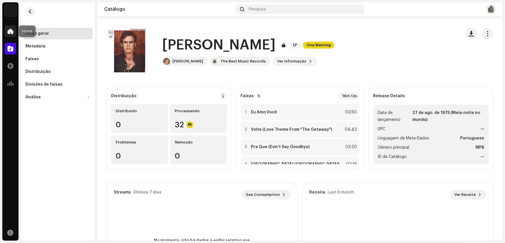
click at [10, 32] on span at bounding box center [11, 31] width 6 height 5
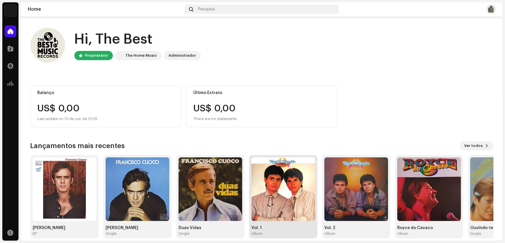
click at [280, 202] on img at bounding box center [283, 189] width 64 height 64
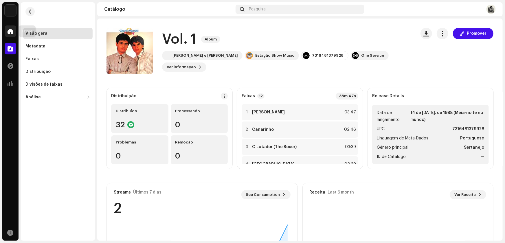
click at [10, 29] on span at bounding box center [11, 31] width 6 height 5
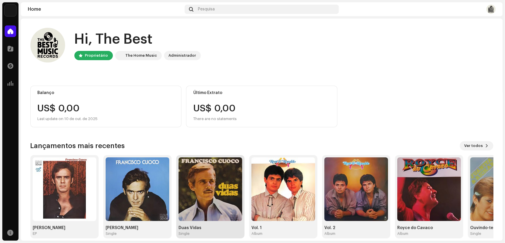
click at [225, 201] on img at bounding box center [210, 189] width 64 height 64
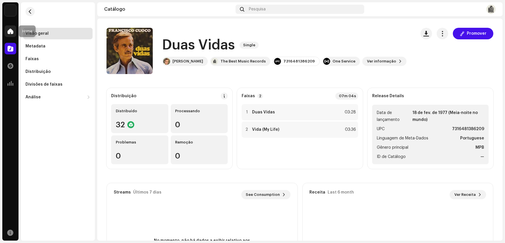
click at [10, 30] on span at bounding box center [11, 31] width 6 height 5
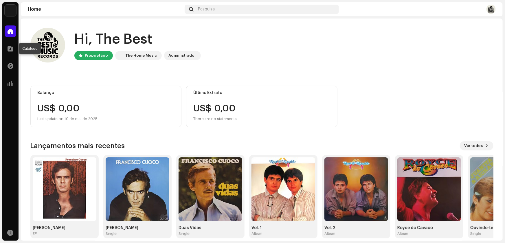
drag, startPoint x: 7, startPoint y: 49, endPoint x: 504, endPoint y: 93, distance: 499.6
click at [7, 49] on div at bounding box center [11, 49] width 12 height 12
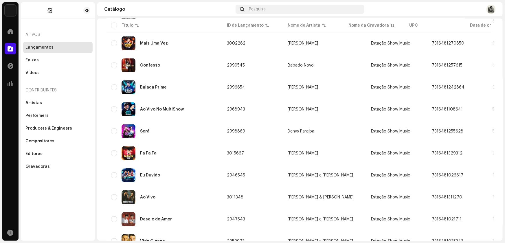
scroll to position [391, 0]
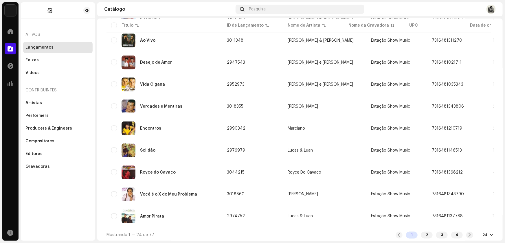
click at [490, 234] on div at bounding box center [491, 235] width 3 height 5
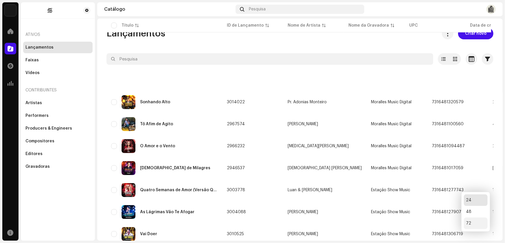
scroll to position [391, 0]
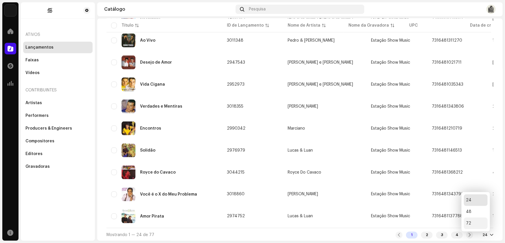
click at [470, 225] on div "72" at bounding box center [476, 223] width 24 height 12
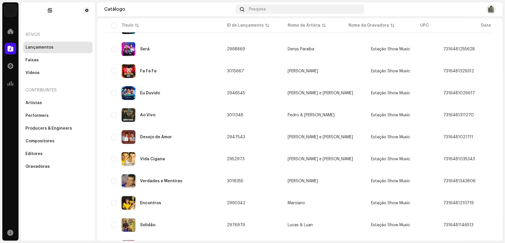
scroll to position [1441, 0]
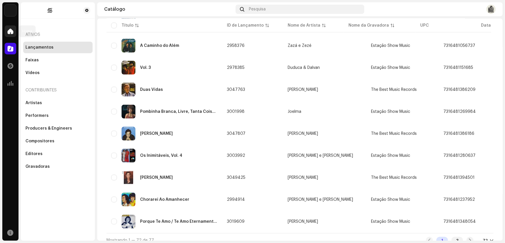
click at [5, 32] on div at bounding box center [11, 31] width 12 height 12
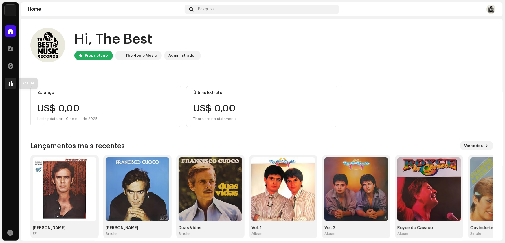
click at [9, 78] on div at bounding box center [11, 83] width 12 height 12
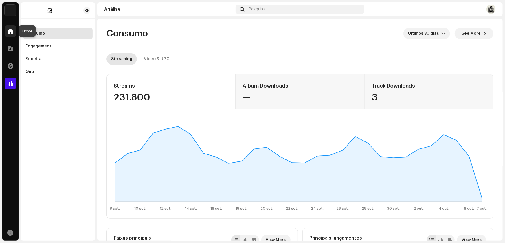
click at [8, 30] on span at bounding box center [11, 31] width 6 height 5
